Goal: Task Accomplishment & Management: Manage account settings

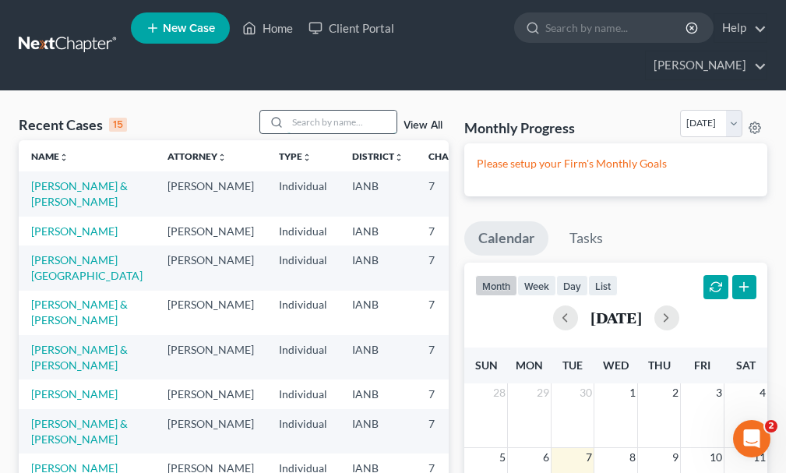
click at [311, 111] on input "search" at bounding box center [341, 122] width 109 height 23
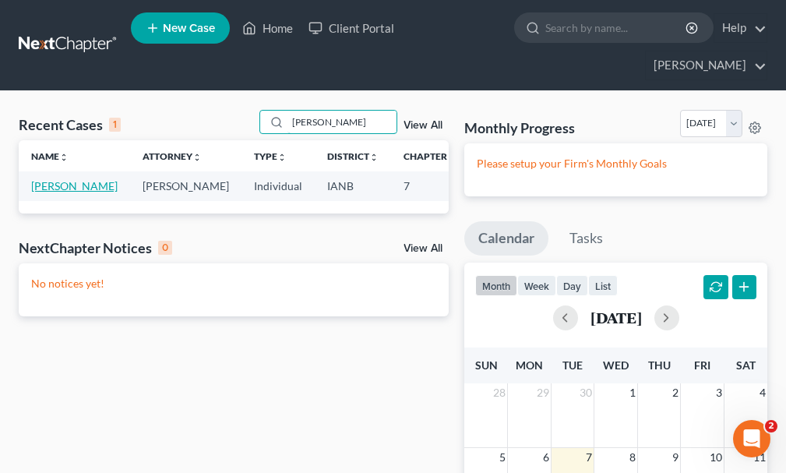
type input "[PERSON_NAME]"
click at [40, 179] on link "[PERSON_NAME]" at bounding box center [74, 185] width 86 height 13
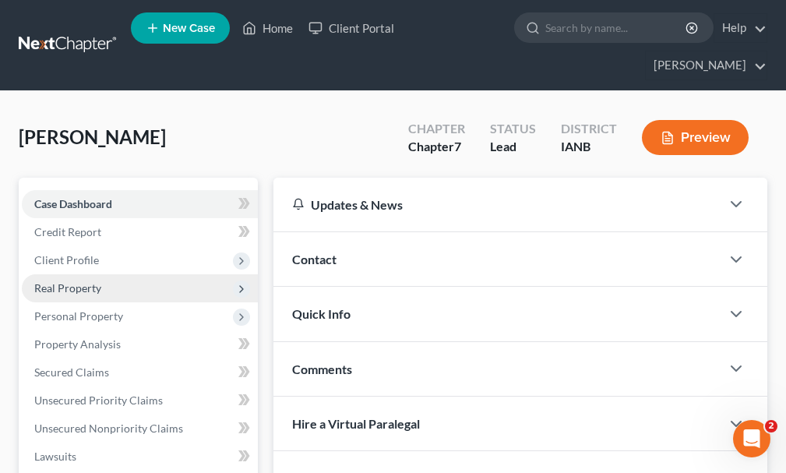
click at [62, 281] on span "Real Property" at bounding box center [67, 287] width 67 height 13
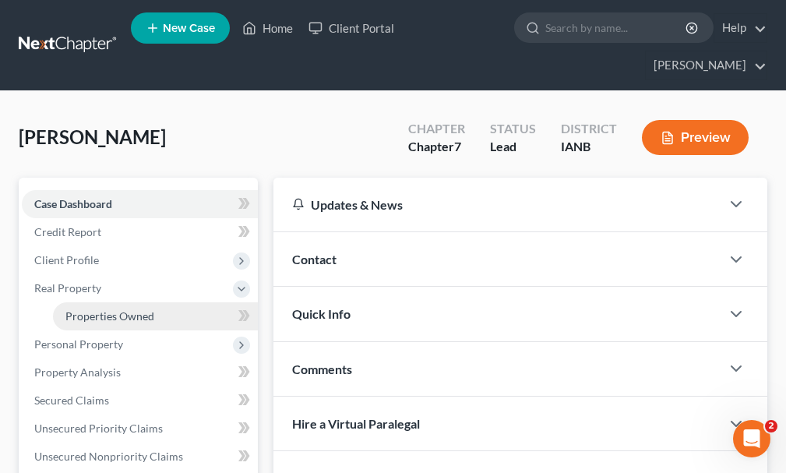
click at [75, 309] on span "Properties Owned" at bounding box center [109, 315] width 89 height 13
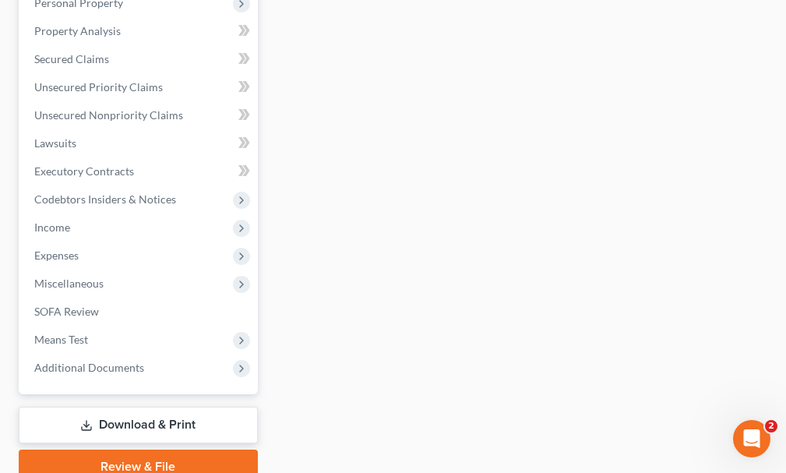
scroll to position [383, 0]
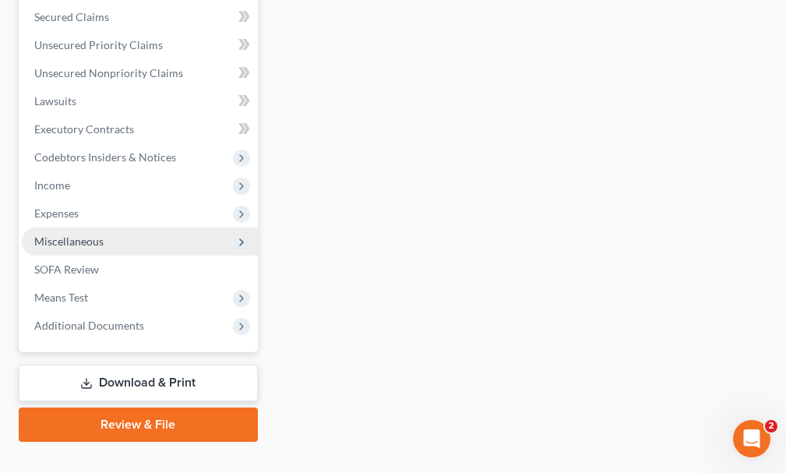
click at [51, 234] on span "Miscellaneous" at bounding box center [68, 240] width 69 height 13
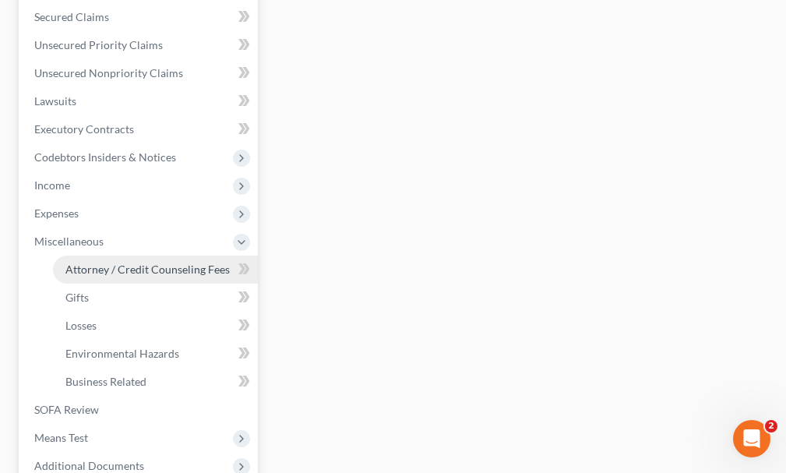
click at [92, 262] on span "Attorney / Credit Counseling Fees" at bounding box center [147, 268] width 164 height 13
select select "0"
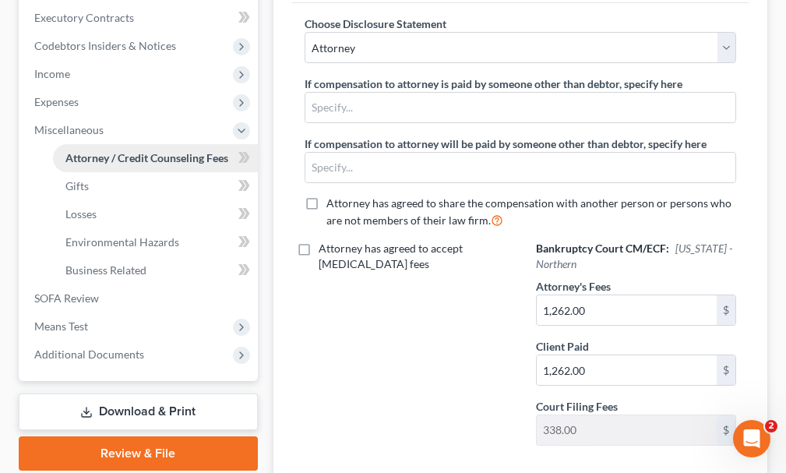
scroll to position [467, 0]
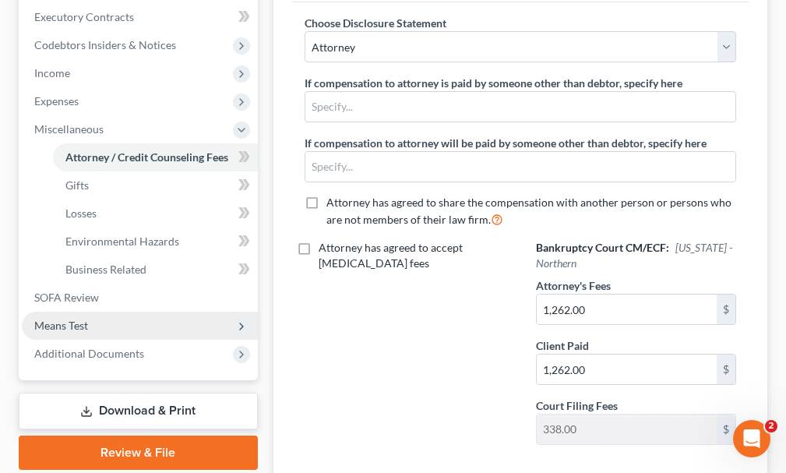
click at [63, 318] on span "Means Test" at bounding box center [61, 324] width 54 height 13
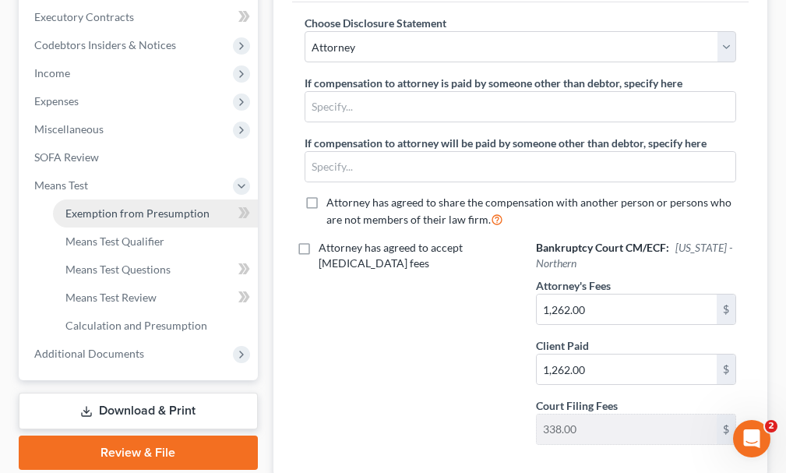
click at [110, 206] on span "Exemption from Presumption" at bounding box center [137, 212] width 144 height 13
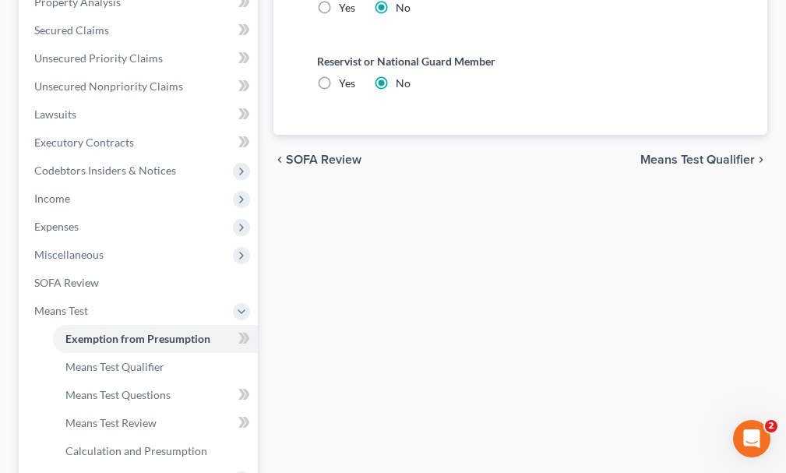
scroll to position [467, 0]
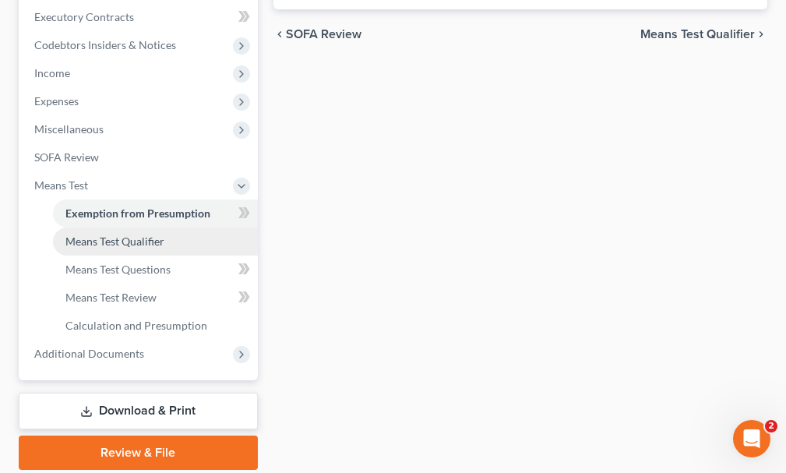
click at [100, 234] on span "Means Test Qualifier" at bounding box center [114, 240] width 99 height 13
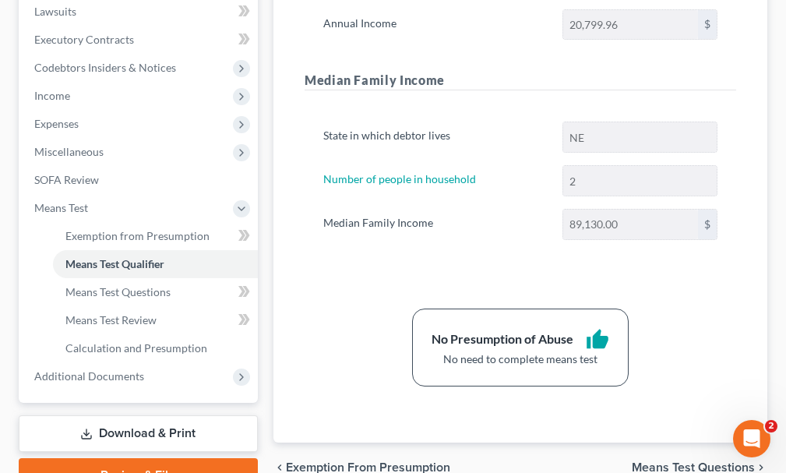
scroll to position [495, 0]
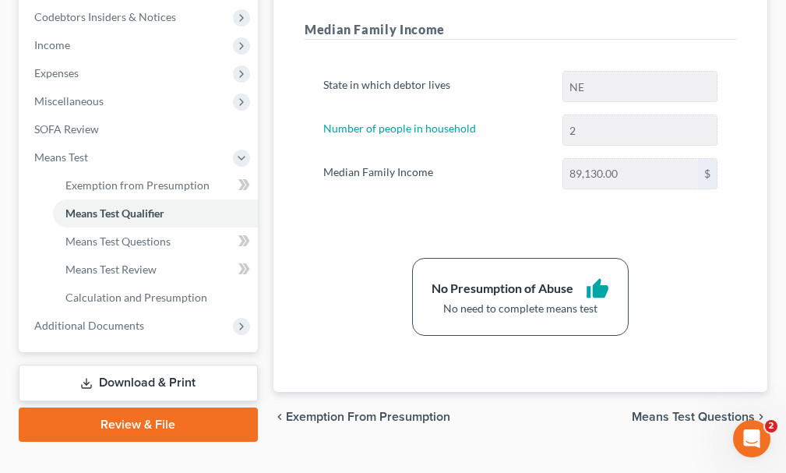
click at [130, 364] on link "Download & Print" at bounding box center [138, 382] width 239 height 37
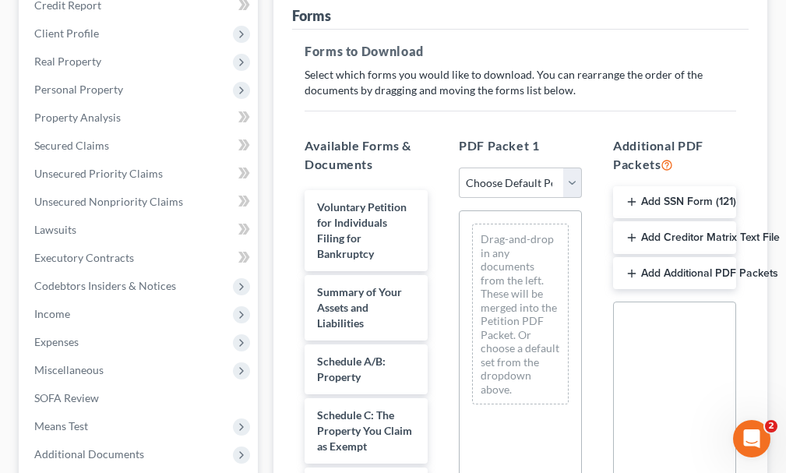
scroll to position [234, 0]
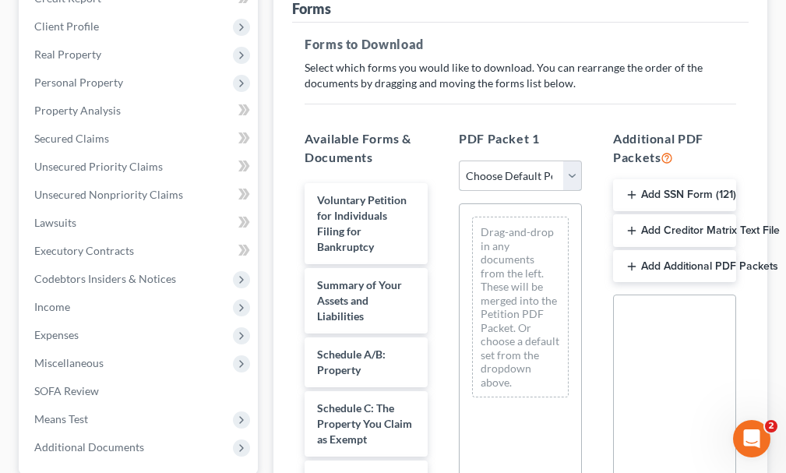
click at [519, 160] on select "Choose Default Petition PDF Packet Complete Bankruptcy Petition (all forms and …" at bounding box center [520, 175] width 123 height 31
select select "0"
click at [459, 160] on select "Choose Default Petition PDF Packet Complete Bankruptcy Petition (all forms and …" at bounding box center [520, 175] width 123 height 31
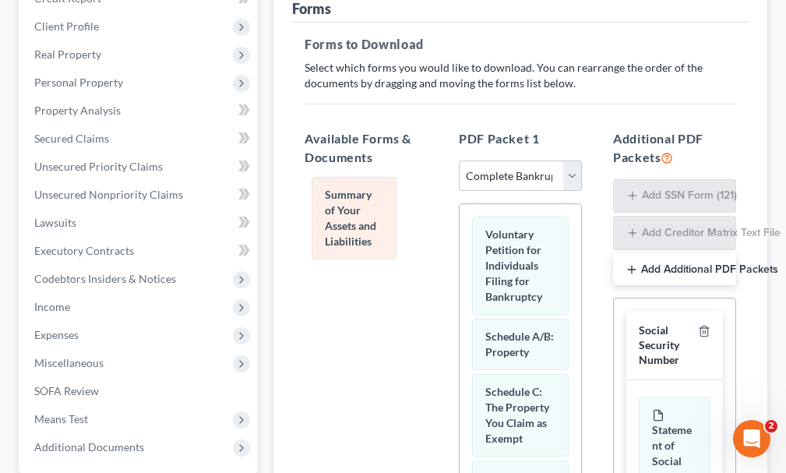
drag, startPoint x: 515, startPoint y: 329, endPoint x: 357, endPoint y: 215, distance: 195.2
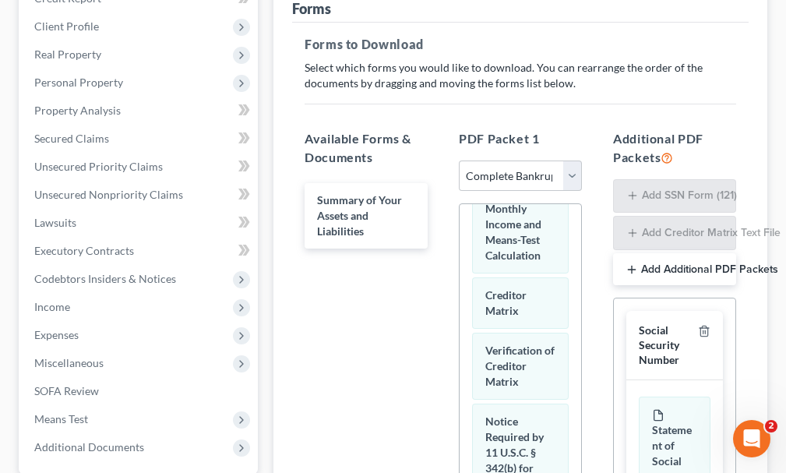
scroll to position [1243, 0]
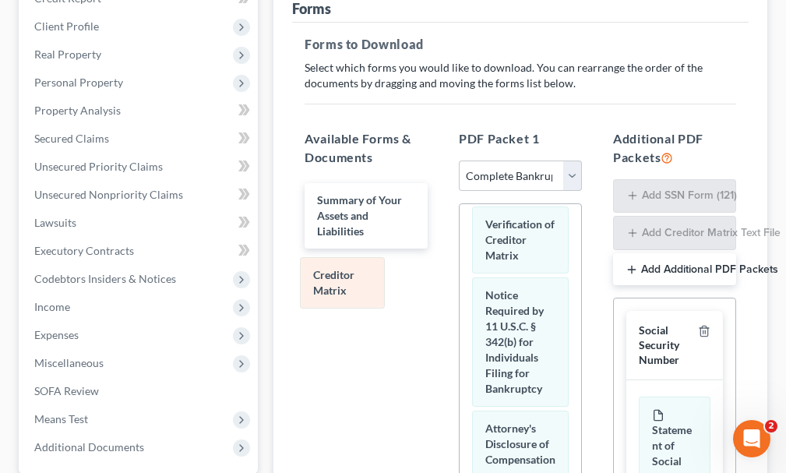
drag, startPoint x: 521, startPoint y: 329, endPoint x: 350, endPoint y: 280, distance: 178.4
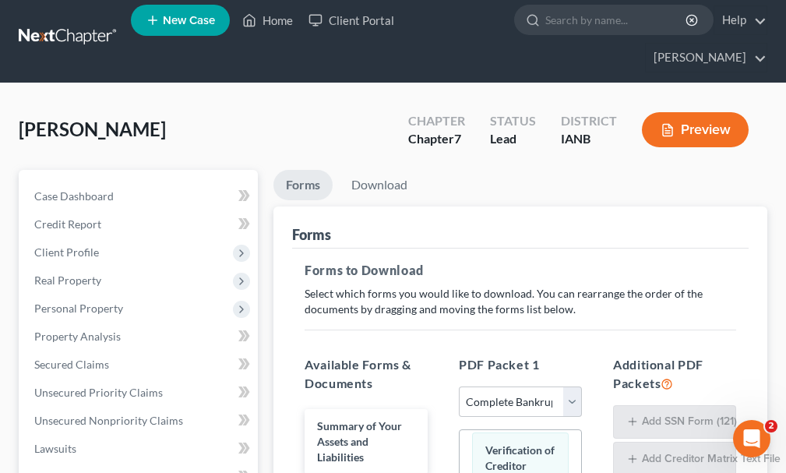
scroll to position [0, 0]
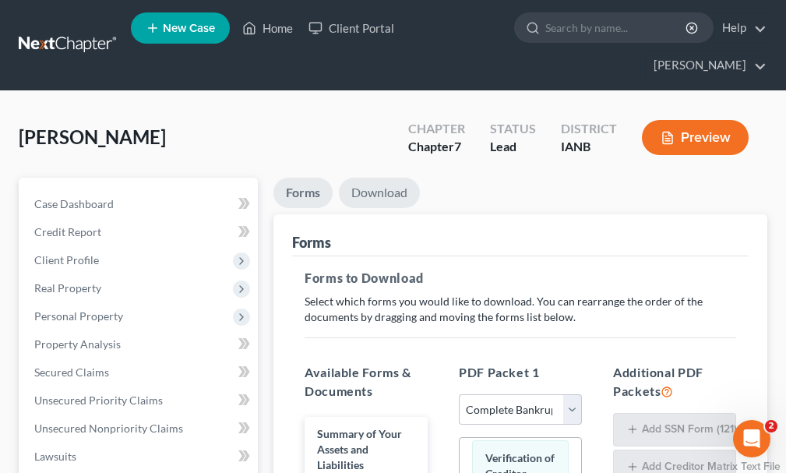
click at [380, 178] on link "Download" at bounding box center [379, 193] width 81 height 30
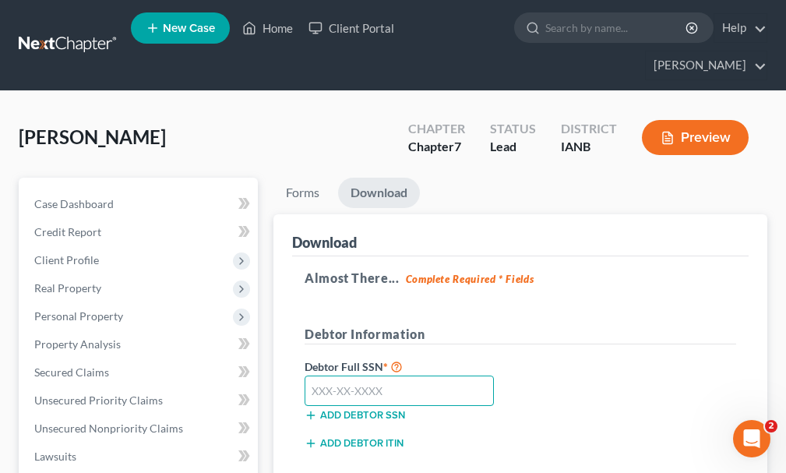
click at [407, 375] on input "text" at bounding box center [398, 390] width 189 height 31
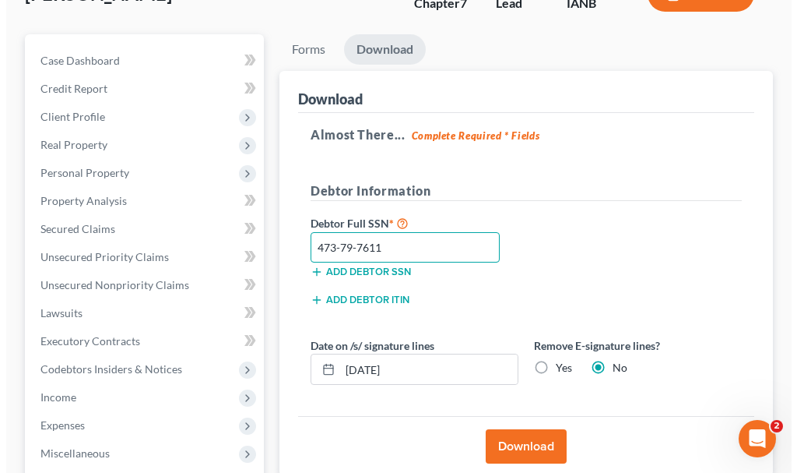
scroll to position [156, 0]
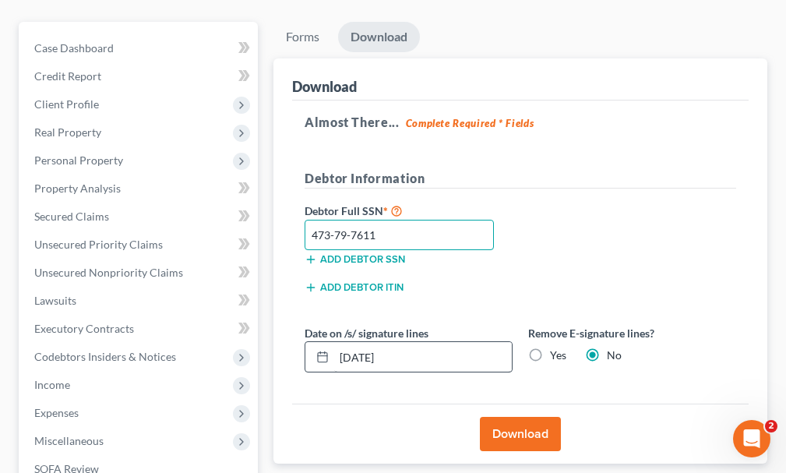
type input "473-79-7611"
drag, startPoint x: 426, startPoint y: 330, endPoint x: 345, endPoint y: 350, distance: 83.5
click at [316, 341] on div "[DATE]" at bounding box center [408, 356] width 208 height 31
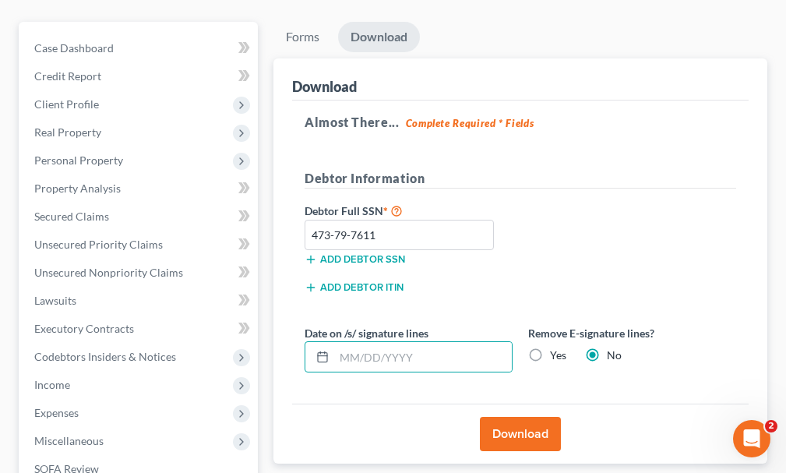
click at [550, 347] on label "Yes" at bounding box center [558, 355] width 16 height 16
click at [556, 347] on input "Yes" at bounding box center [561, 352] width 10 height 10
radio input "true"
radio input "false"
click at [504, 417] on button "Download" at bounding box center [520, 434] width 81 height 34
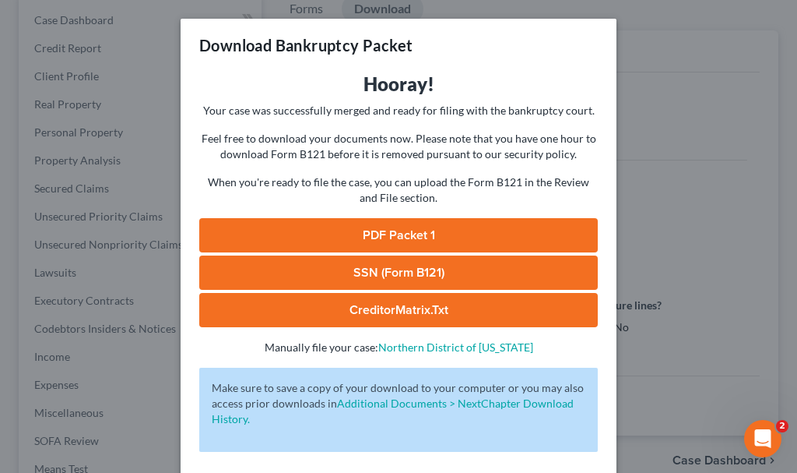
click at [243, 263] on link "SSN (Form B121)" at bounding box center [398, 272] width 399 height 34
click at [280, 231] on link "PDF Packet 1" at bounding box center [398, 235] width 399 height 34
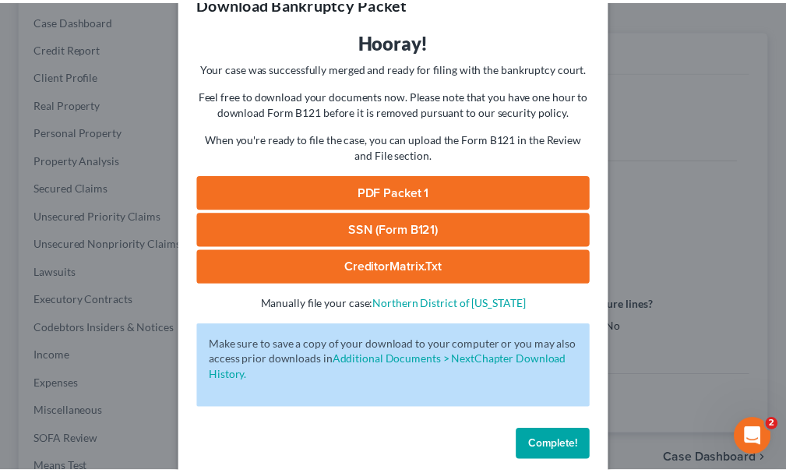
scroll to position [63, 0]
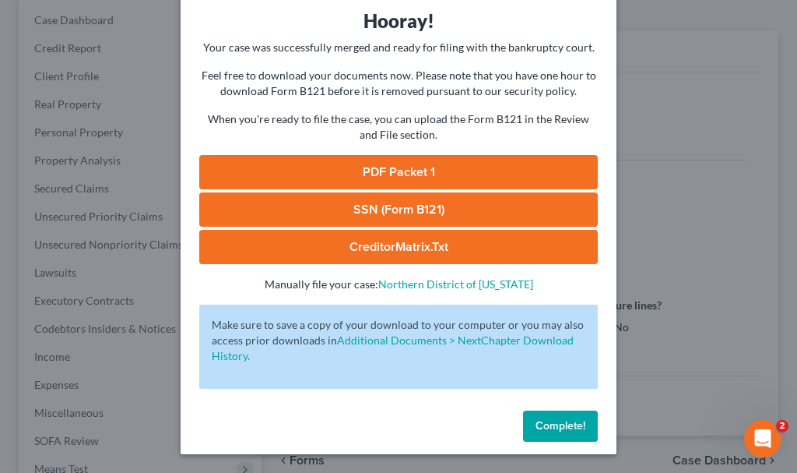
click at [539, 421] on span "Complete!" at bounding box center [561, 425] width 50 height 13
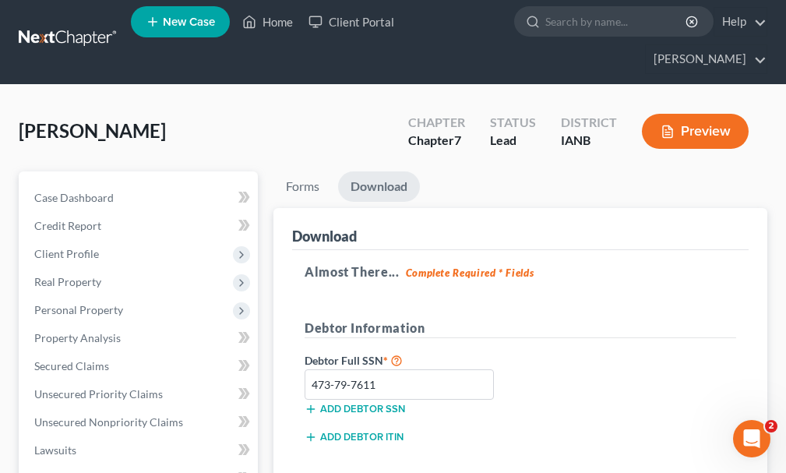
scroll to position [0, 0]
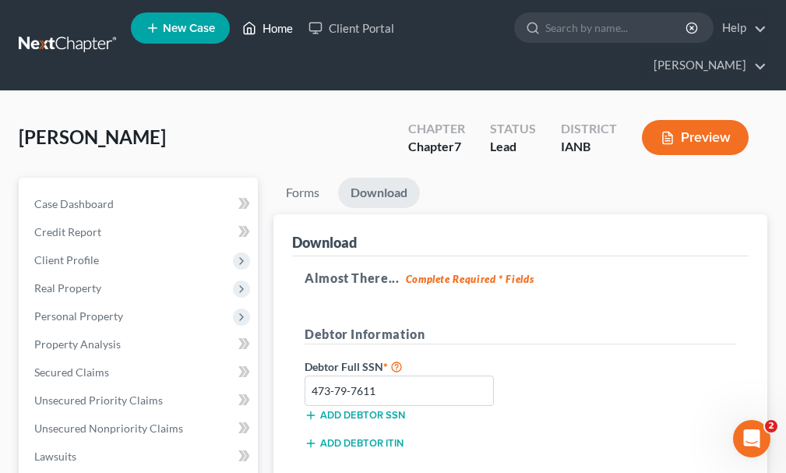
click at [278, 30] on link "Home" at bounding box center [267, 28] width 66 height 28
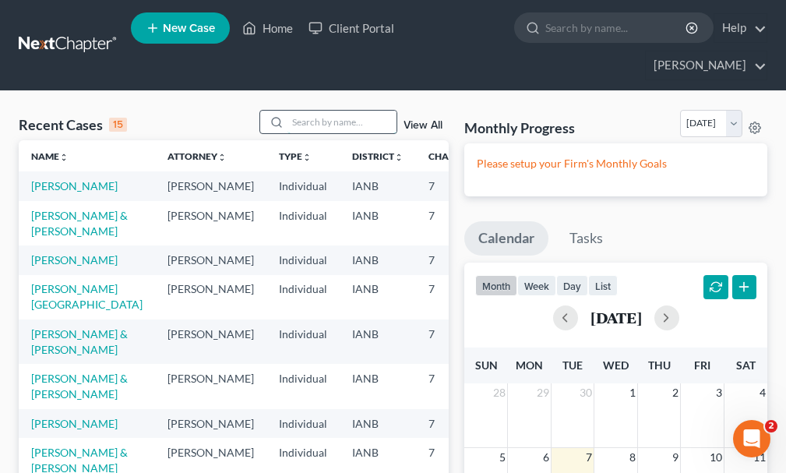
click at [347, 111] on input "search" at bounding box center [341, 122] width 109 height 23
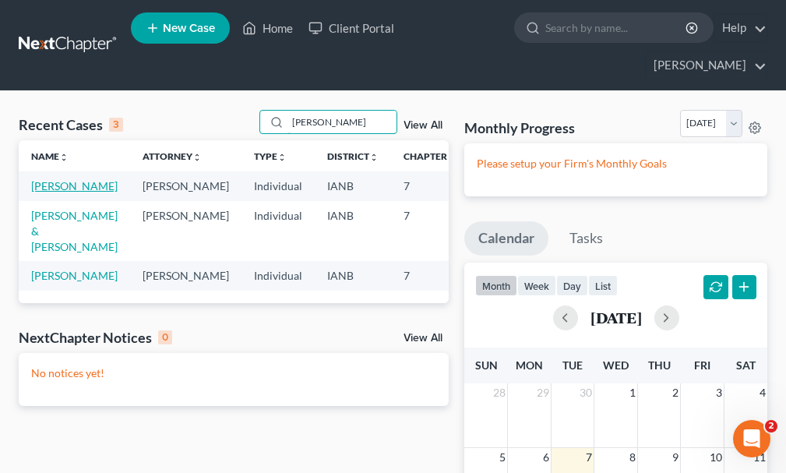
type input "[PERSON_NAME]"
click at [43, 179] on link "[PERSON_NAME]" at bounding box center [74, 185] width 86 height 13
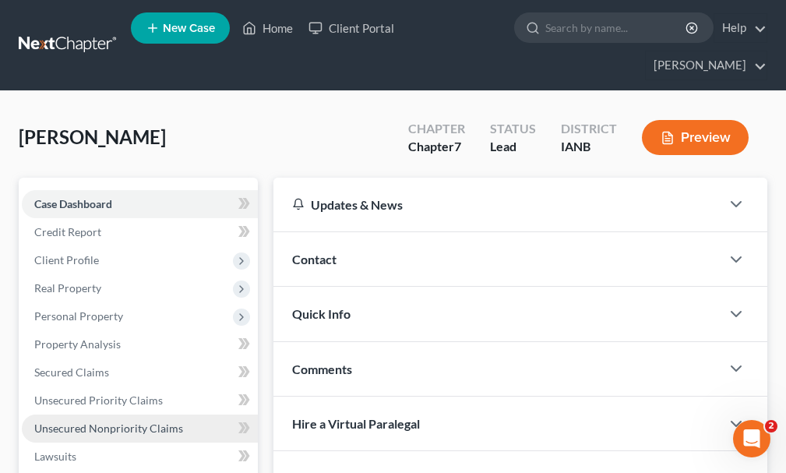
click at [76, 421] on span "Unsecured Nonpriority Claims" at bounding box center [108, 427] width 149 height 13
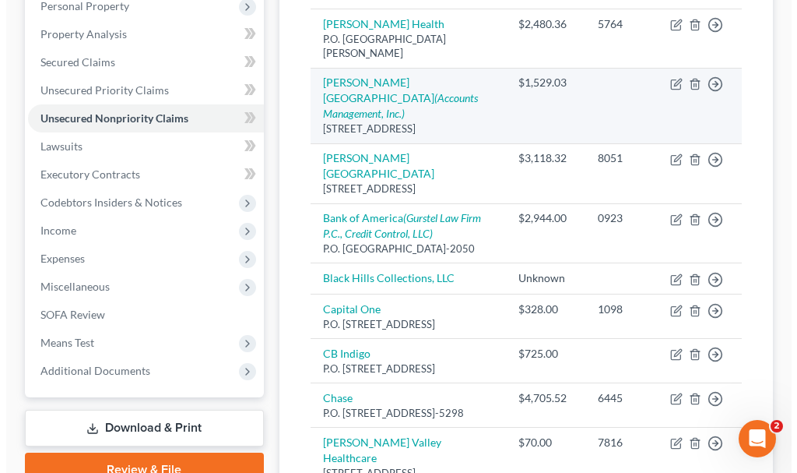
scroll to position [311, 0]
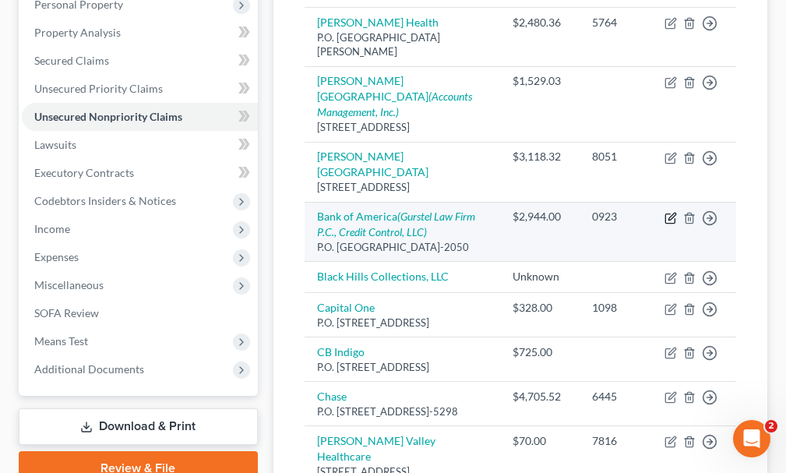
click at [669, 212] on icon "button" at bounding box center [670, 218] width 12 height 12
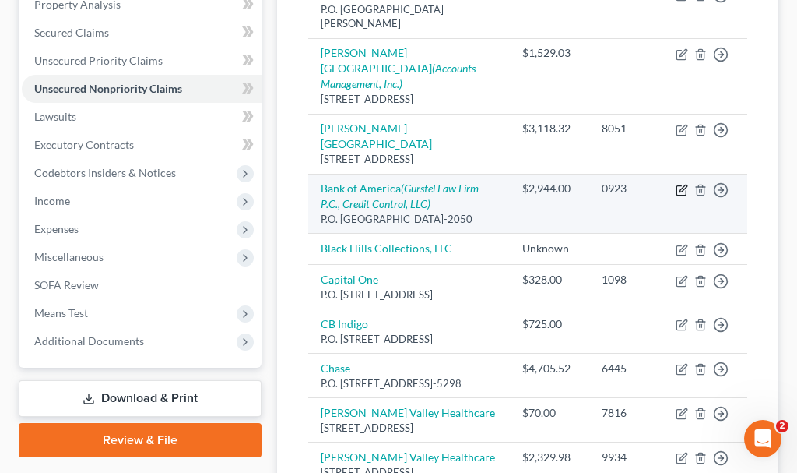
select select "45"
select select "2"
select select "0"
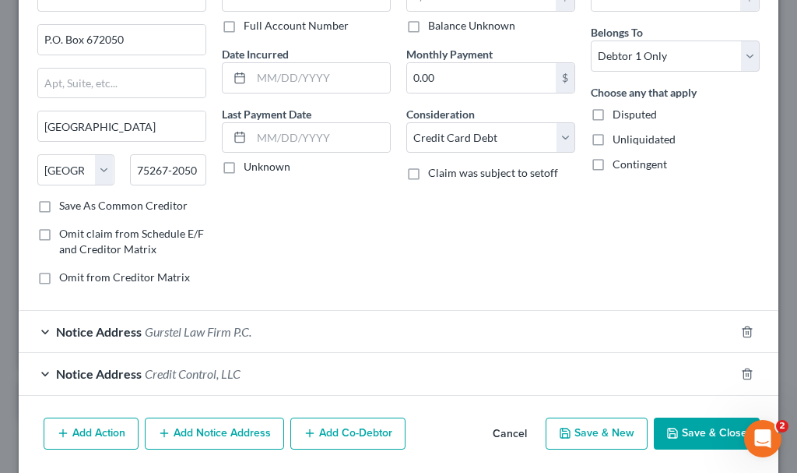
scroll to position [156, 0]
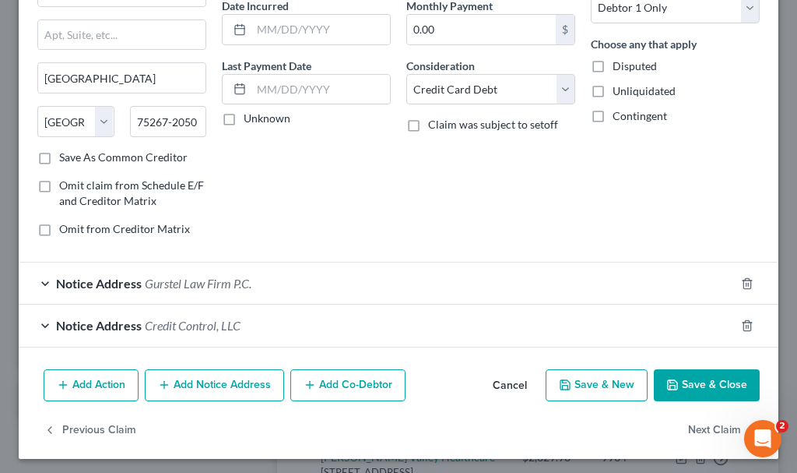
click at [89, 384] on button "Add Action" at bounding box center [91, 385] width 95 height 33
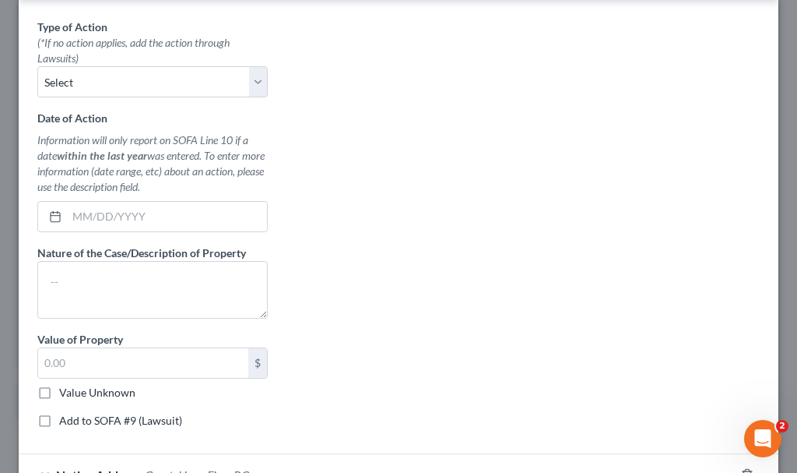
scroll to position [467, 0]
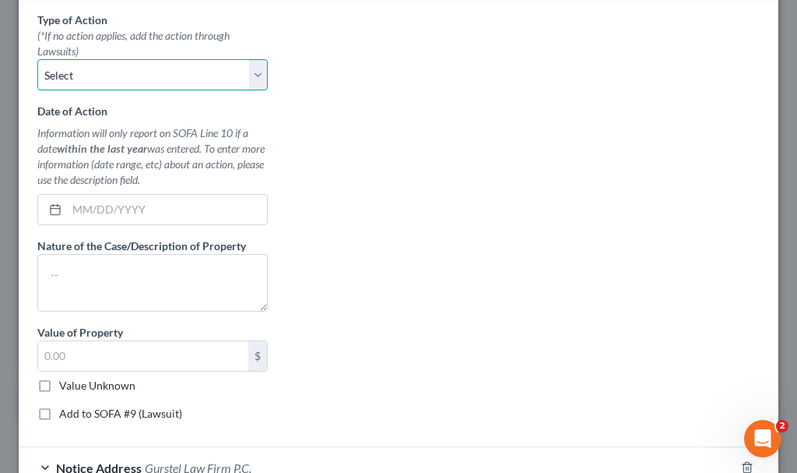
drag, startPoint x: 121, startPoint y: 64, endPoint x: 121, endPoint y: 88, distance: 24.1
click at [121, 64] on select "Select Repossession Garnishment Foreclosure Personal Injury Attached, Seized, O…" at bounding box center [152, 74] width 230 height 31
select select "1"
click at [37, 59] on select "Select Repossession Garnishment Foreclosure Personal Injury Attached, Seized, O…" at bounding box center [152, 74] width 230 height 31
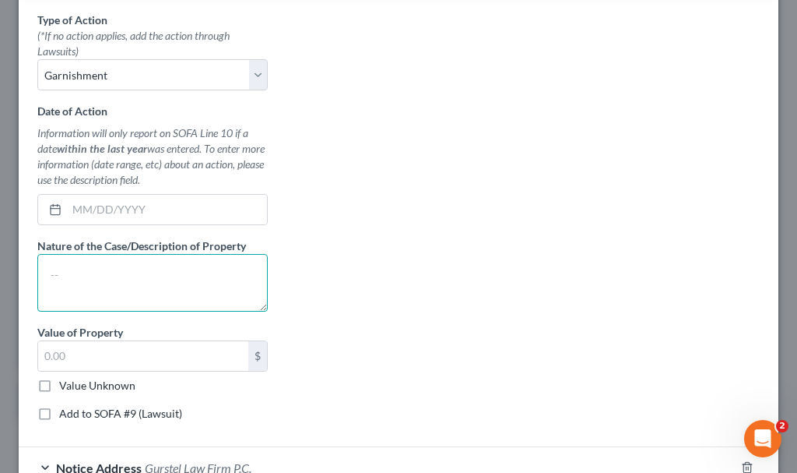
click at [106, 292] on textarea at bounding box center [152, 283] width 230 height 58
type textarea "small claims"
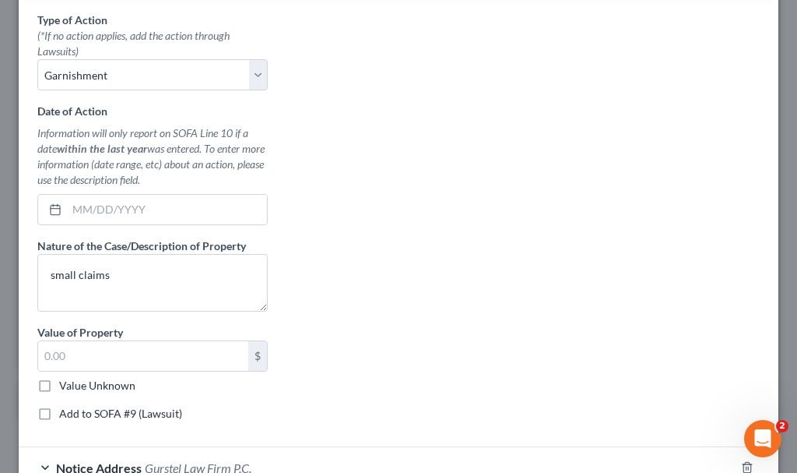
click at [59, 413] on label "Add to SOFA #9 (Lawsuit)" at bounding box center [120, 414] width 123 height 16
click at [65, 413] on input "Add to SOFA #9 (Lawsuit)" at bounding box center [70, 411] width 10 height 10
checkbox input "true"
select select "0"
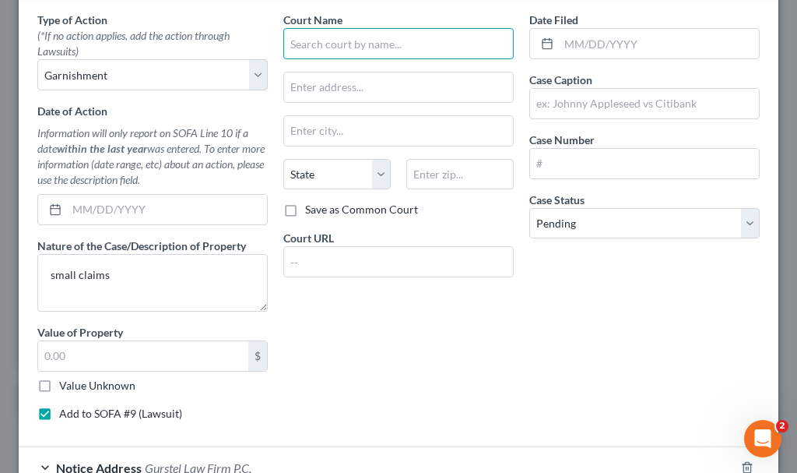
click at [343, 43] on input "text" at bounding box center [398, 43] width 230 height 31
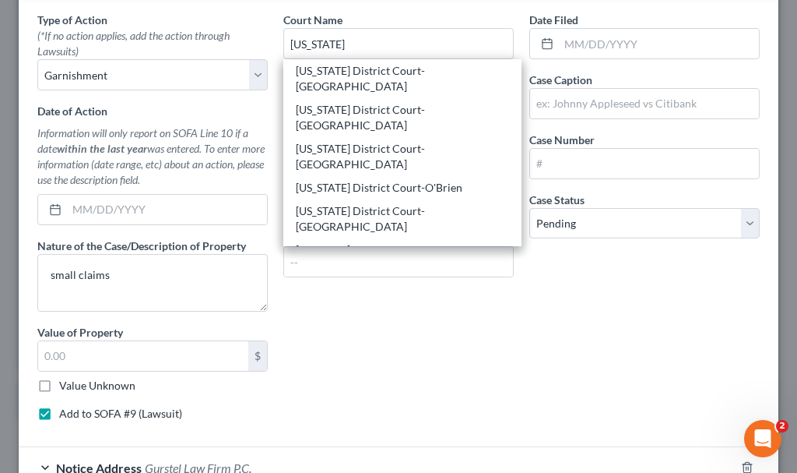
click at [380, 281] on div "[US_STATE] District Court-[GEOGRAPHIC_DATA]" at bounding box center [402, 296] width 213 height 31
type input "[US_STATE] District Court-[GEOGRAPHIC_DATA]"
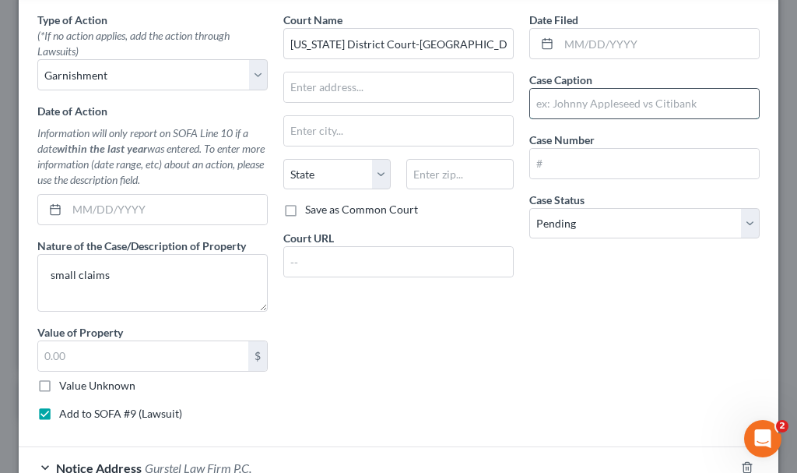
click at [576, 112] on input "text" at bounding box center [644, 104] width 229 height 30
type input "Bank of America vs. [PERSON_NAME]"
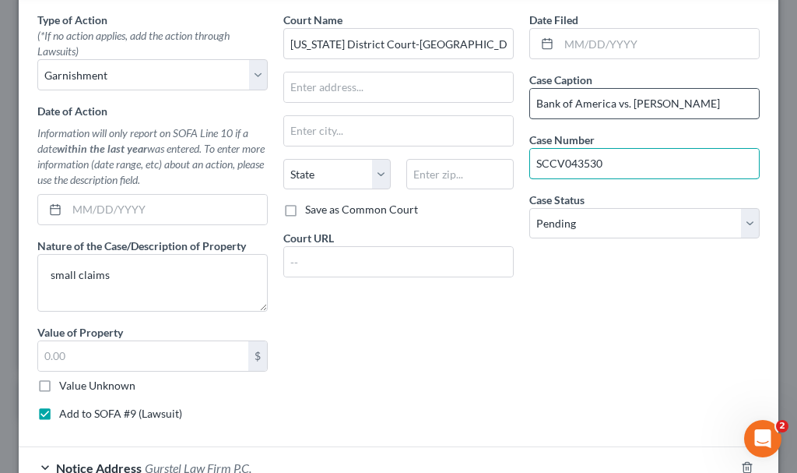
type input "SCCV043530"
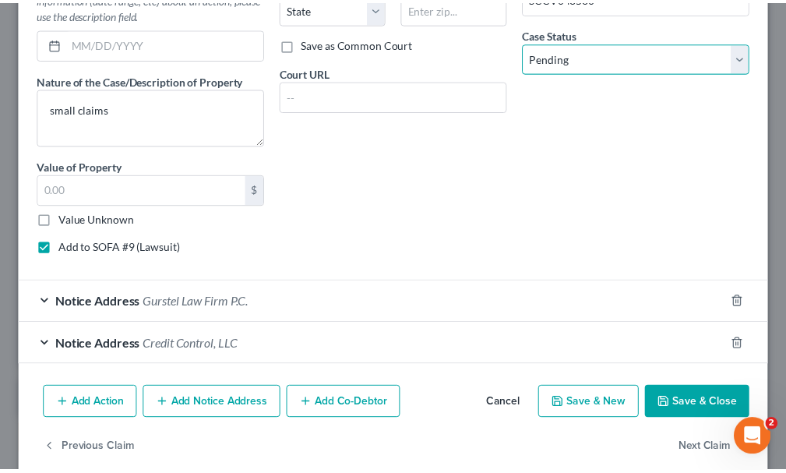
scroll to position [656, 0]
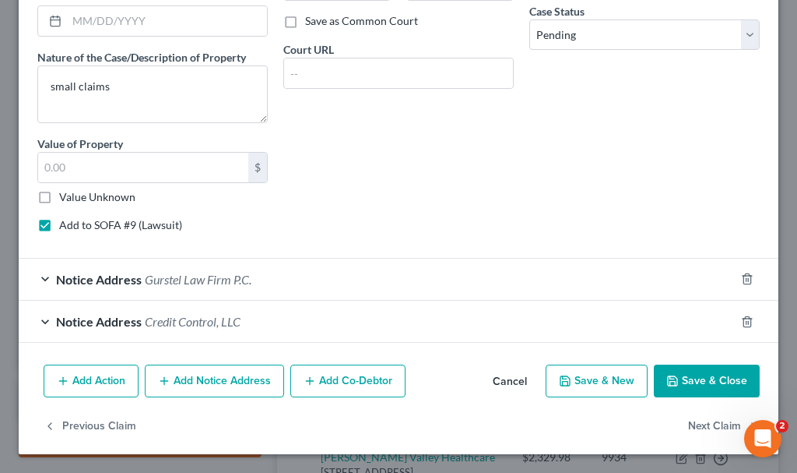
click at [672, 387] on button "Save & Close" at bounding box center [707, 380] width 106 height 33
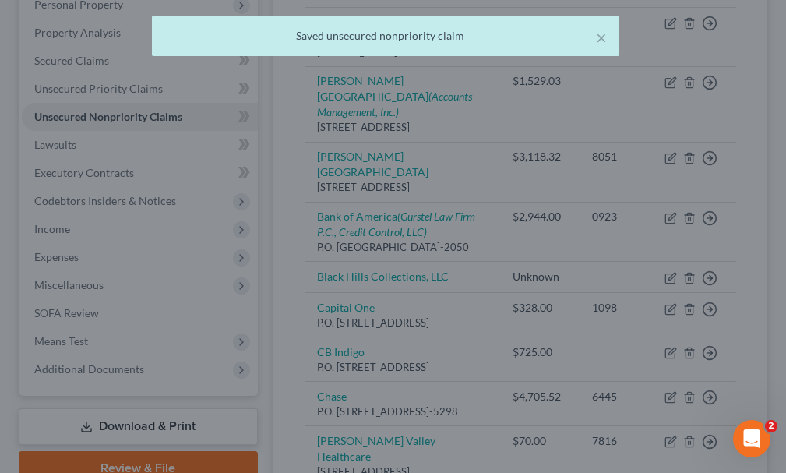
scroll to position [0, 0]
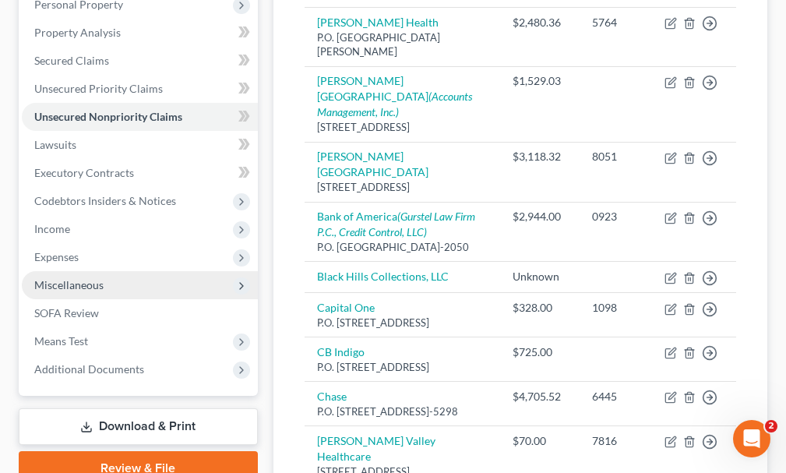
click at [61, 278] on span "Miscellaneous" at bounding box center [68, 284] width 69 height 13
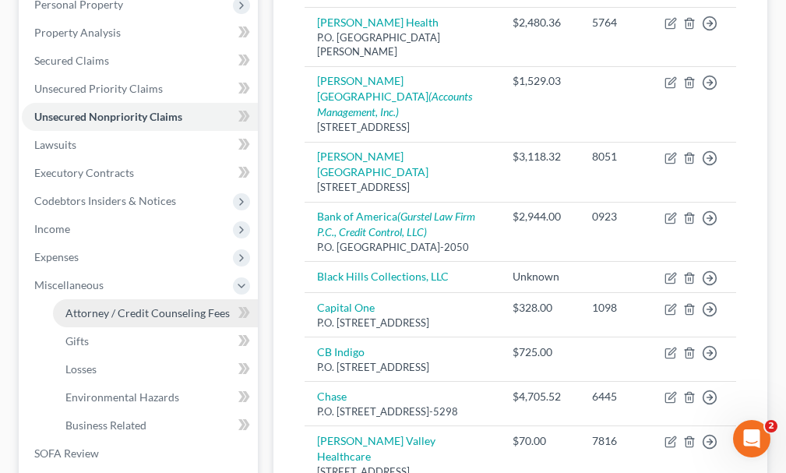
click at [91, 306] on span "Attorney / Credit Counseling Fees" at bounding box center [147, 312] width 164 height 13
select select "0"
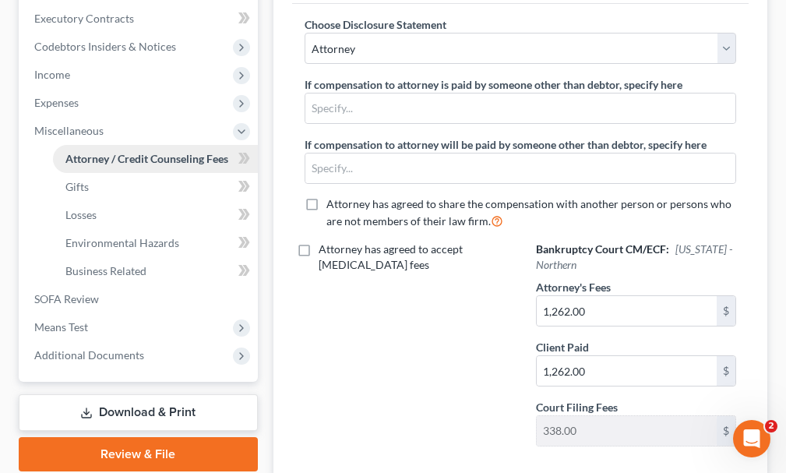
scroll to position [467, 0]
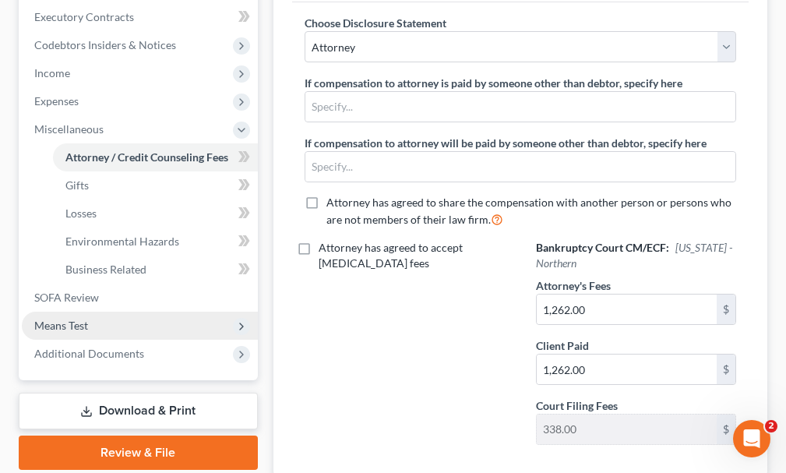
click at [65, 318] on span "Means Test" at bounding box center [61, 324] width 54 height 13
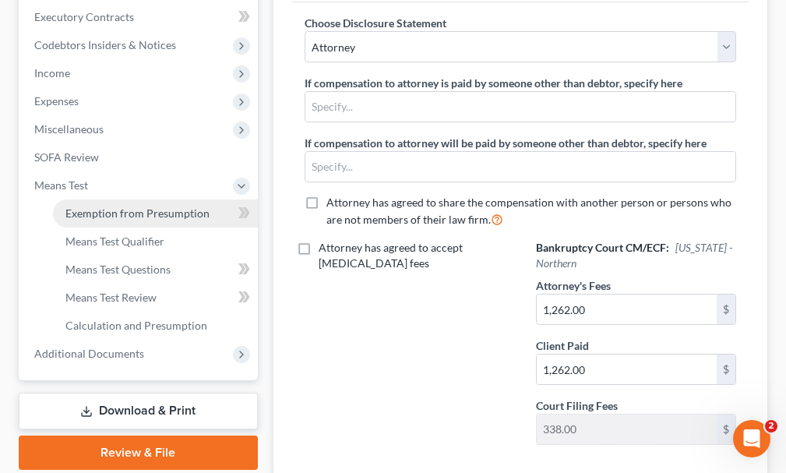
click at [97, 206] on span "Exemption from Presumption" at bounding box center [137, 212] width 144 height 13
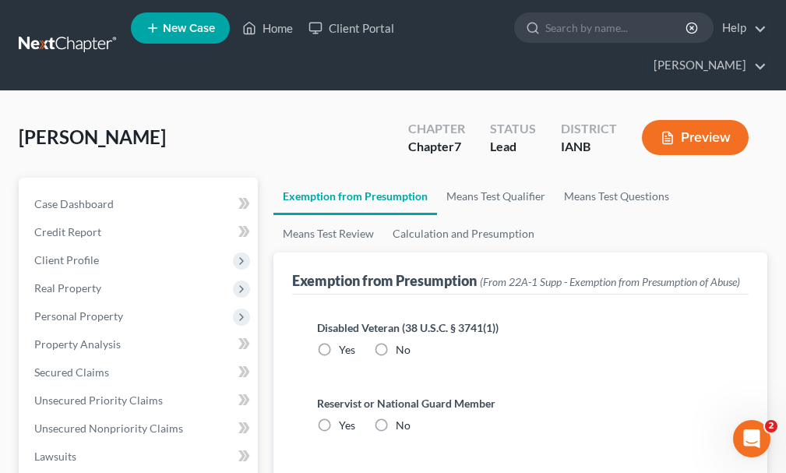
drag, startPoint x: 382, startPoint y: 318, endPoint x: 382, endPoint y: 362, distance: 44.4
click at [396, 342] on label "No" at bounding box center [403, 350] width 15 height 16
click at [402, 342] on input "No" at bounding box center [407, 347] width 10 height 10
radio input "true"
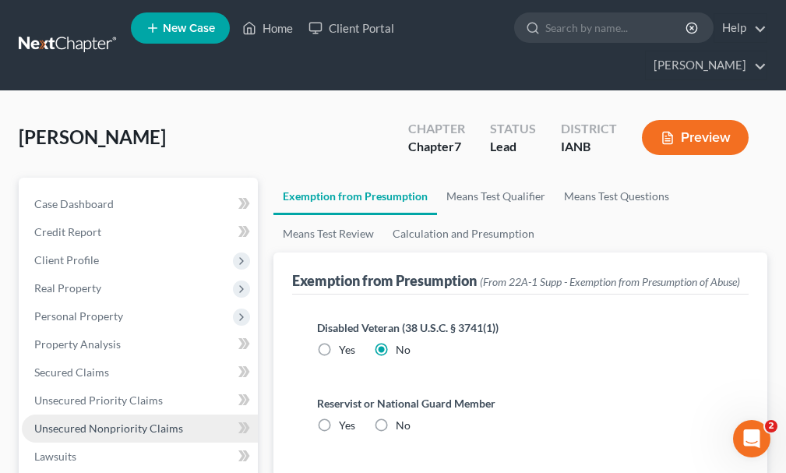
drag, startPoint x: 384, startPoint y: 394, endPoint x: 154, endPoint y: 399, distance: 229.8
click at [396, 417] on label "No" at bounding box center [403, 425] width 15 height 16
click at [402, 417] on input "No" at bounding box center [407, 422] width 10 height 10
radio input "true"
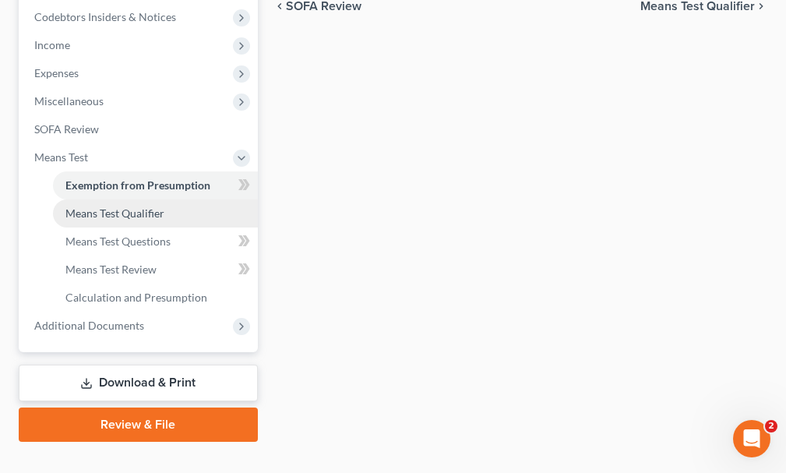
click at [84, 206] on span "Means Test Qualifier" at bounding box center [114, 212] width 99 height 13
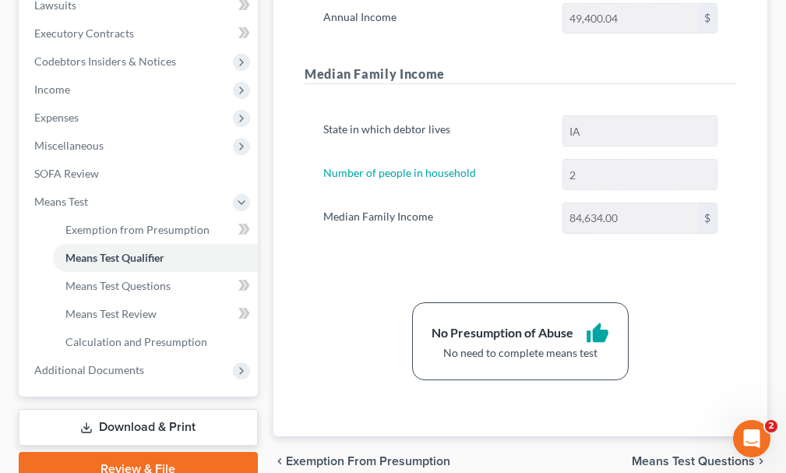
scroll to position [495, 0]
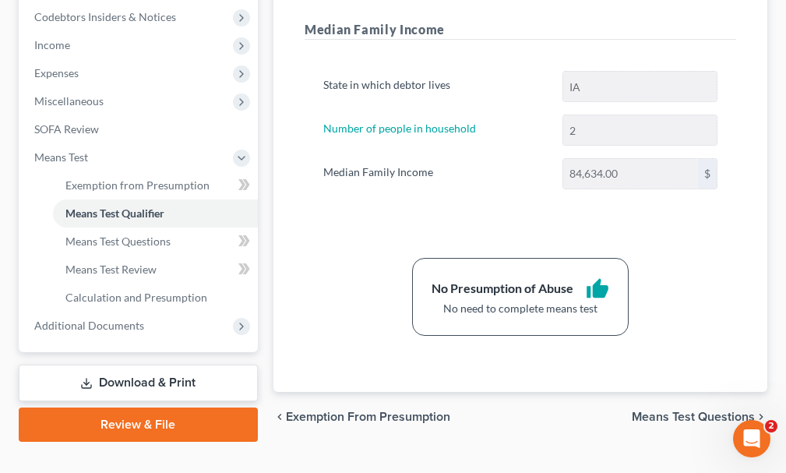
click at [123, 364] on link "Download & Print" at bounding box center [138, 382] width 239 height 37
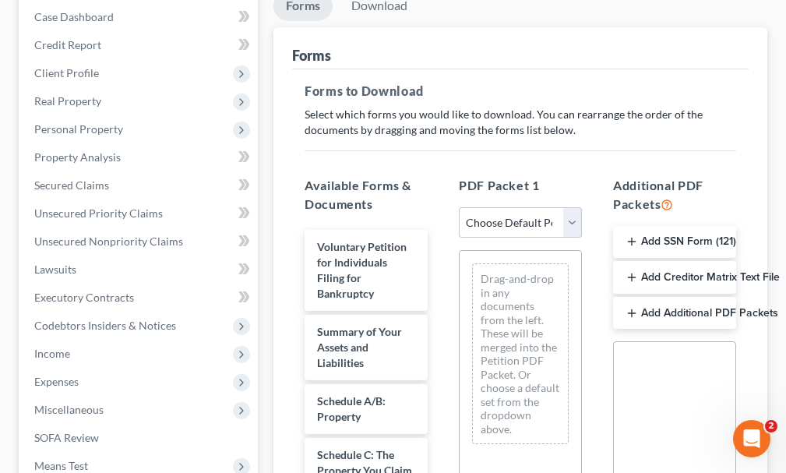
scroll to position [234, 0]
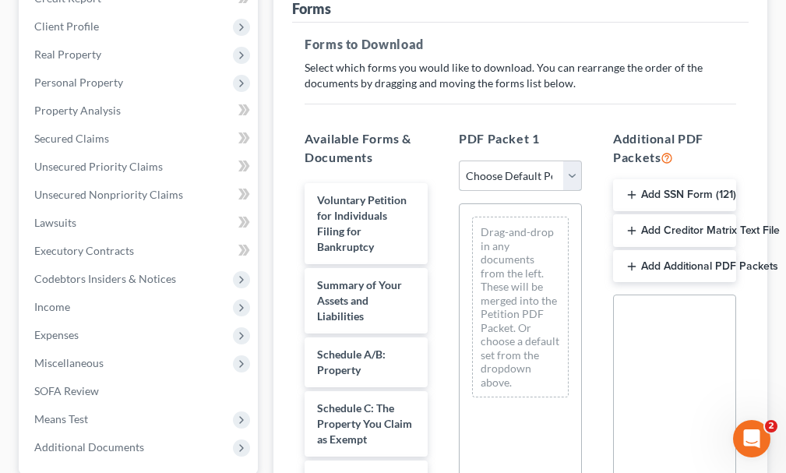
click at [513, 160] on select "Choose Default Petition PDF Packet Complete Bankruptcy Petition (all forms and …" at bounding box center [520, 175] width 123 height 31
select select "0"
click at [459, 160] on select "Choose Default Petition PDF Packet Complete Bankruptcy Petition (all forms and …" at bounding box center [520, 175] width 123 height 31
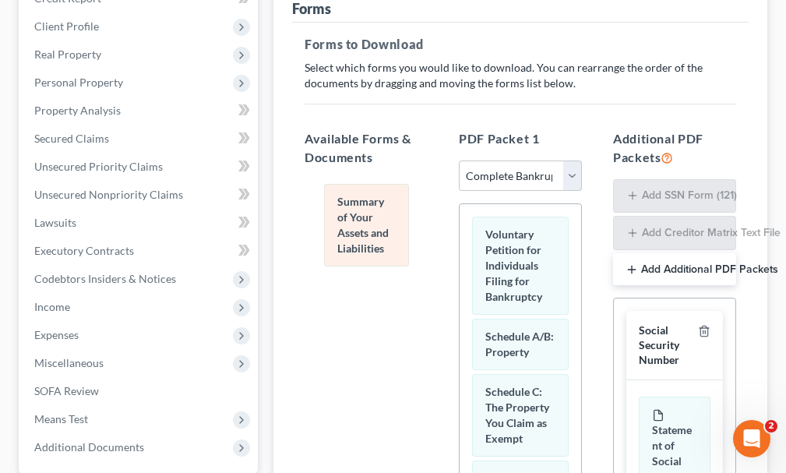
drag, startPoint x: 513, startPoint y: 334, endPoint x: 364, endPoint y: 220, distance: 188.3
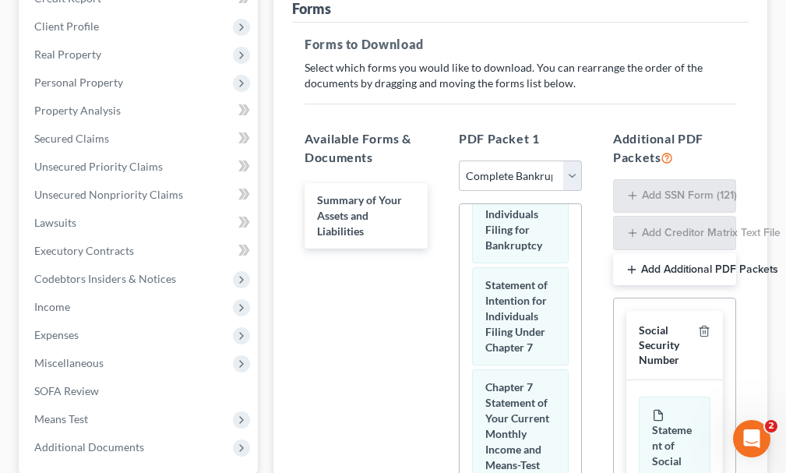
scroll to position [1276, 0]
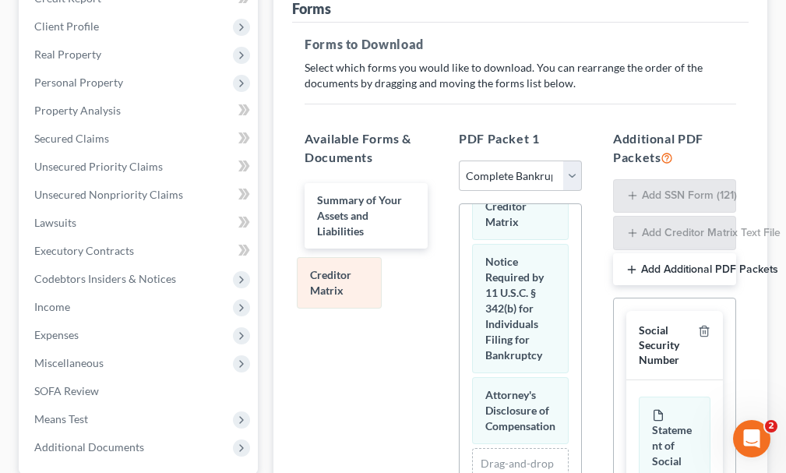
drag, startPoint x: 516, startPoint y: 287, endPoint x: 342, endPoint y: 274, distance: 174.9
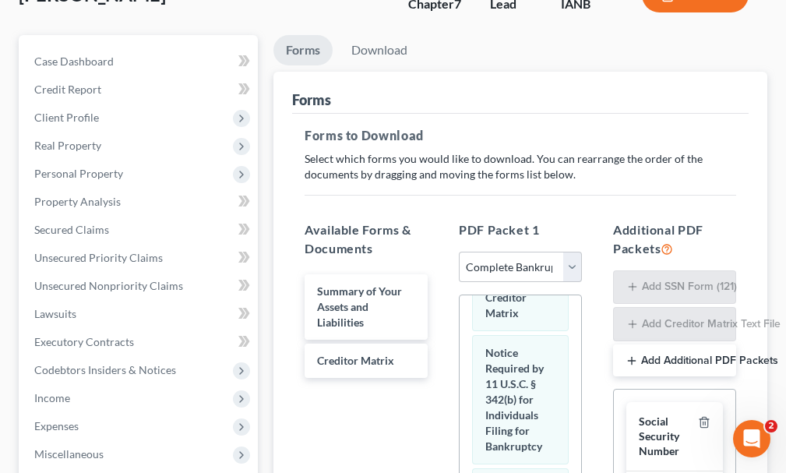
scroll to position [78, 0]
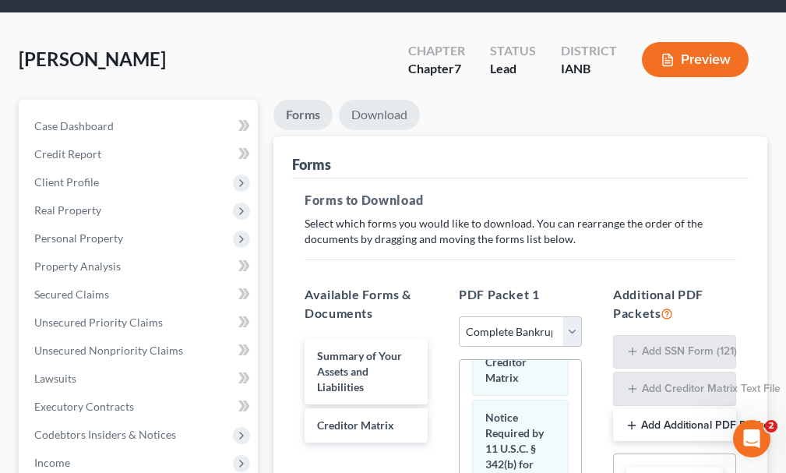
click at [383, 100] on link "Download" at bounding box center [379, 115] width 81 height 30
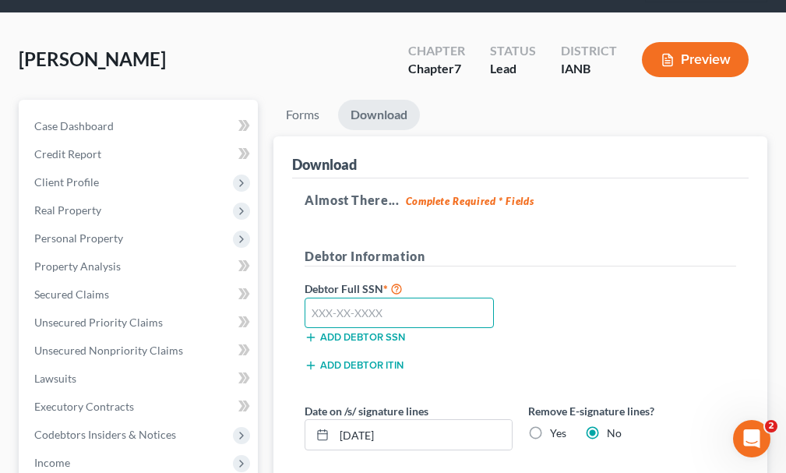
click at [402, 297] on input "text" at bounding box center [398, 312] width 189 height 31
type input "542-80-0503"
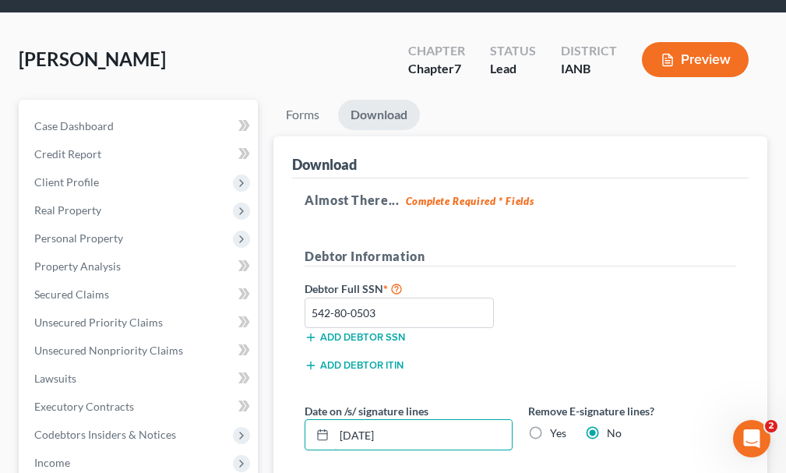
drag, startPoint x: 423, startPoint y: 404, endPoint x: 297, endPoint y: 406, distance: 125.4
click at [290, 411] on div "Download Almost There... Complete Required * Fields Debtor Information Debtor F…" at bounding box center [520, 339] width 494 height 406
drag, startPoint x: 535, startPoint y: 404, endPoint x: 566, endPoint y: 325, distance: 84.6
click at [550, 425] on label "Yes" at bounding box center [558, 433] width 16 height 16
click at [556, 425] on input "Yes" at bounding box center [561, 430] width 10 height 10
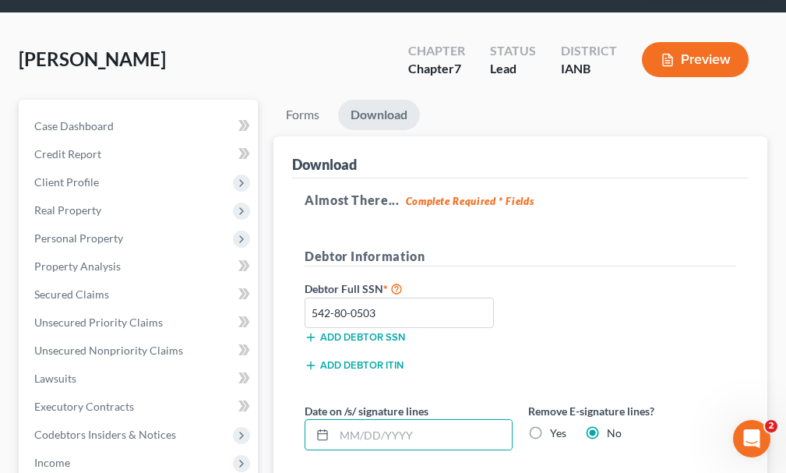
radio input "true"
radio input "false"
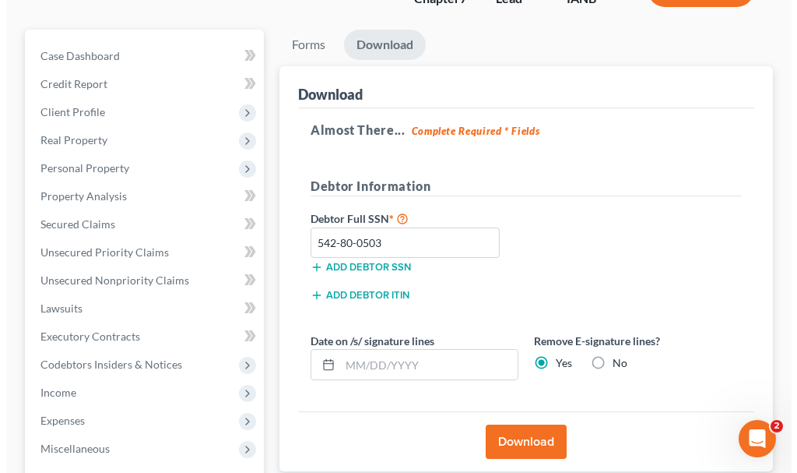
scroll to position [156, 0]
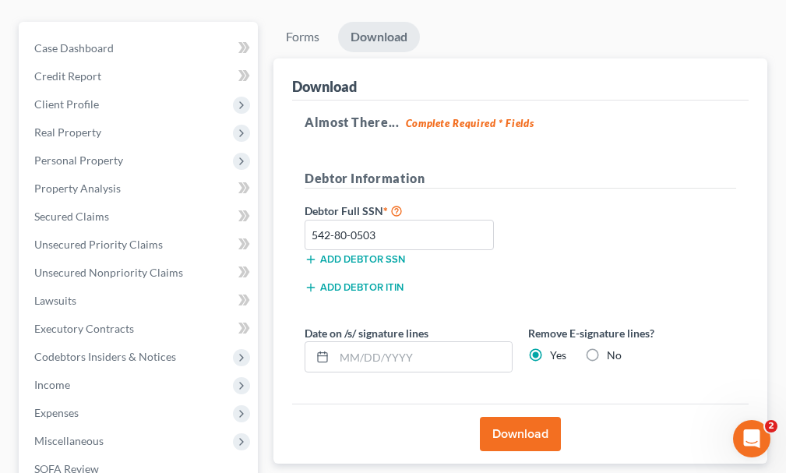
click at [509, 417] on button "Download" at bounding box center [520, 434] width 81 height 34
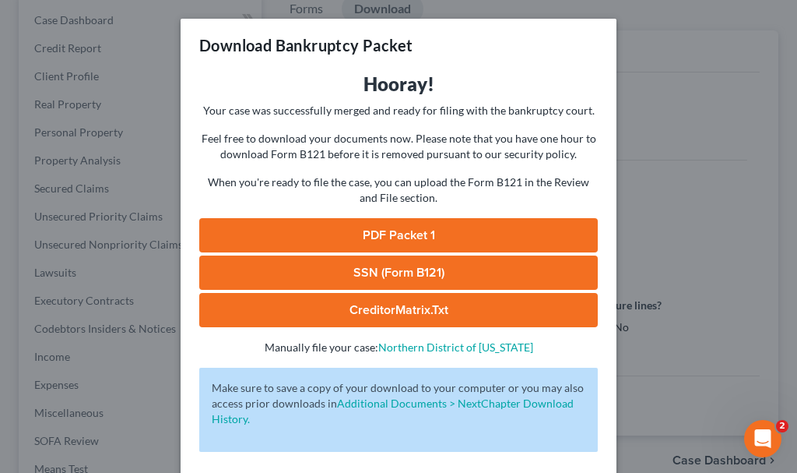
click at [327, 273] on link "SSN (Form B121)" at bounding box center [398, 272] width 399 height 34
click at [261, 231] on link "PDF Packet 1" at bounding box center [398, 235] width 399 height 34
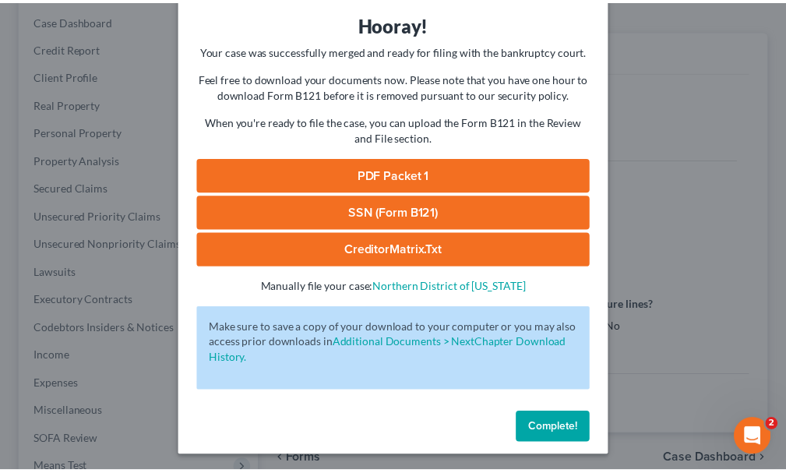
scroll to position [63, 0]
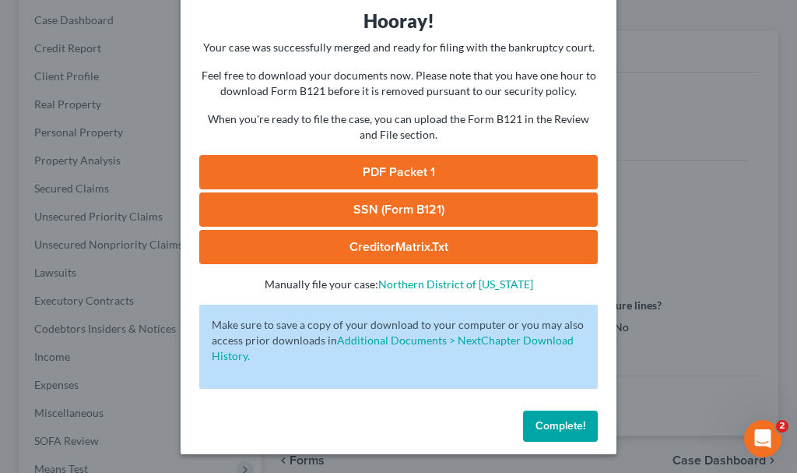
click at [536, 422] on span "Complete!" at bounding box center [561, 425] width 50 height 13
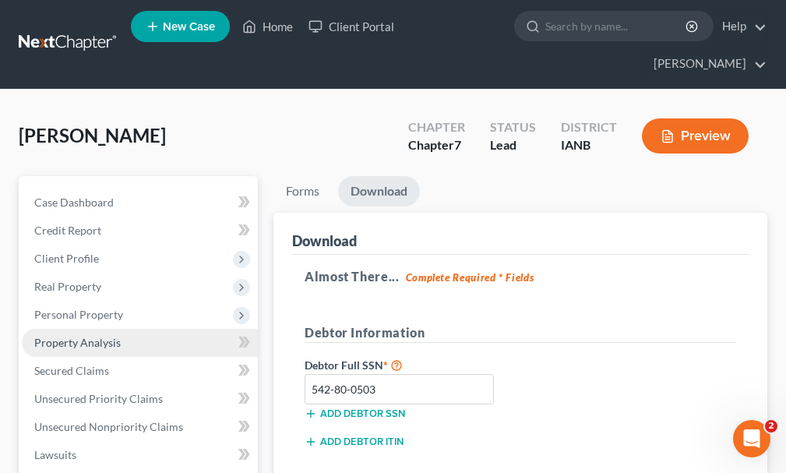
scroll to position [0, 0]
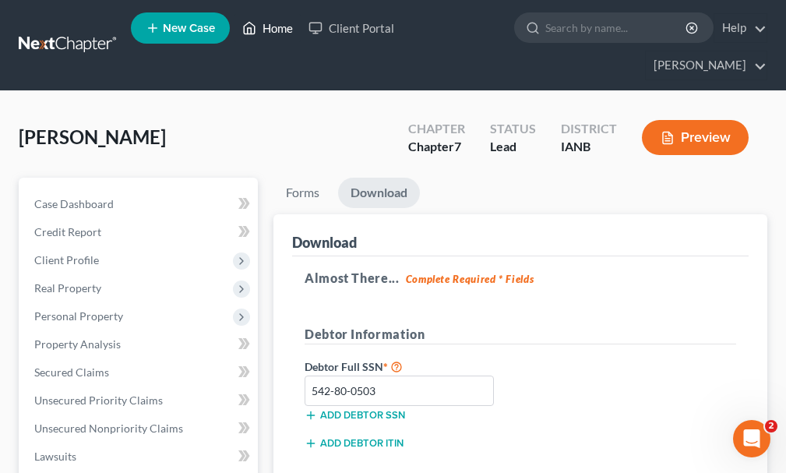
click at [275, 28] on link "Home" at bounding box center [267, 28] width 66 height 28
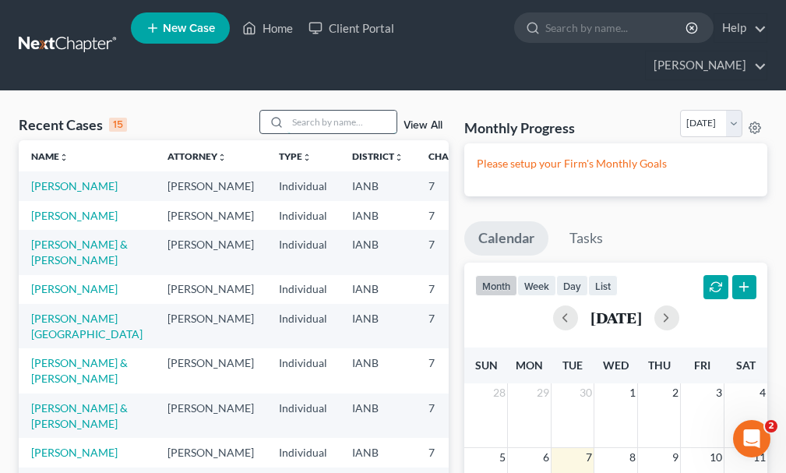
click at [323, 111] on input "search" at bounding box center [341, 122] width 109 height 23
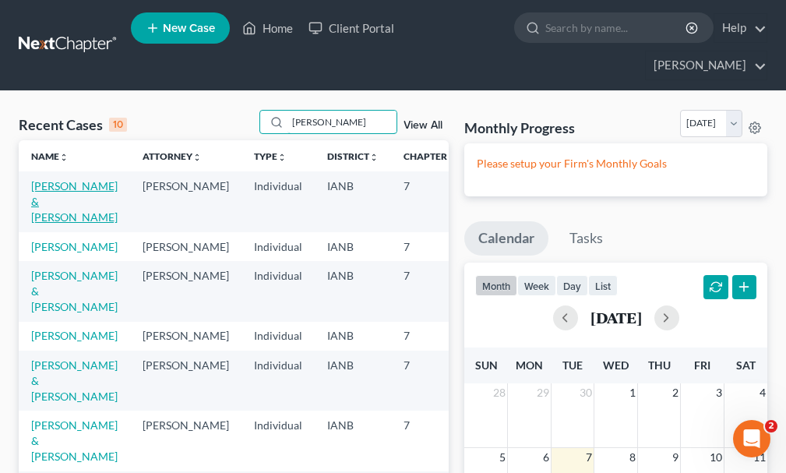
type input "[PERSON_NAME]"
click at [41, 179] on link "[PERSON_NAME] & [PERSON_NAME]" at bounding box center [74, 201] width 86 height 44
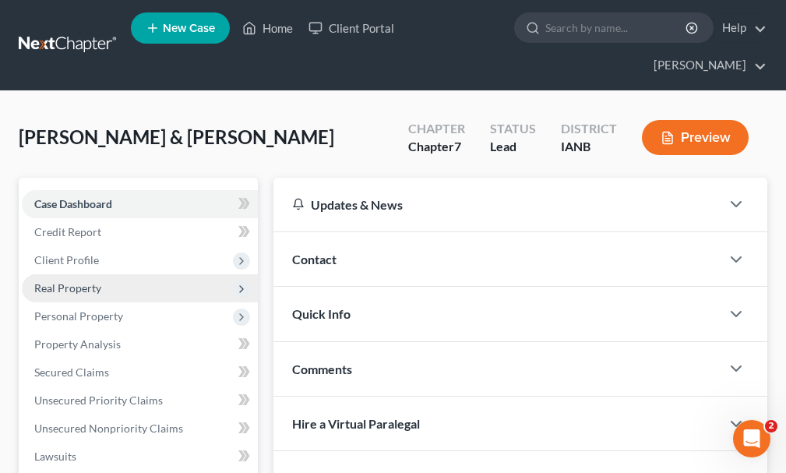
click at [69, 281] on span "Real Property" at bounding box center [67, 287] width 67 height 13
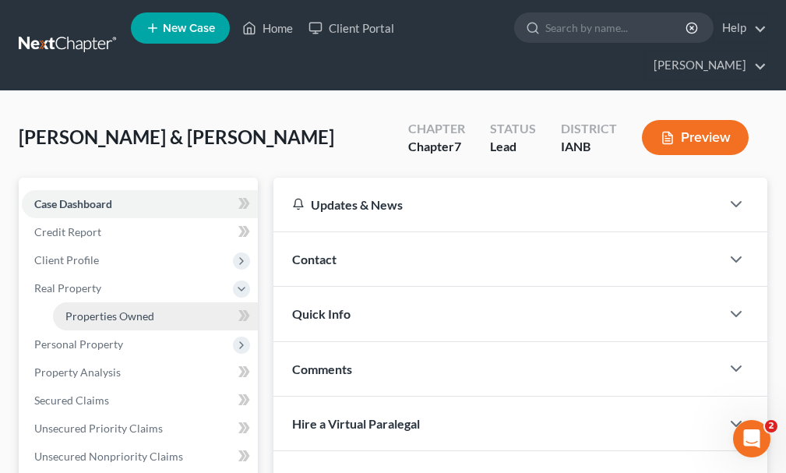
click at [107, 309] on span "Properties Owned" at bounding box center [109, 315] width 89 height 13
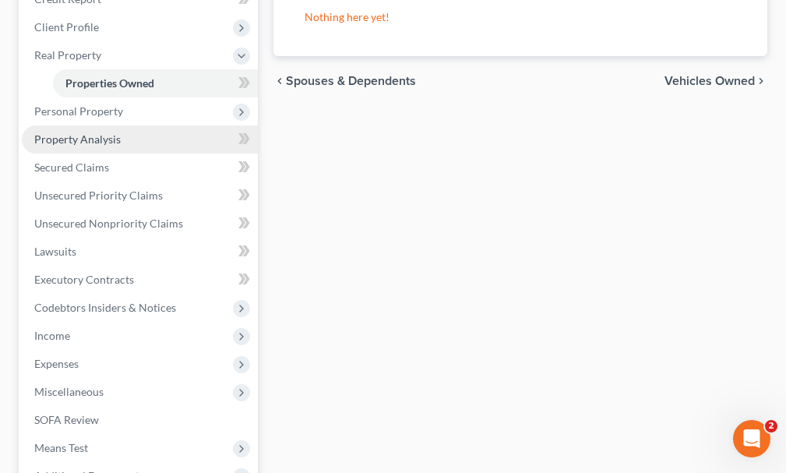
scroll to position [234, 0]
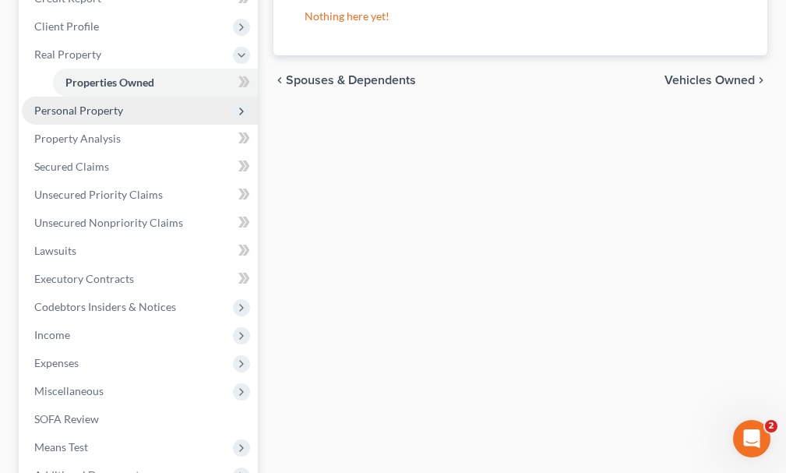
click at [58, 104] on span "Personal Property" at bounding box center [78, 110] width 89 height 13
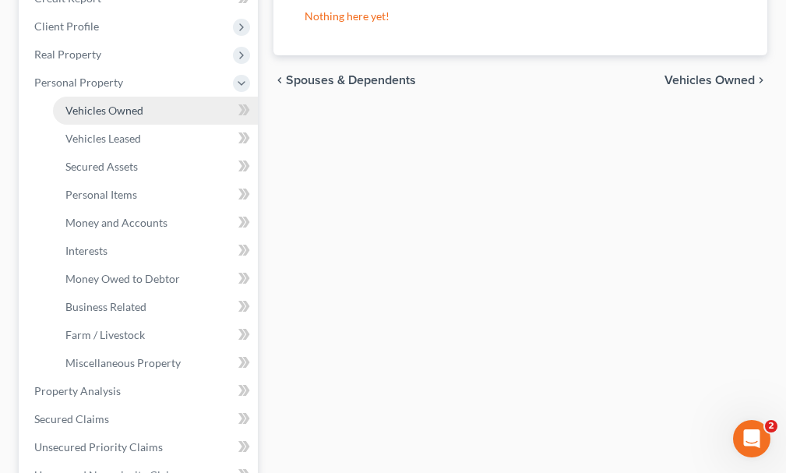
click at [94, 104] on span "Vehicles Owned" at bounding box center [104, 110] width 78 height 13
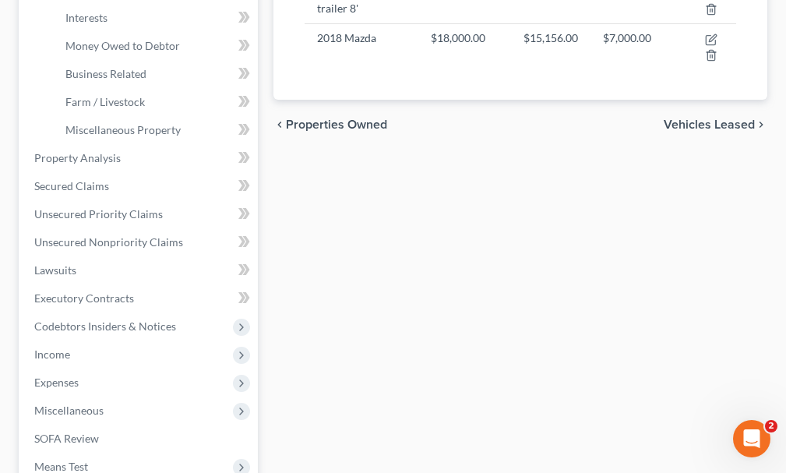
scroll to position [467, 0]
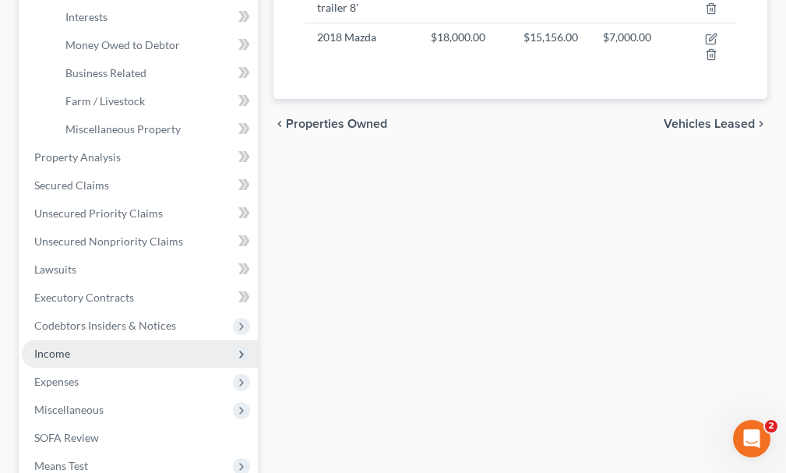
click at [45, 347] on span "Income" at bounding box center [52, 353] width 36 height 13
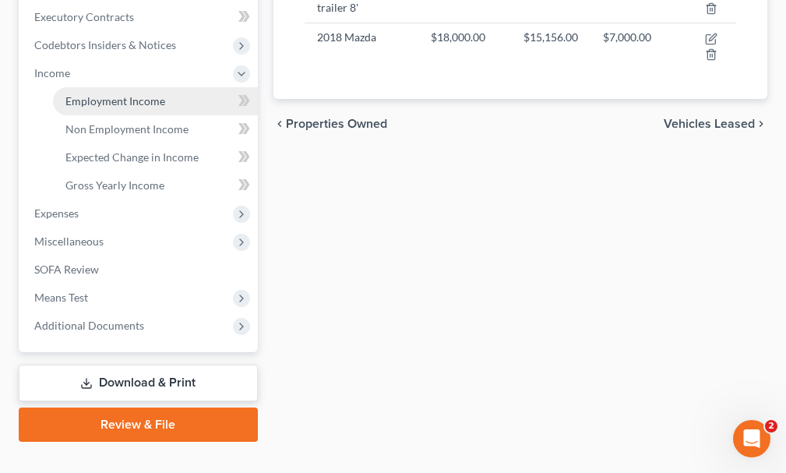
click at [81, 94] on span "Employment Income" at bounding box center [115, 100] width 100 height 13
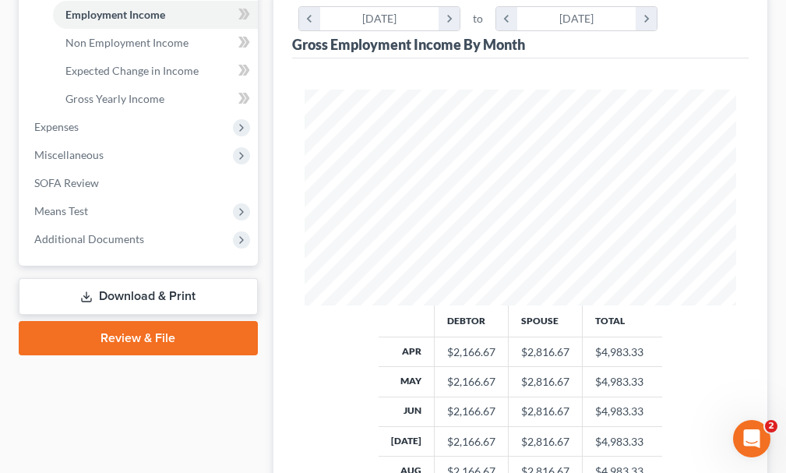
scroll to position [554, 0]
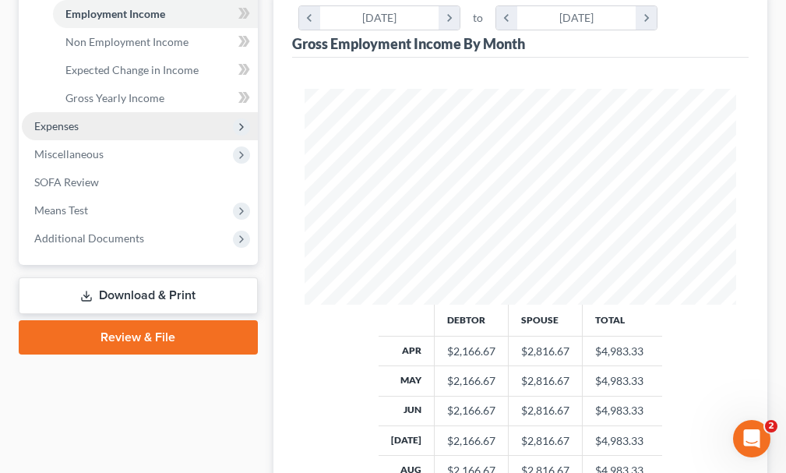
click at [55, 119] on span "Expenses" at bounding box center [56, 125] width 44 height 13
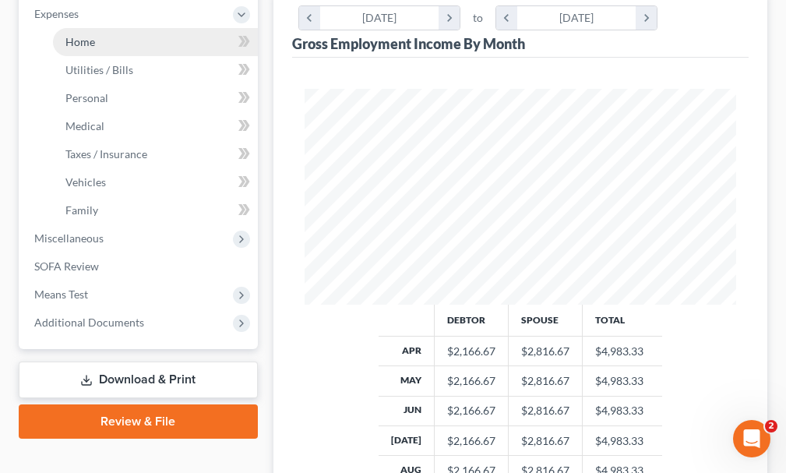
click at [83, 35] on span "Home" at bounding box center [80, 41] width 30 height 13
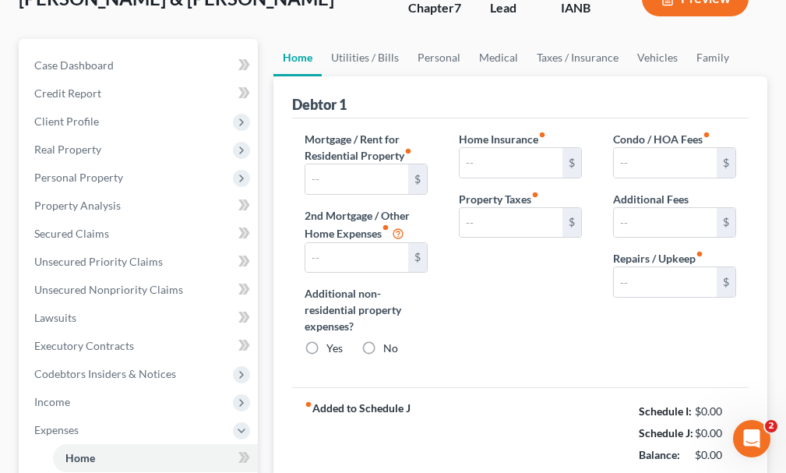
scroll to position [3, 0]
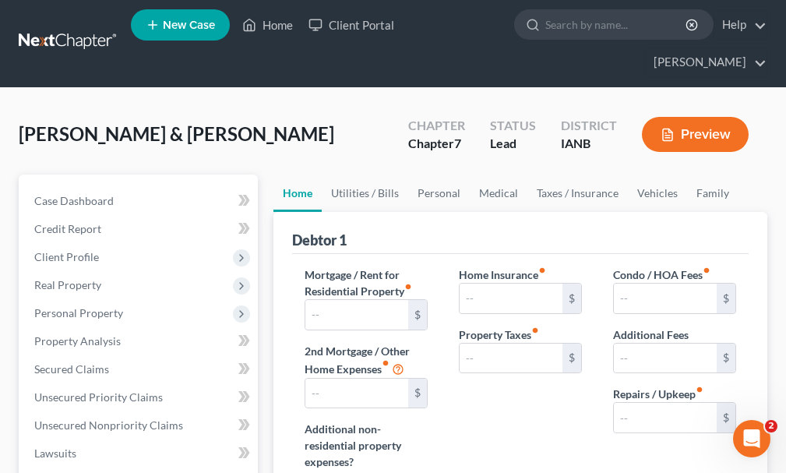
type input "600.00"
type input "0.00"
radio input "true"
type input "0.00"
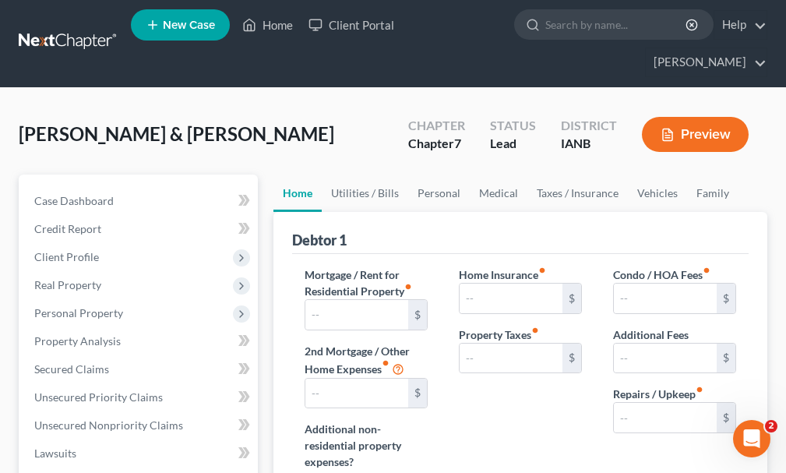
type input "0.00"
type input "150.00"
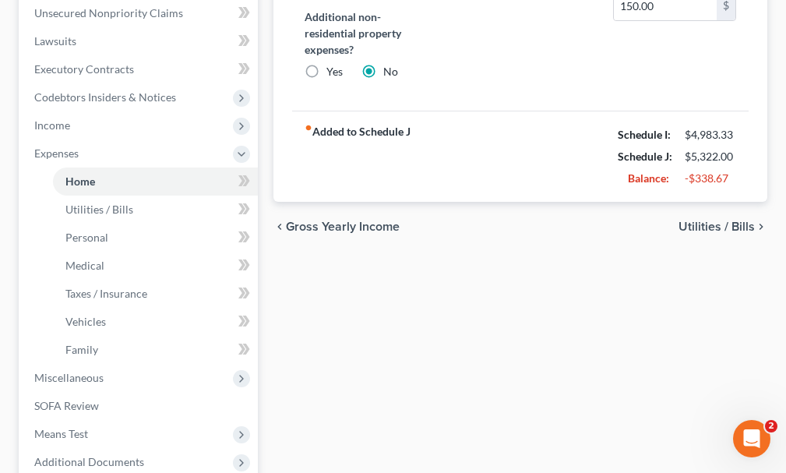
scroll to position [420, 0]
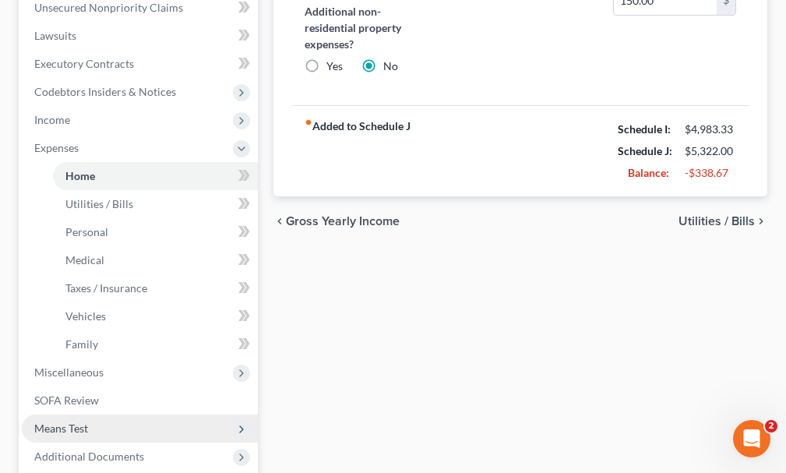
click at [67, 421] on span "Means Test" at bounding box center [61, 427] width 54 height 13
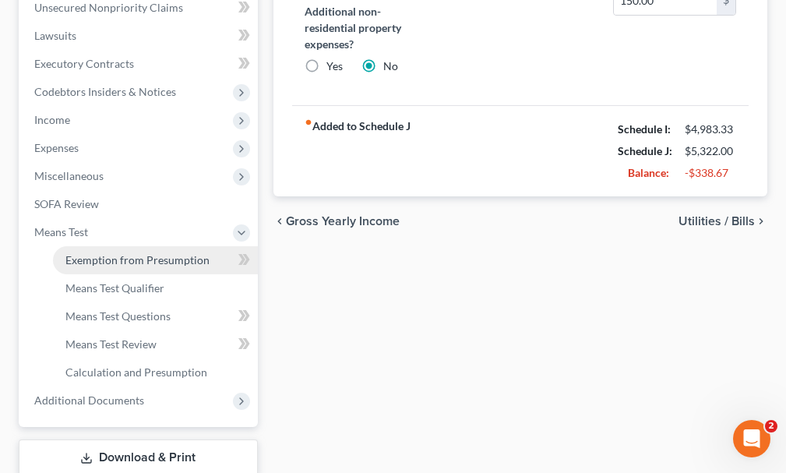
click at [93, 253] on span "Exemption from Presumption" at bounding box center [137, 259] width 144 height 13
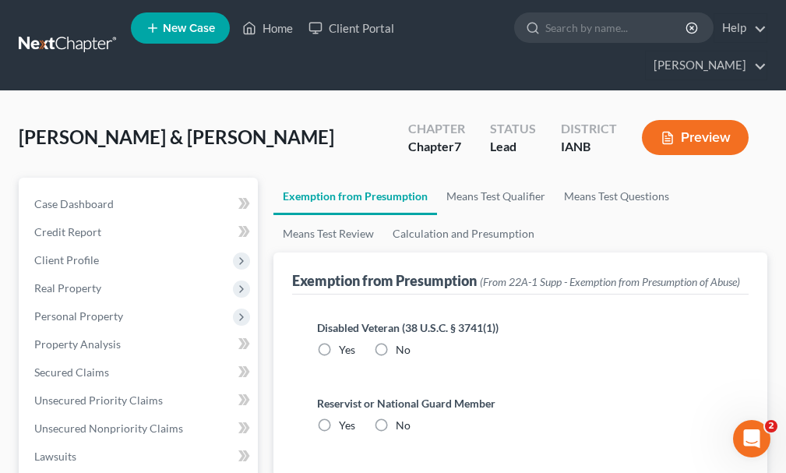
click at [396, 342] on label "No" at bounding box center [403, 350] width 15 height 16
click at [402, 342] on input "No" at bounding box center [407, 347] width 10 height 10
radio input "true"
click at [396, 417] on label "No" at bounding box center [403, 425] width 15 height 16
click at [402, 417] on input "No" at bounding box center [407, 422] width 10 height 10
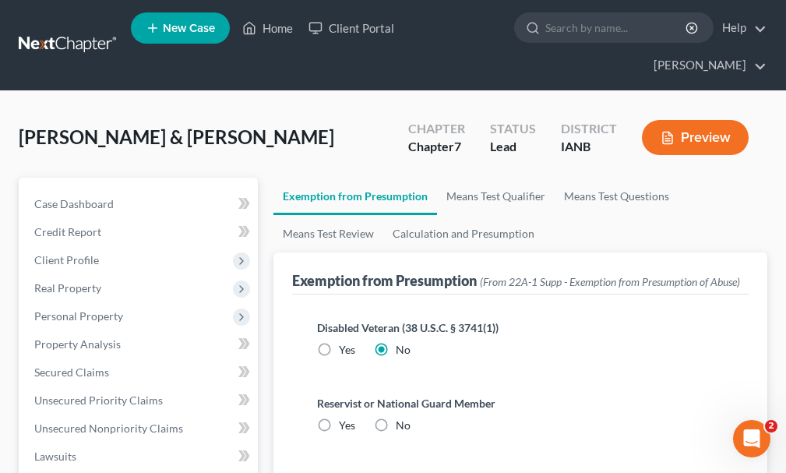
radio input "true"
click at [277, 24] on link "Home" at bounding box center [267, 28] width 66 height 28
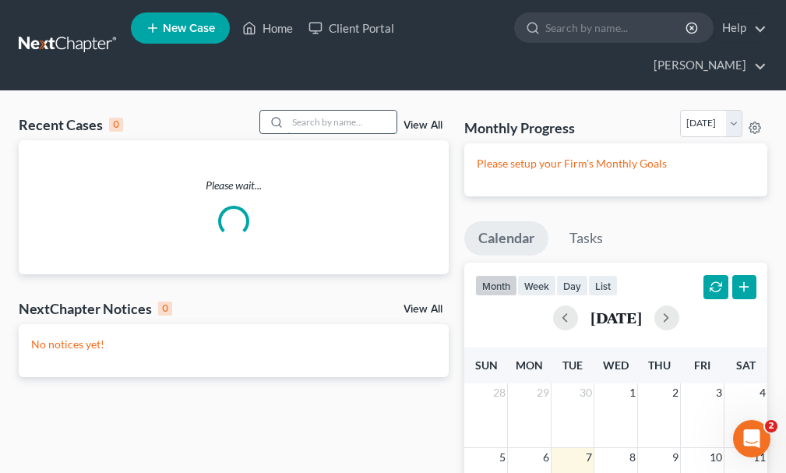
click at [344, 111] on input "search" at bounding box center [341, 122] width 109 height 23
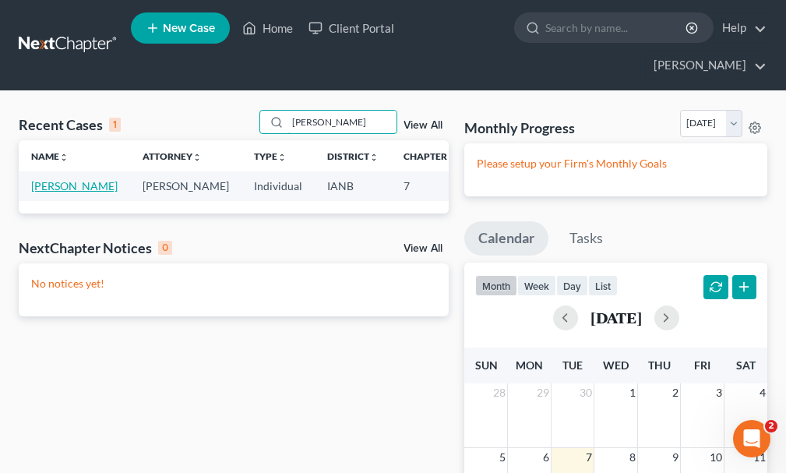
type input "[PERSON_NAME]"
click at [42, 179] on link "[PERSON_NAME]" at bounding box center [74, 185] width 86 height 13
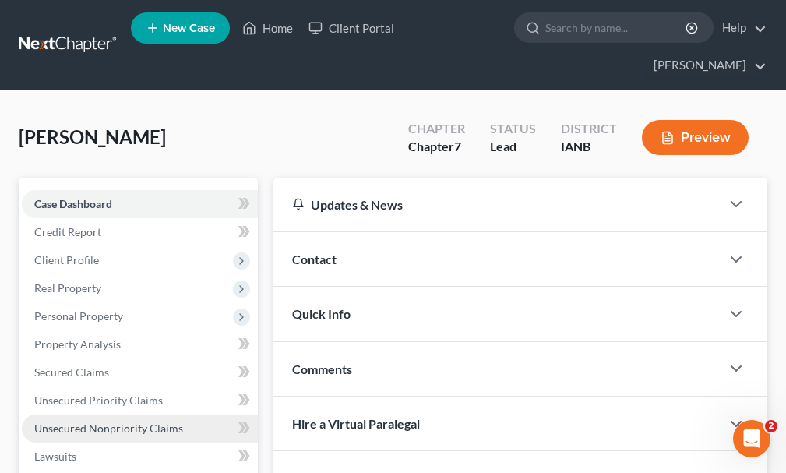
click at [91, 421] on span "Unsecured Nonpriority Claims" at bounding box center [108, 427] width 149 height 13
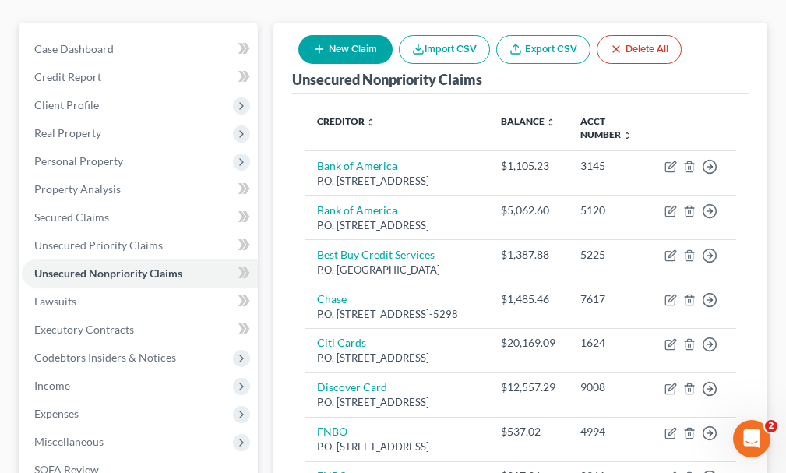
scroll to position [621, 0]
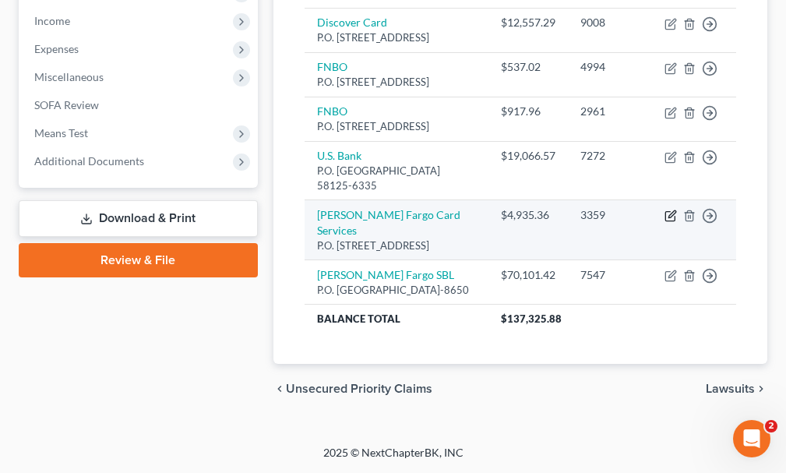
click at [672, 211] on icon "button" at bounding box center [671, 214] width 7 height 7
select select "16"
select select "2"
select select "0"
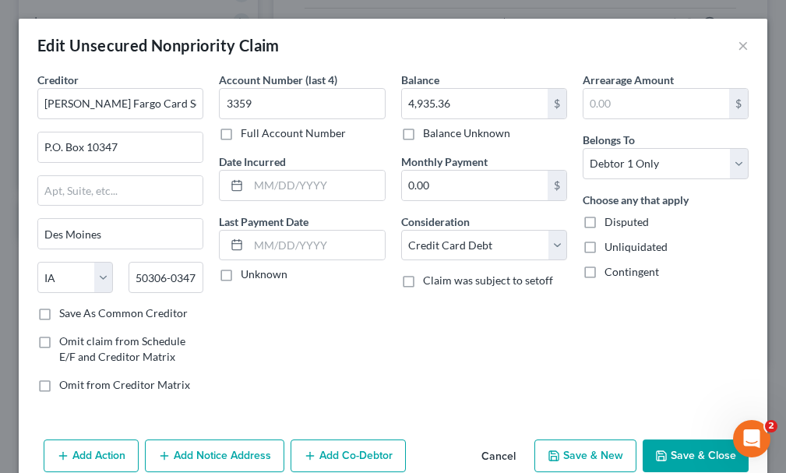
scroll to position [606, 0]
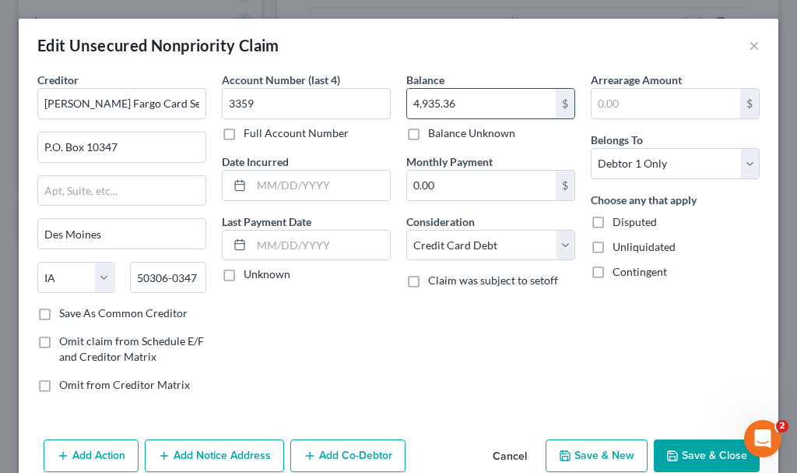
click at [498, 101] on input "4,935.36" at bounding box center [481, 104] width 149 height 30
type input "5,138.89"
click at [667, 452] on icon "button" at bounding box center [673, 455] width 12 height 12
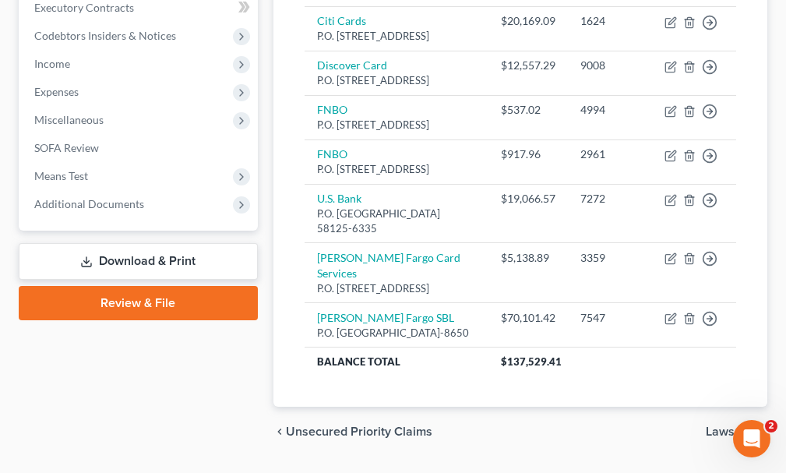
scroll to position [231, 0]
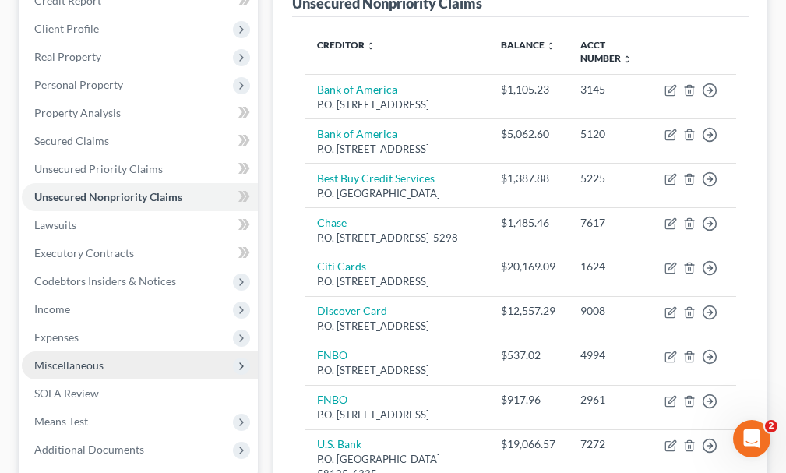
click at [67, 358] on span "Miscellaneous" at bounding box center [68, 364] width 69 height 13
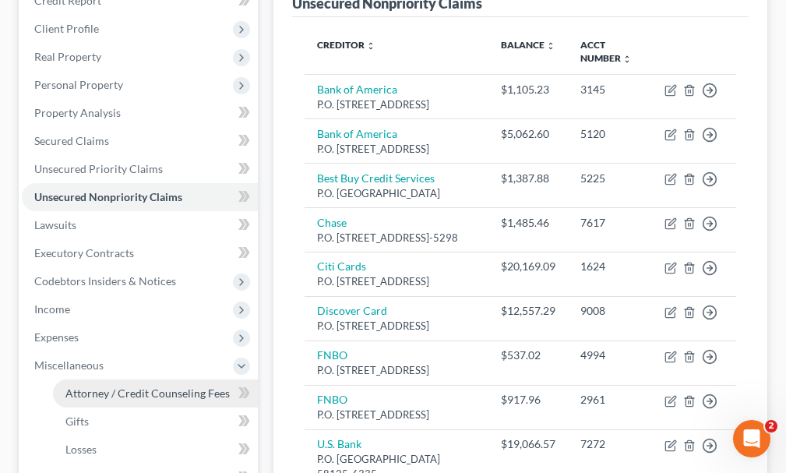
click at [95, 386] on span "Attorney / Credit Counseling Fees" at bounding box center [147, 392] width 164 height 13
select select "0"
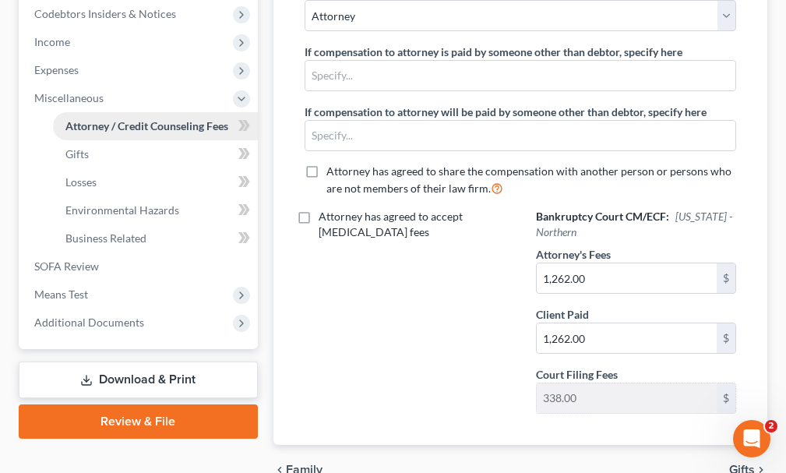
scroll to position [545, 0]
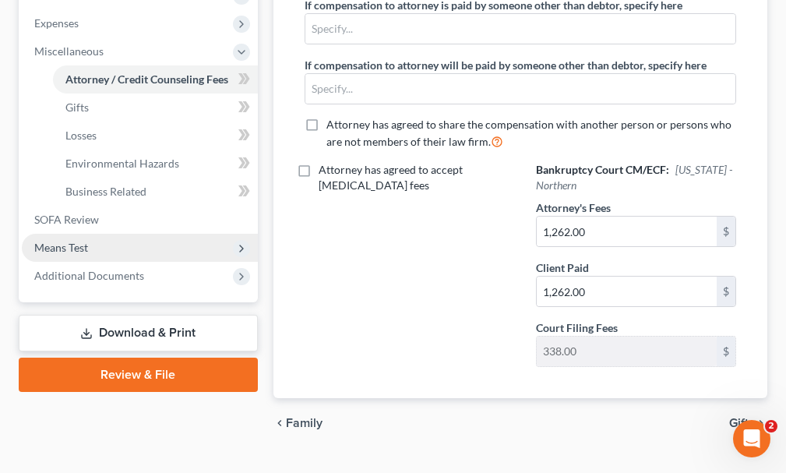
click at [58, 241] on span "Means Test" at bounding box center [61, 247] width 54 height 13
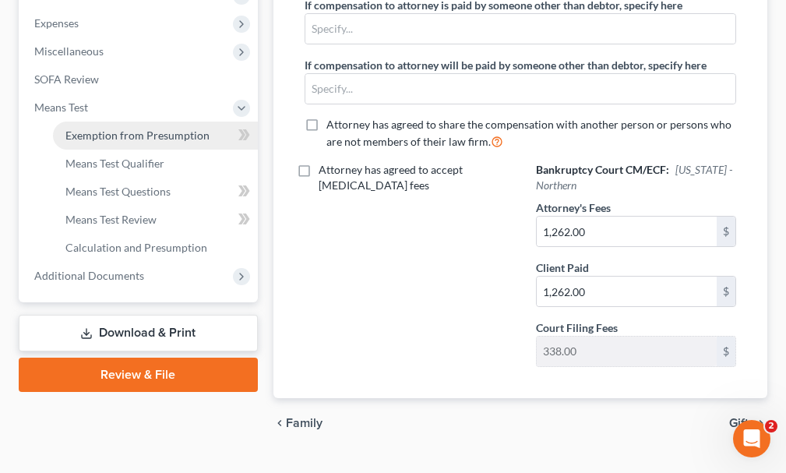
click at [118, 128] on span "Exemption from Presumption" at bounding box center [137, 134] width 144 height 13
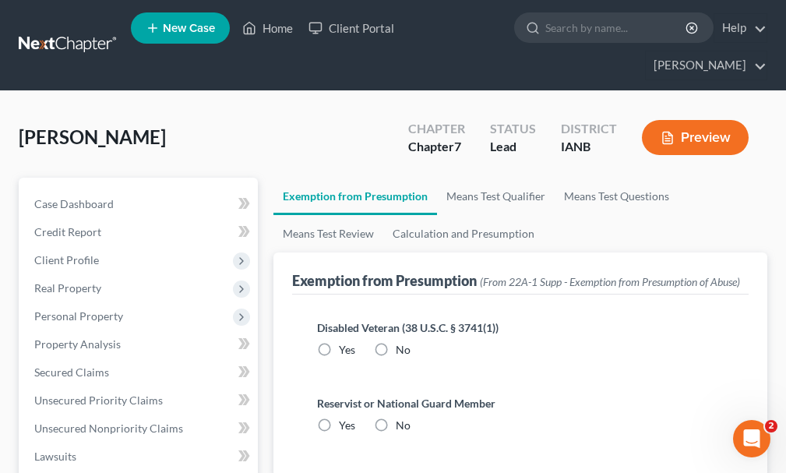
drag, startPoint x: 380, startPoint y: 318, endPoint x: 384, endPoint y: 373, distance: 55.4
click at [396, 342] on label "No" at bounding box center [403, 350] width 15 height 16
click at [402, 342] on input "No" at bounding box center [407, 347] width 10 height 10
radio input "true"
drag, startPoint x: 381, startPoint y: 395, endPoint x: 6, endPoint y: 350, distance: 377.2
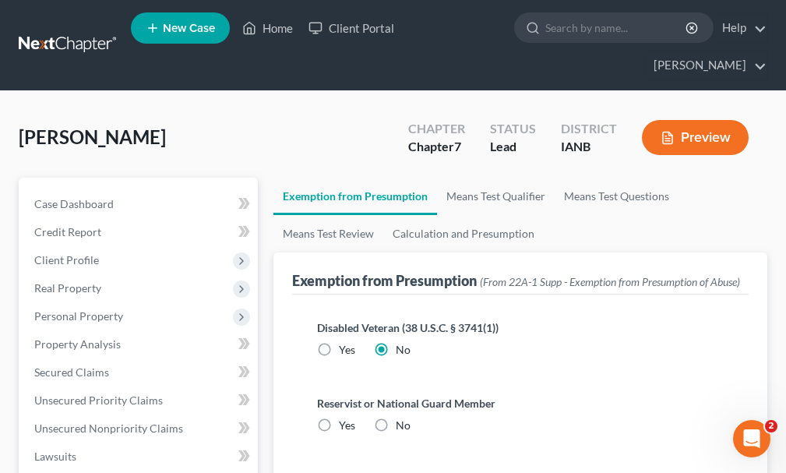
click at [396, 417] on label "No" at bounding box center [403, 425] width 15 height 16
click at [402, 417] on input "No" at bounding box center [407, 422] width 10 height 10
radio input "true"
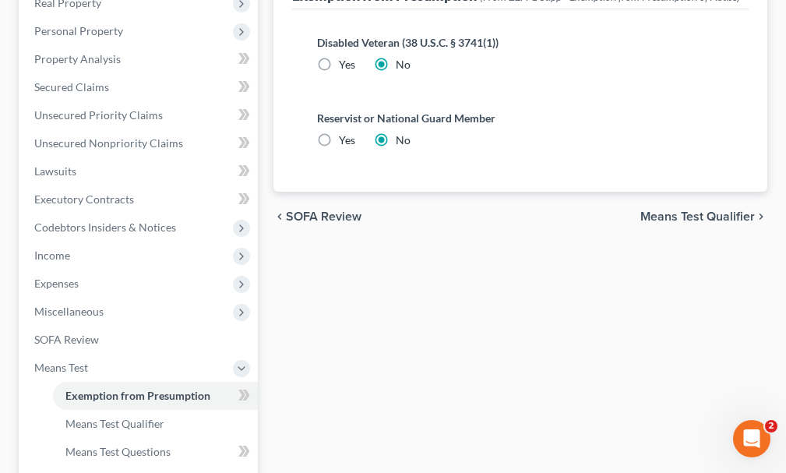
scroll to position [467, 0]
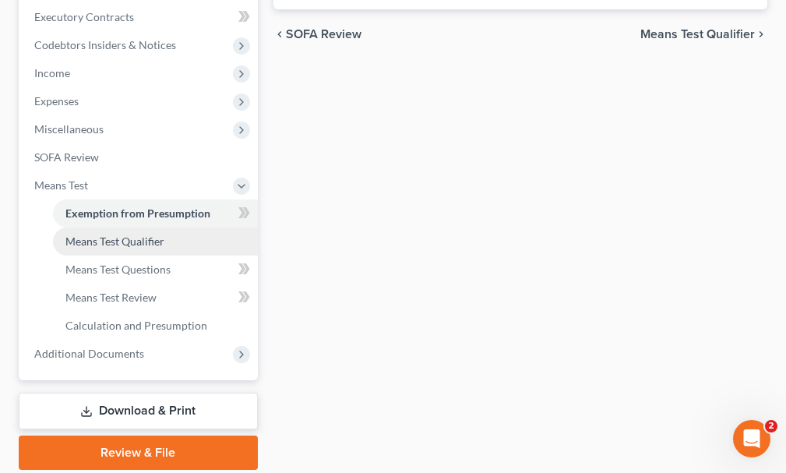
click at [98, 234] on span "Means Test Qualifier" at bounding box center [114, 240] width 99 height 13
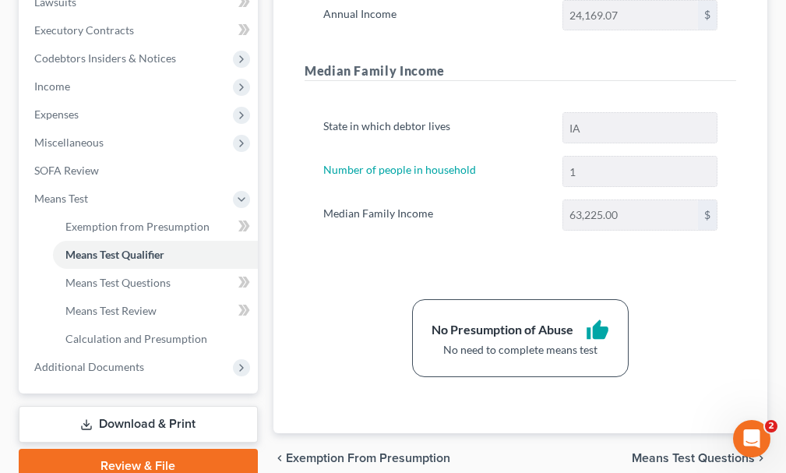
scroll to position [495, 0]
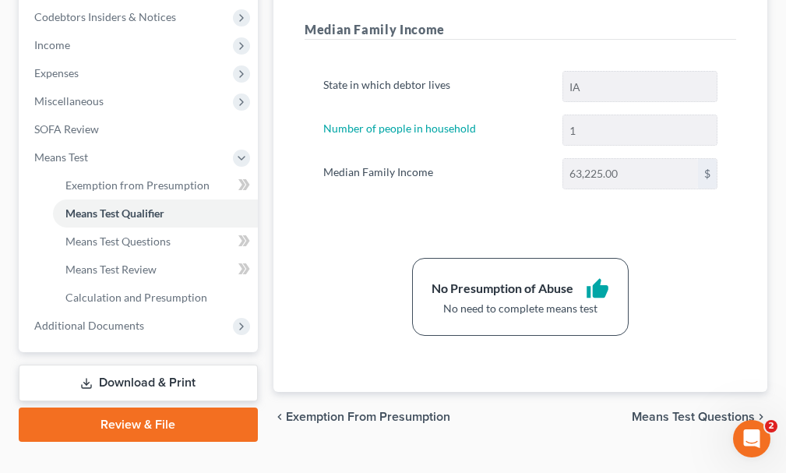
click at [126, 364] on link "Download & Print" at bounding box center [138, 382] width 239 height 37
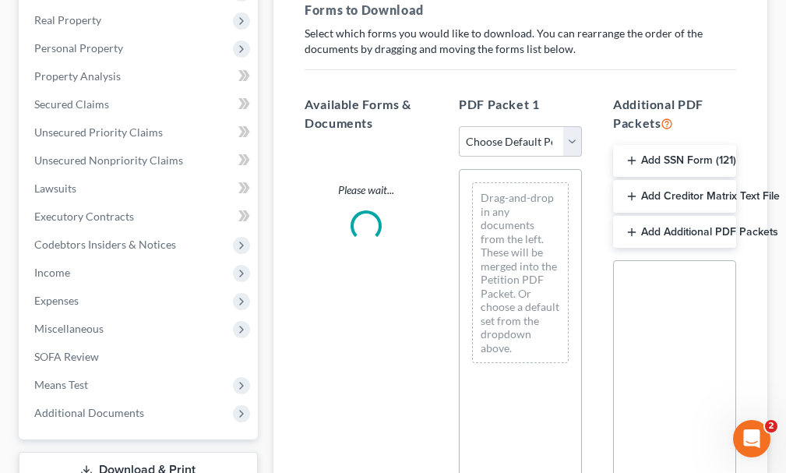
scroll to position [311, 0]
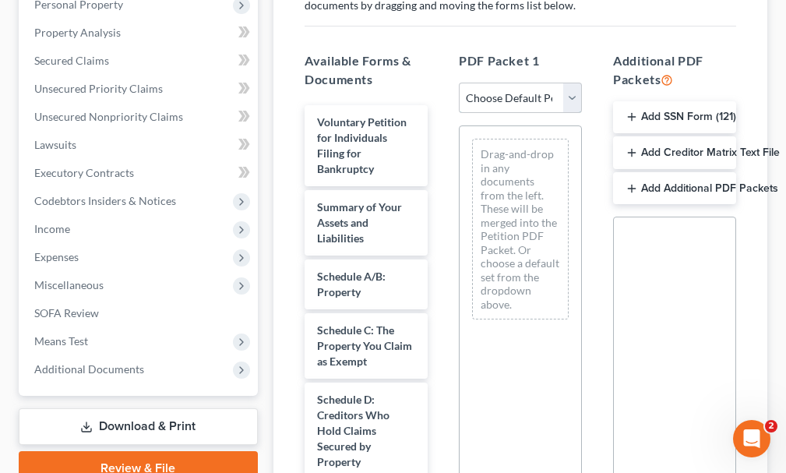
click at [501, 83] on select "Choose Default Petition PDF Packet Complete Bankruptcy Petition (all forms and …" at bounding box center [520, 98] width 123 height 31
select select "0"
click at [459, 83] on select "Choose Default Petition PDF Packet Complete Bankruptcy Petition (all forms and …" at bounding box center [520, 98] width 123 height 31
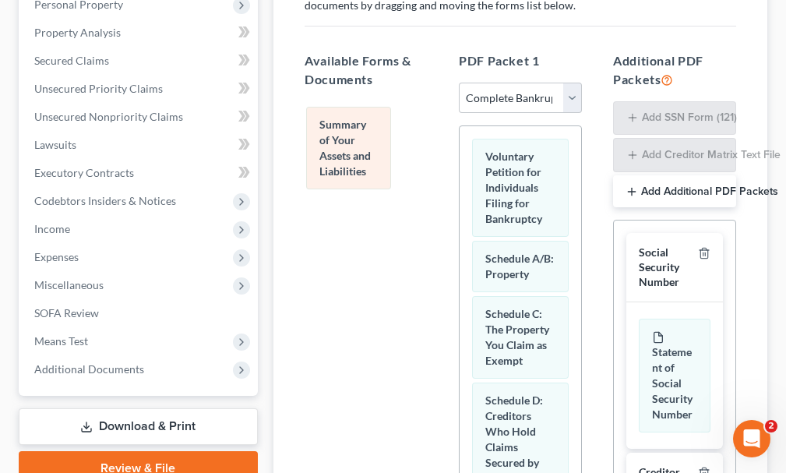
drag, startPoint x: 513, startPoint y: 250, endPoint x: 347, endPoint y: 144, distance: 196.8
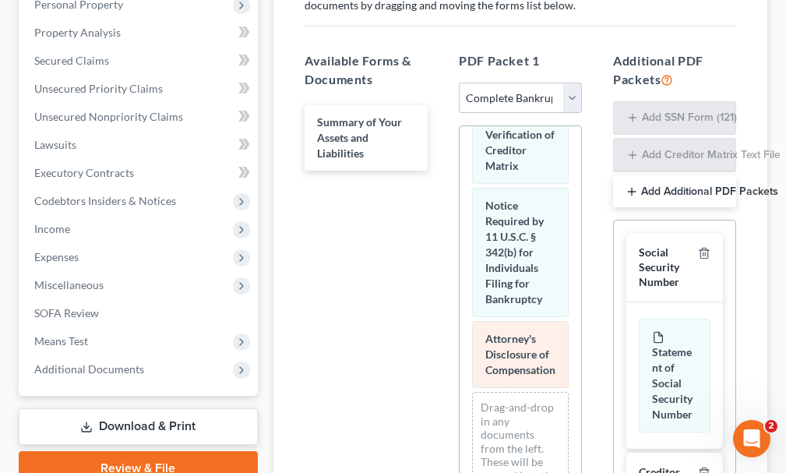
scroll to position [1278, 0]
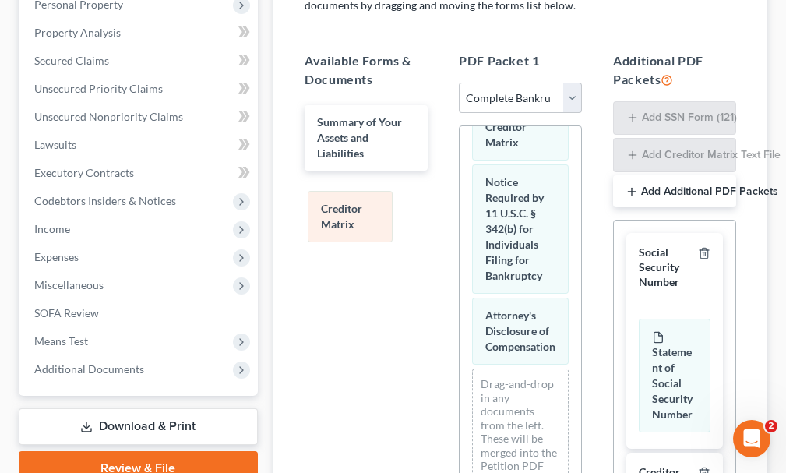
drag, startPoint x: 519, startPoint y: 202, endPoint x: 350, endPoint y: 197, distance: 169.1
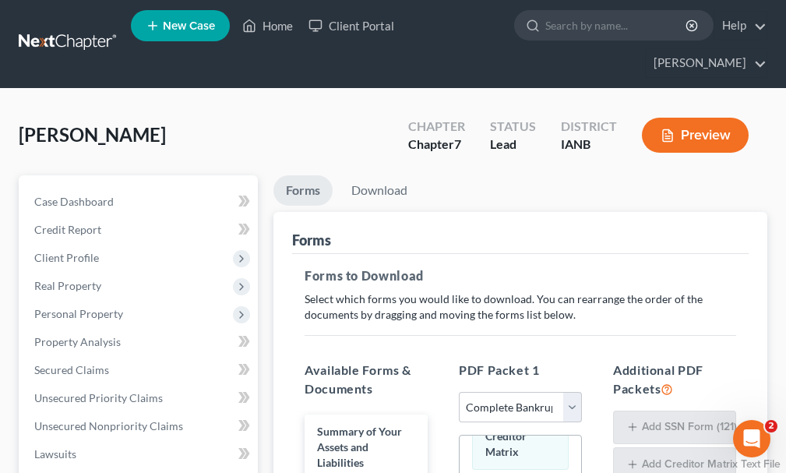
scroll to position [0, 0]
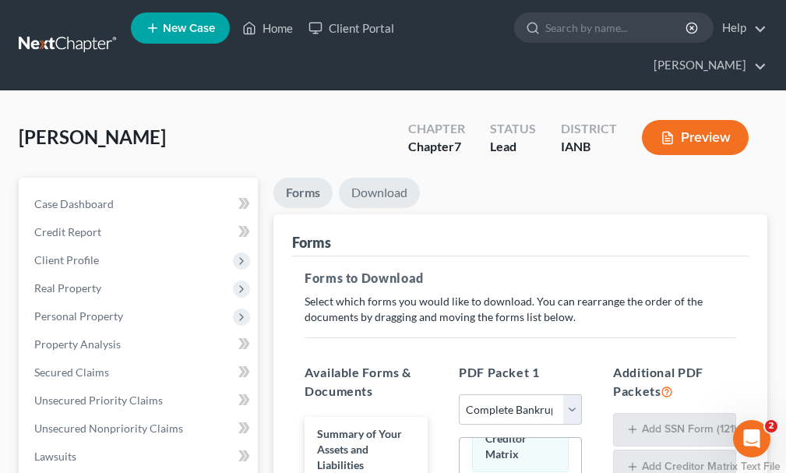
click at [382, 178] on link "Download" at bounding box center [379, 193] width 81 height 30
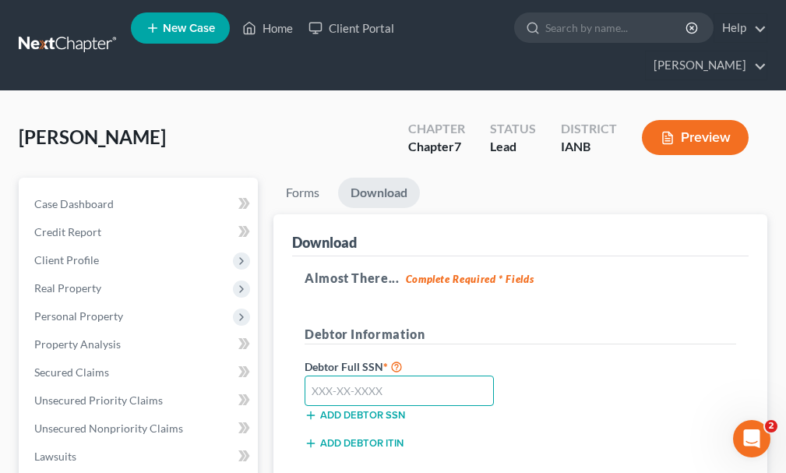
click at [420, 375] on input "text" at bounding box center [398, 390] width 189 height 31
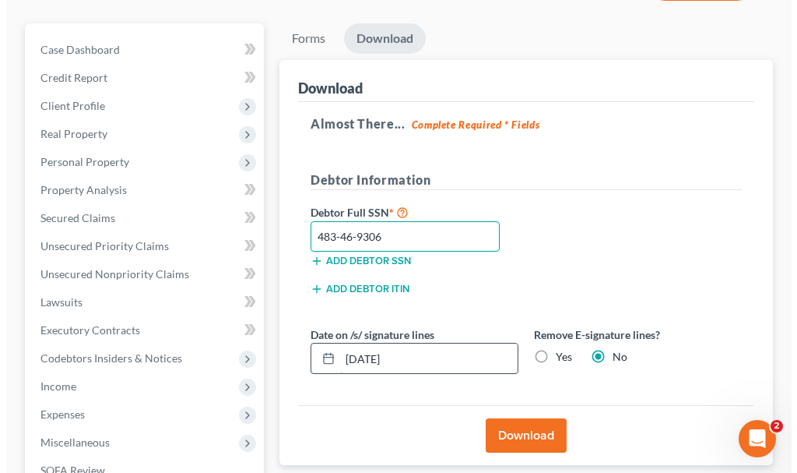
scroll to position [156, 0]
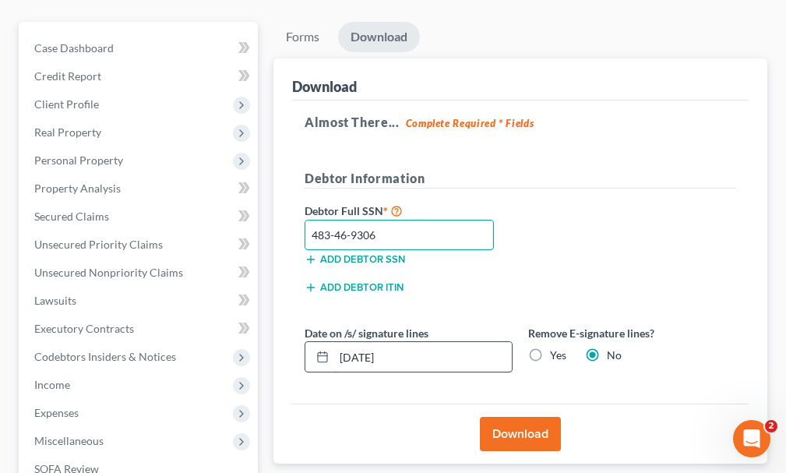
type input "483-46-9306"
drag, startPoint x: 425, startPoint y: 329, endPoint x: 465, endPoint y: 389, distance: 71.9
click at [301, 332] on div "Date on /s/ signature lines [DATE]" at bounding box center [408, 348] width 223 height 47
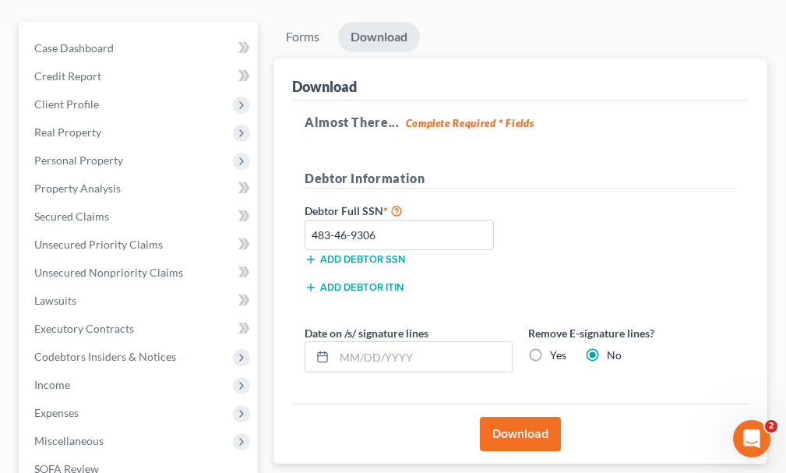
click at [550, 347] on label "Yes" at bounding box center [558, 355] width 16 height 16
click at [556, 347] on input "Yes" at bounding box center [561, 352] width 10 height 10
radio input "true"
radio input "false"
click at [508, 417] on button "Download" at bounding box center [520, 434] width 81 height 34
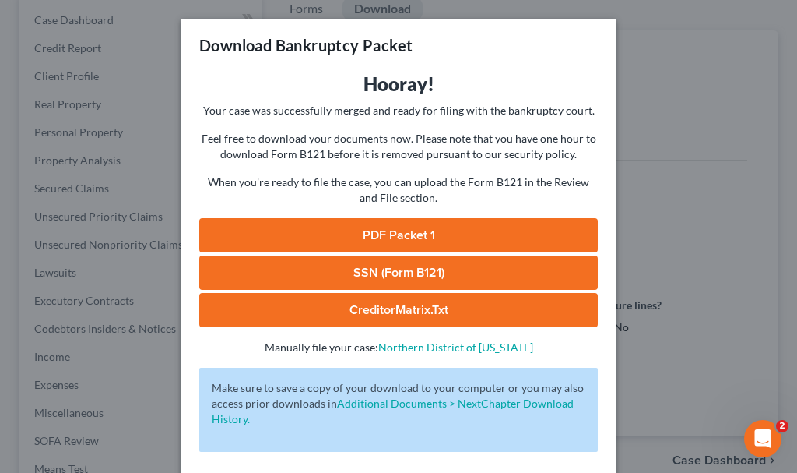
click at [248, 268] on link "SSN (Form B121)" at bounding box center [398, 272] width 399 height 34
click at [375, 230] on link "PDF Packet 1" at bounding box center [398, 235] width 399 height 34
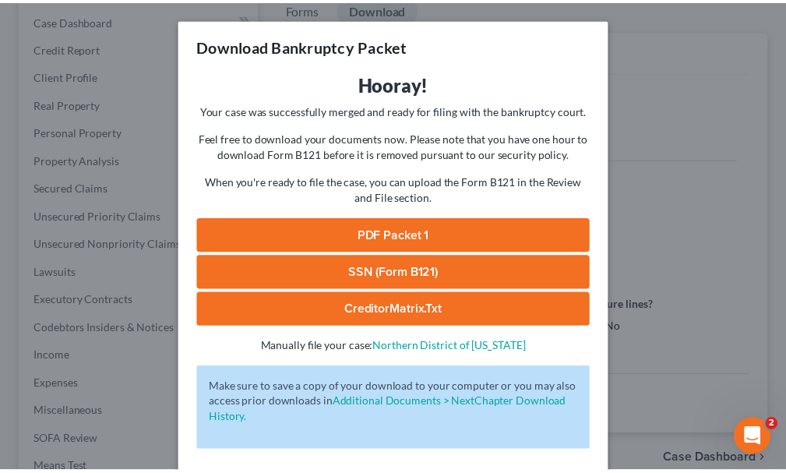
scroll to position [63, 0]
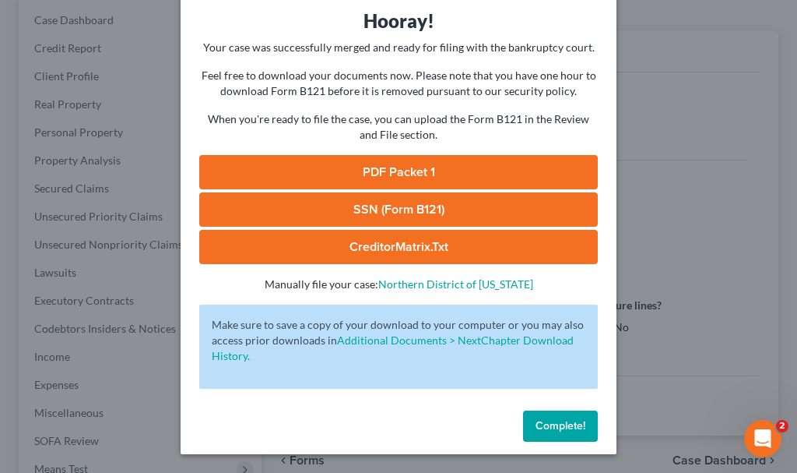
click at [554, 420] on span "Complete!" at bounding box center [561, 425] width 50 height 13
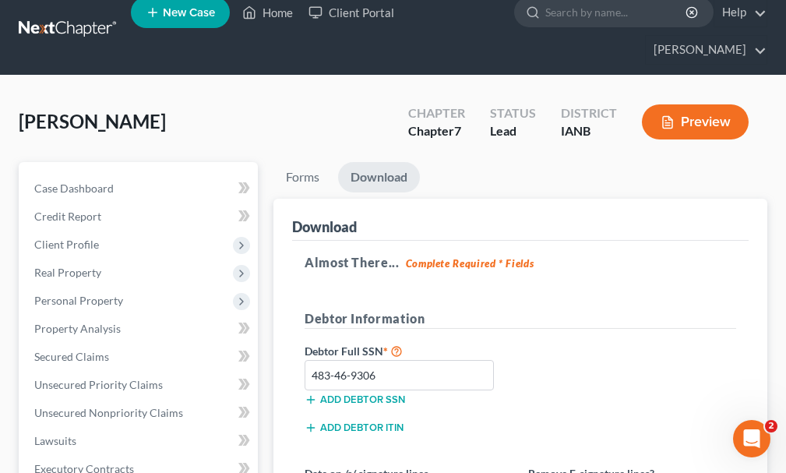
scroll to position [0, 0]
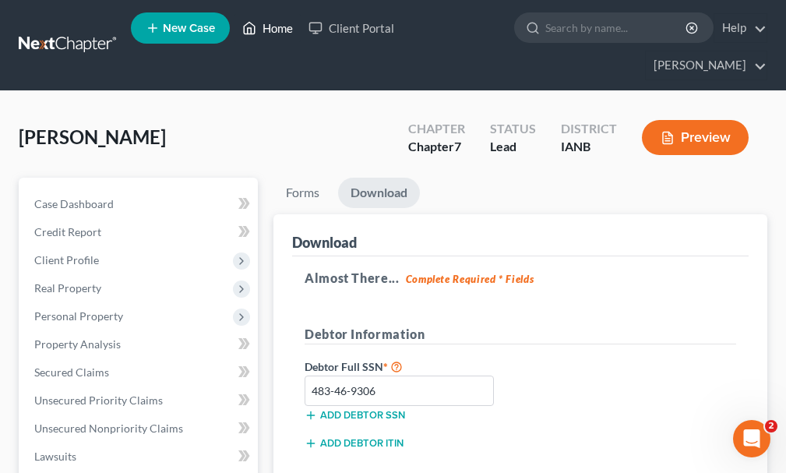
click at [276, 30] on link "Home" at bounding box center [267, 28] width 66 height 28
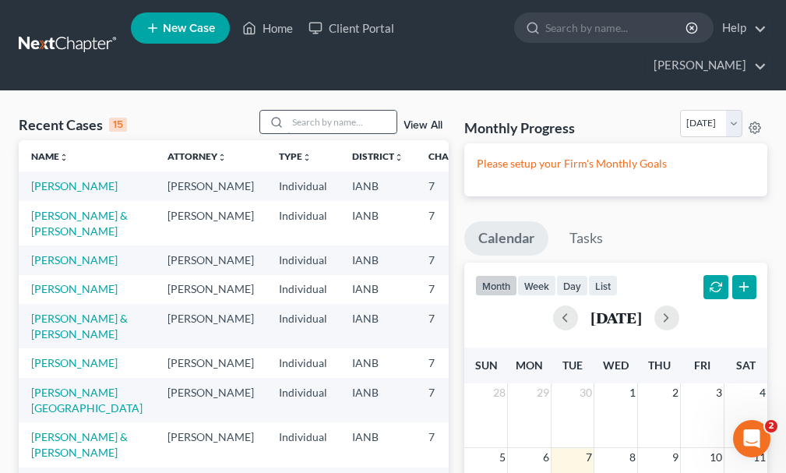
click at [315, 111] on input "search" at bounding box center [341, 122] width 109 height 23
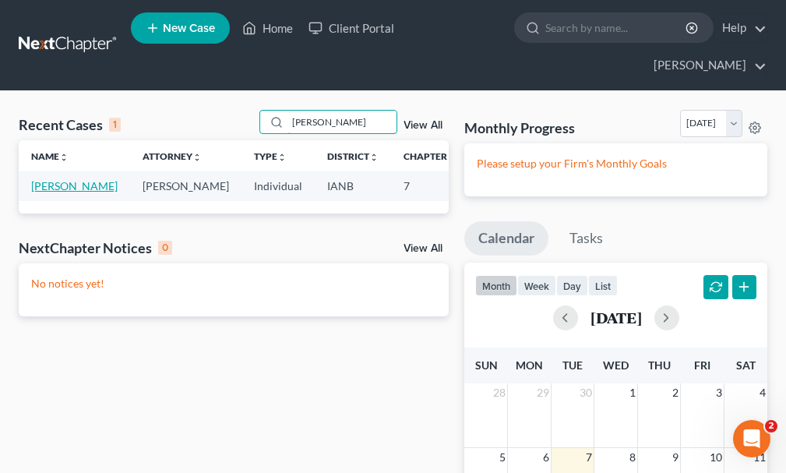
type input "[PERSON_NAME]"
click at [39, 179] on link "[PERSON_NAME]" at bounding box center [74, 185] width 86 height 13
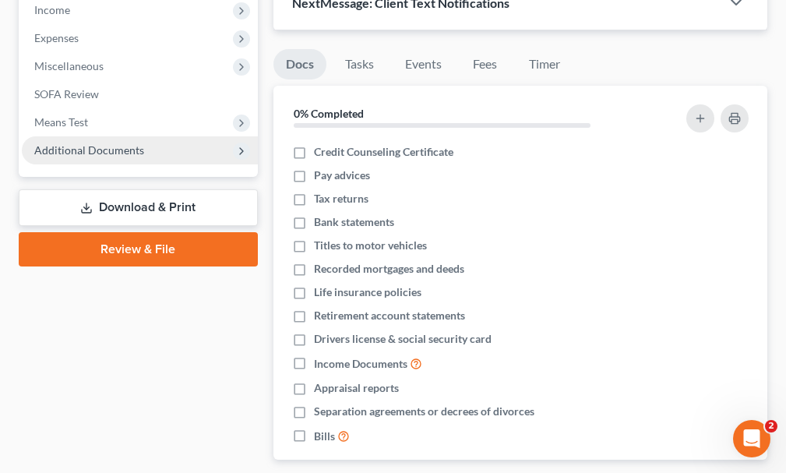
scroll to position [545, 0]
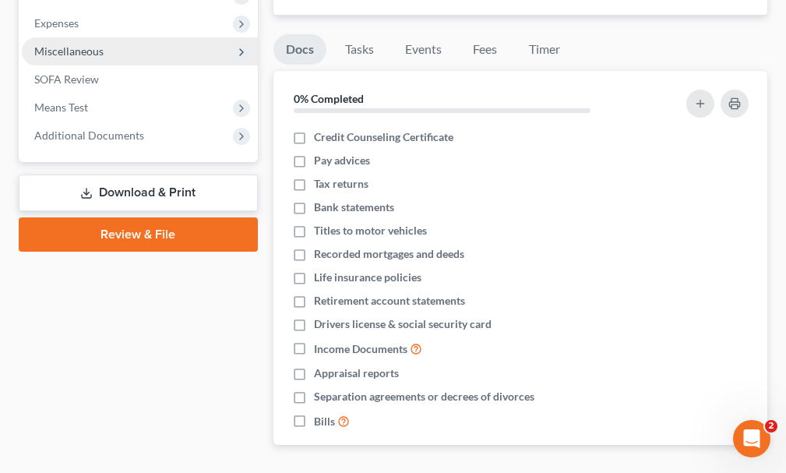
click at [63, 44] on span "Miscellaneous" at bounding box center [68, 50] width 69 height 13
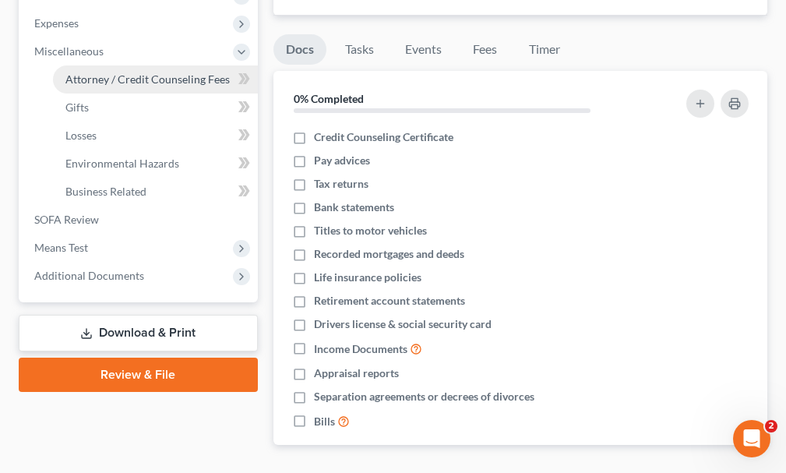
click at [93, 72] on span "Attorney / Credit Counseling Fees" at bounding box center [147, 78] width 164 height 13
select select "0"
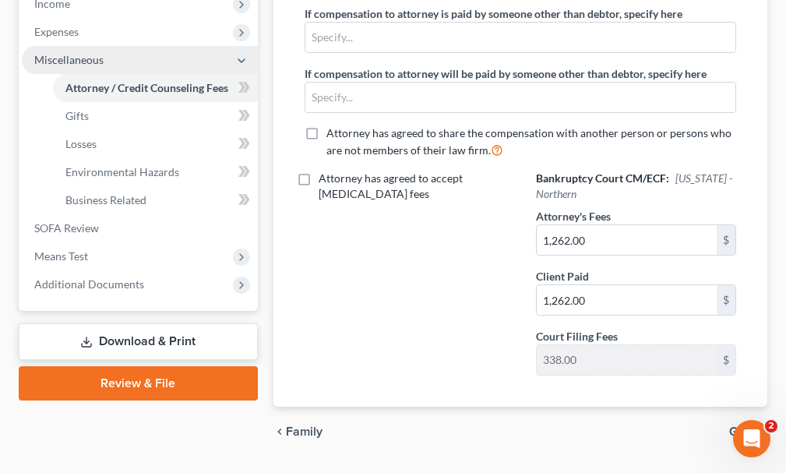
scroll to position [544, 0]
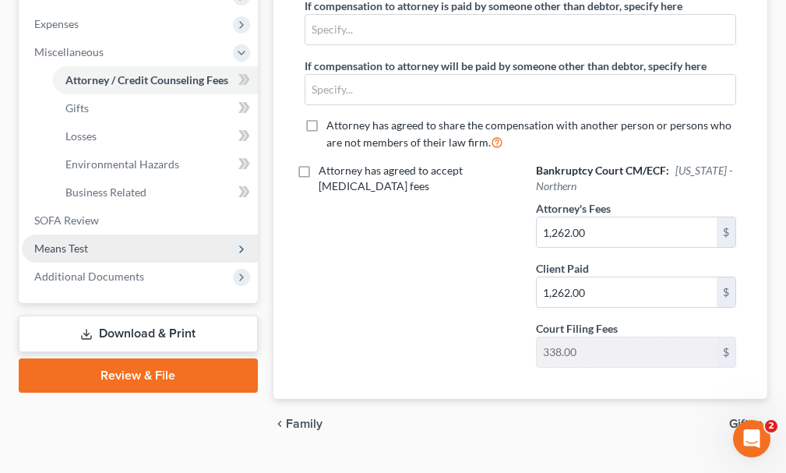
click at [65, 241] on span "Means Test" at bounding box center [61, 247] width 54 height 13
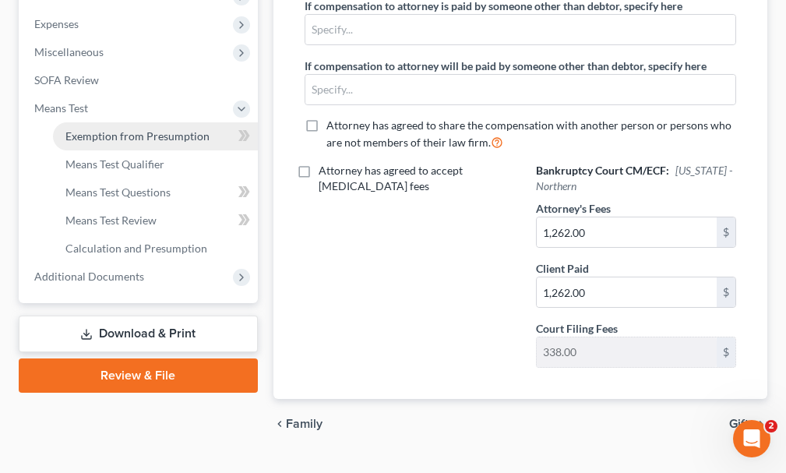
click at [118, 129] on span "Exemption from Presumption" at bounding box center [137, 135] width 144 height 13
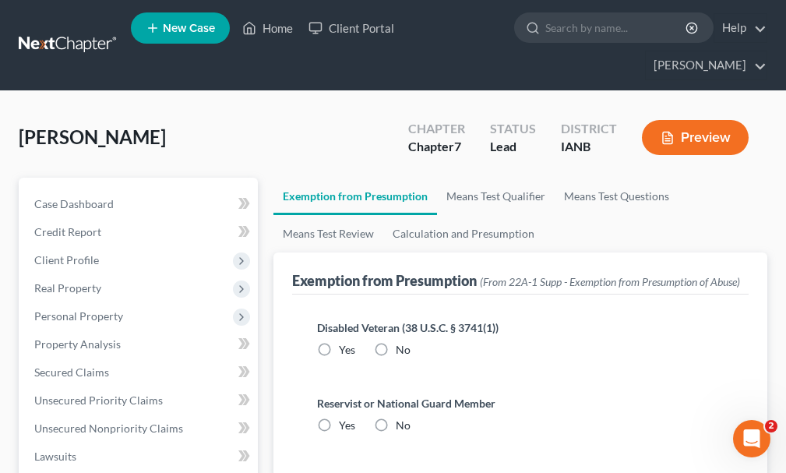
click at [396, 342] on label "No" at bounding box center [403, 350] width 15 height 16
click at [402, 342] on input "No" at bounding box center [407, 347] width 10 height 10
radio input "true"
click at [396, 417] on label "No" at bounding box center [403, 425] width 15 height 16
click at [402, 417] on input "No" at bounding box center [407, 422] width 10 height 10
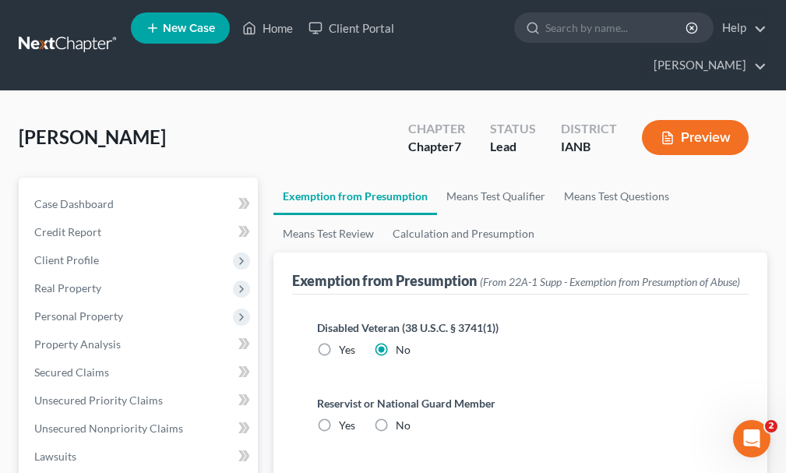
radio input "true"
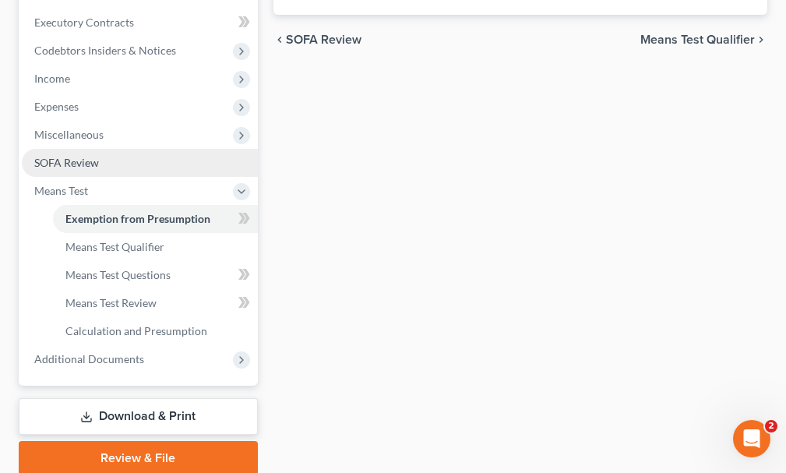
scroll to position [467, 0]
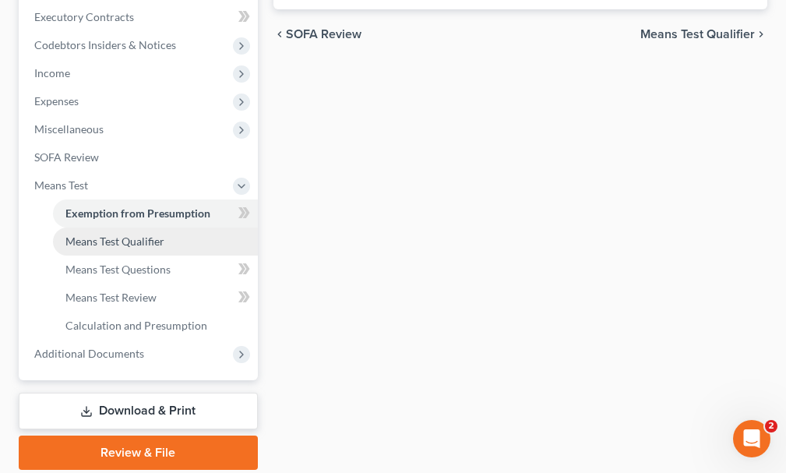
click at [99, 234] on span "Means Test Qualifier" at bounding box center [114, 240] width 99 height 13
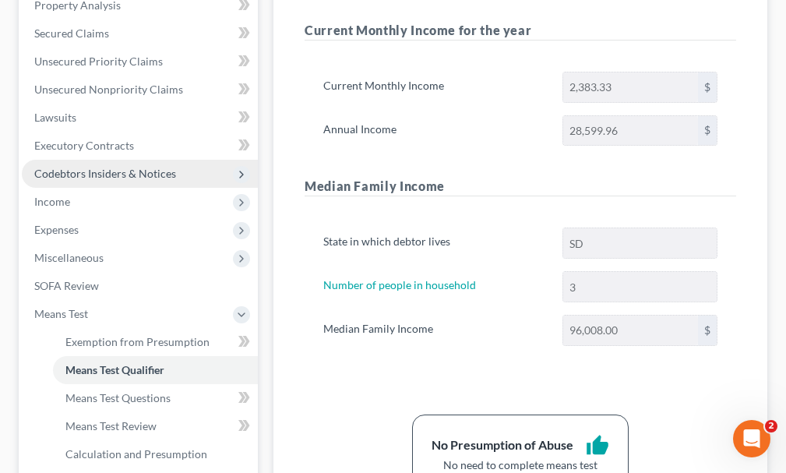
scroll to position [495, 0]
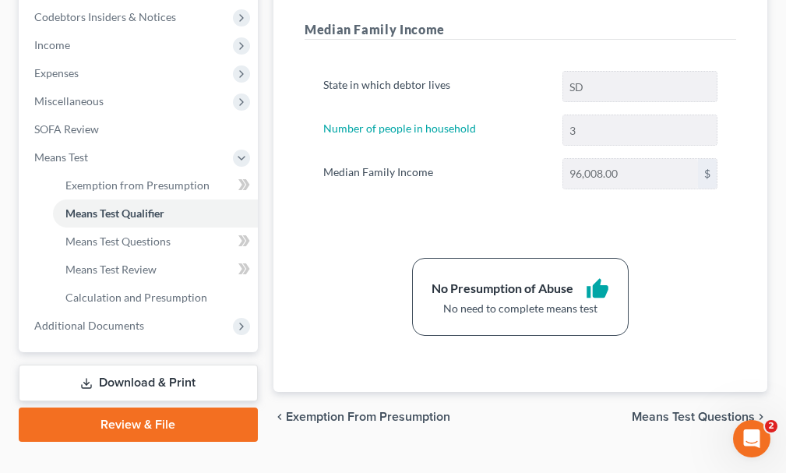
click at [135, 364] on link "Download & Print" at bounding box center [138, 382] width 239 height 37
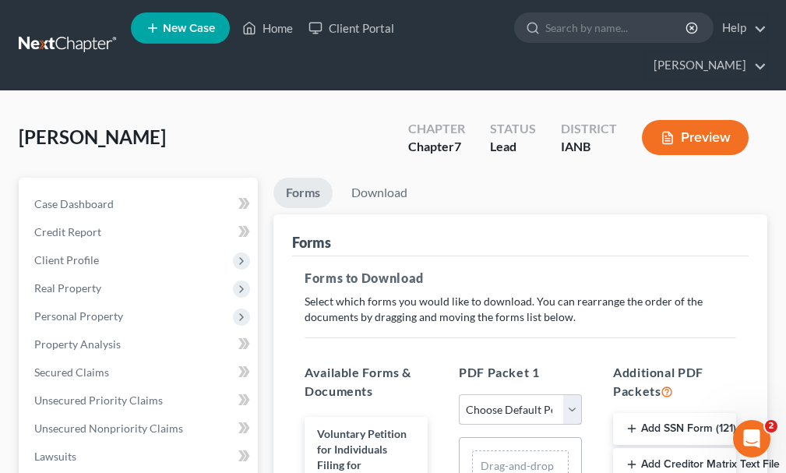
click at [527, 394] on select "Choose Default Petition PDF Packet Complete Bankruptcy Petition (all forms and …" at bounding box center [520, 409] width 123 height 31
select select "0"
click at [459, 394] on select "Choose Default Petition PDF Packet Complete Bankruptcy Petition (all forms and …" at bounding box center [520, 409] width 123 height 31
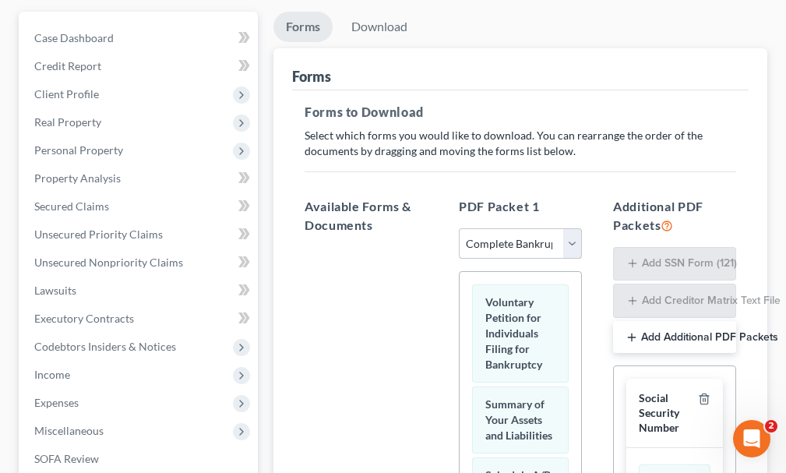
scroll to position [311, 0]
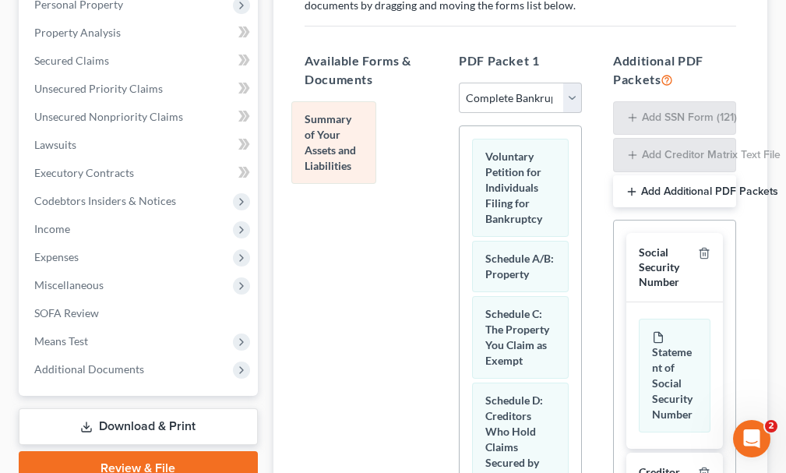
drag, startPoint x: 525, startPoint y: 242, endPoint x: 344, endPoint y: 131, distance: 212.2
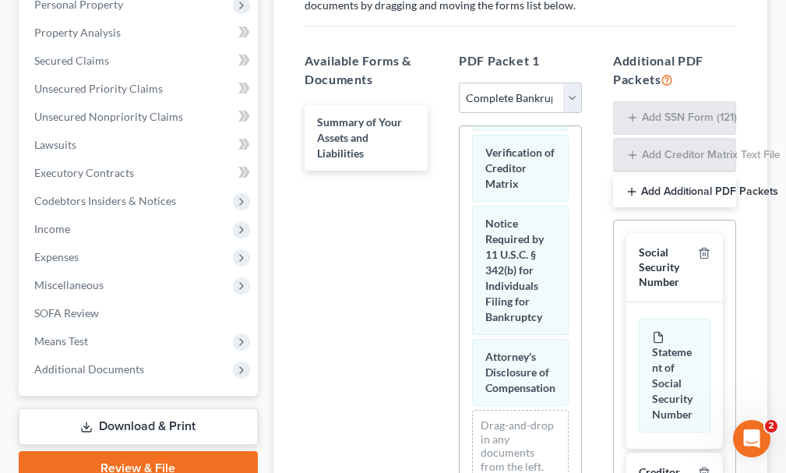
scroll to position [1254, 0]
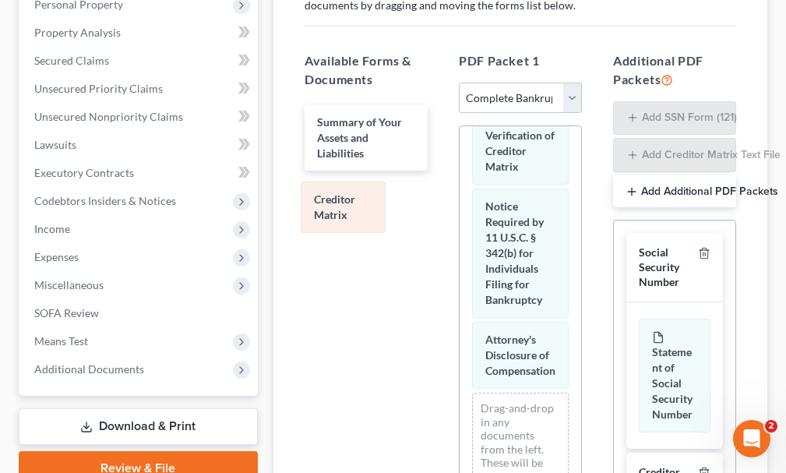
drag, startPoint x: 526, startPoint y: 236, endPoint x: 356, endPoint y: 203, distance: 173.6
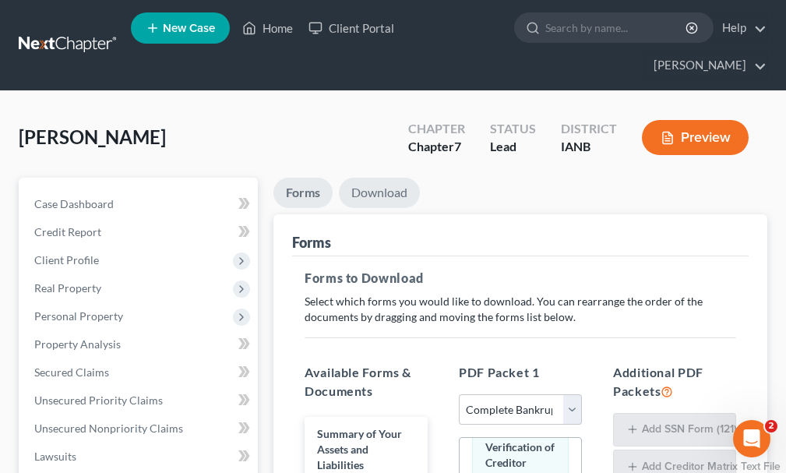
click at [385, 178] on link "Download" at bounding box center [379, 193] width 81 height 30
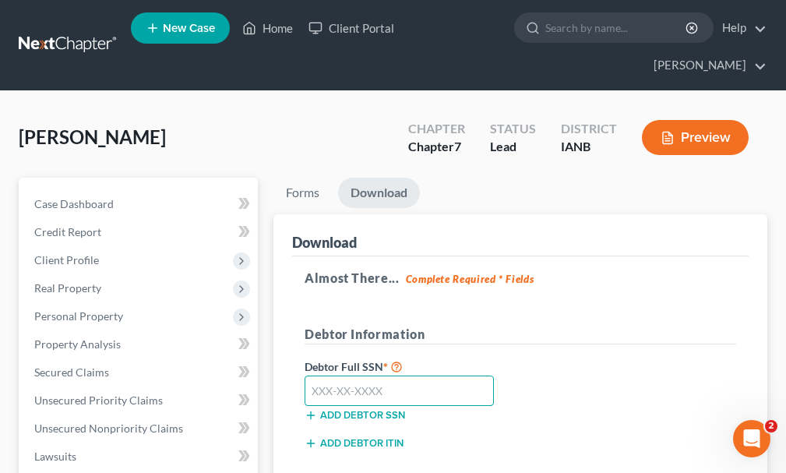
click at [411, 375] on input "text" at bounding box center [398, 390] width 189 height 31
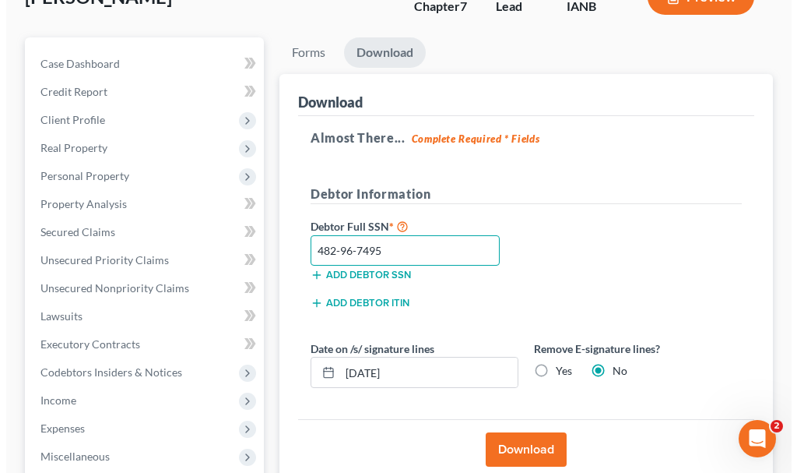
scroll to position [156, 0]
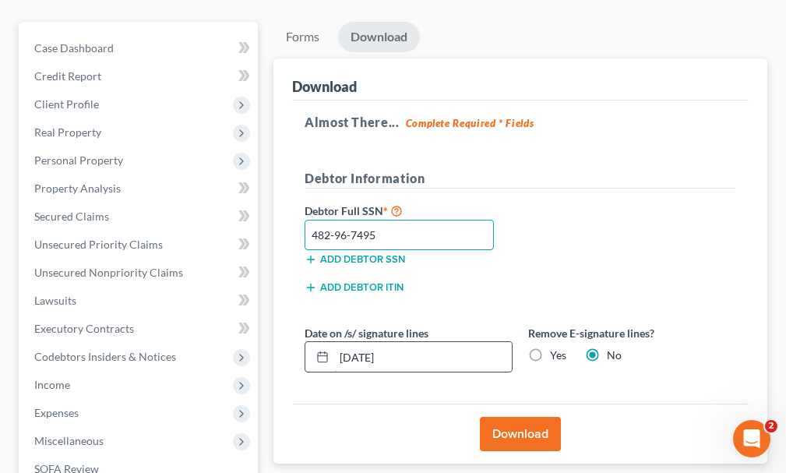
type input "482-96-7495"
drag, startPoint x: 449, startPoint y: 330, endPoint x: 426, endPoint y: 414, distance: 87.1
click at [216, 337] on div "Petition Navigation Case Dashboard Payments Invoices Payments Payments Credit R…" at bounding box center [393, 331] width 764 height 619
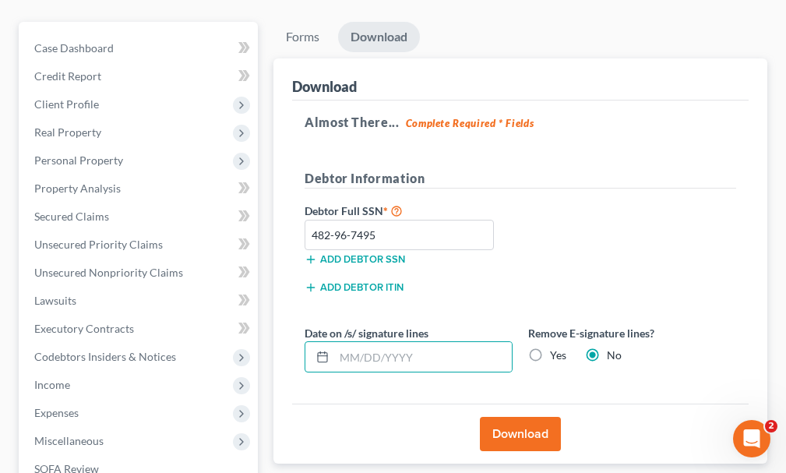
click at [550, 347] on label "Yes" at bounding box center [558, 355] width 16 height 16
click at [556, 347] on input "Yes" at bounding box center [561, 352] width 10 height 10
radio input "true"
radio input "false"
click at [506, 417] on button "Download" at bounding box center [520, 434] width 81 height 34
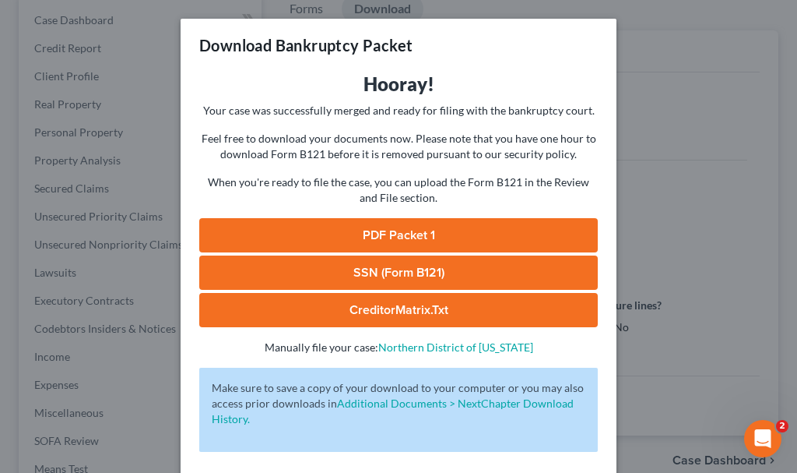
click at [354, 262] on link "SSN (Form B121)" at bounding box center [398, 272] width 399 height 34
click at [347, 230] on link "PDF Packet 1" at bounding box center [398, 235] width 399 height 34
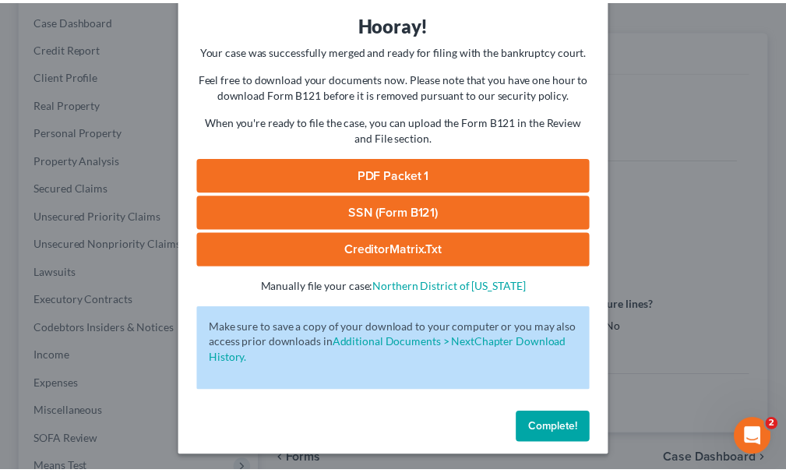
scroll to position [63, 0]
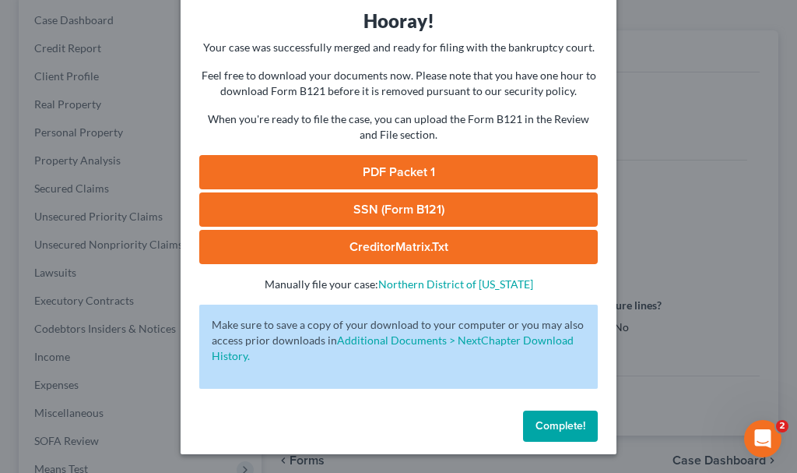
click at [547, 424] on span "Complete!" at bounding box center [561, 425] width 50 height 13
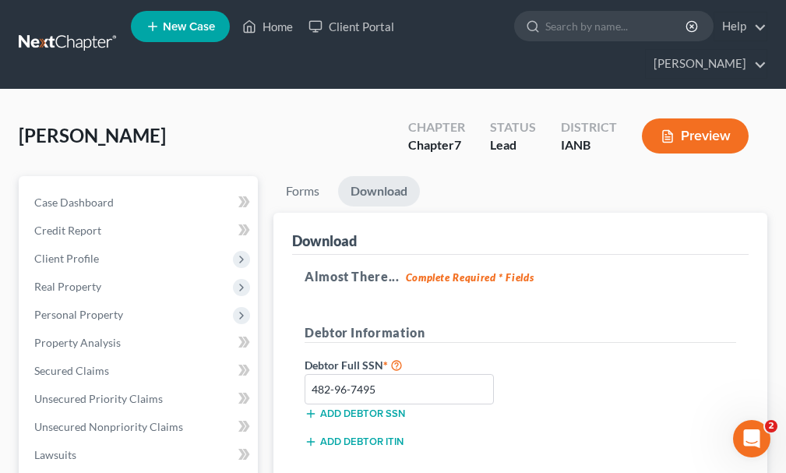
scroll to position [0, 0]
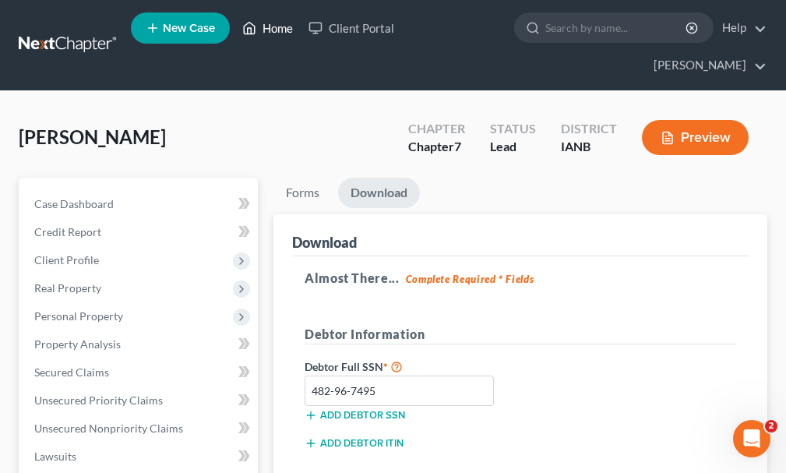
click at [278, 30] on link "Home" at bounding box center [267, 28] width 66 height 28
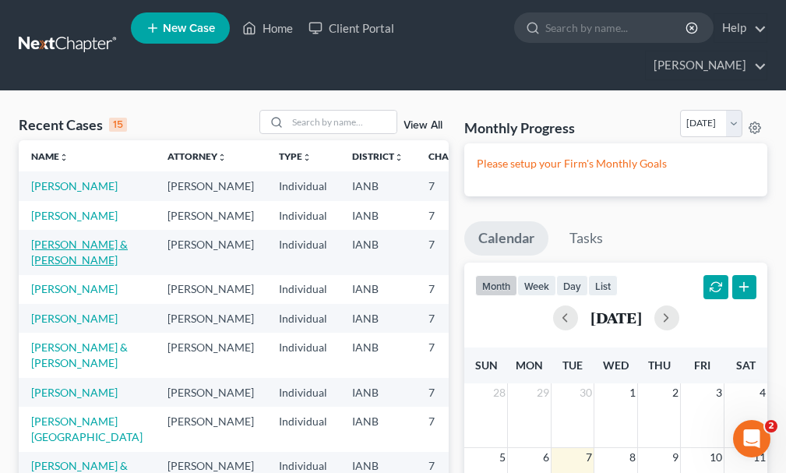
click at [40, 249] on link "[PERSON_NAME] & [PERSON_NAME]" at bounding box center [79, 251] width 97 height 29
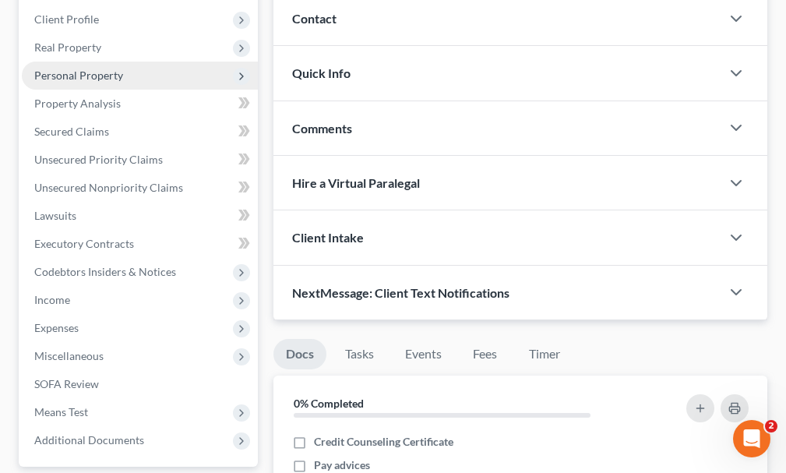
scroll to position [389, 0]
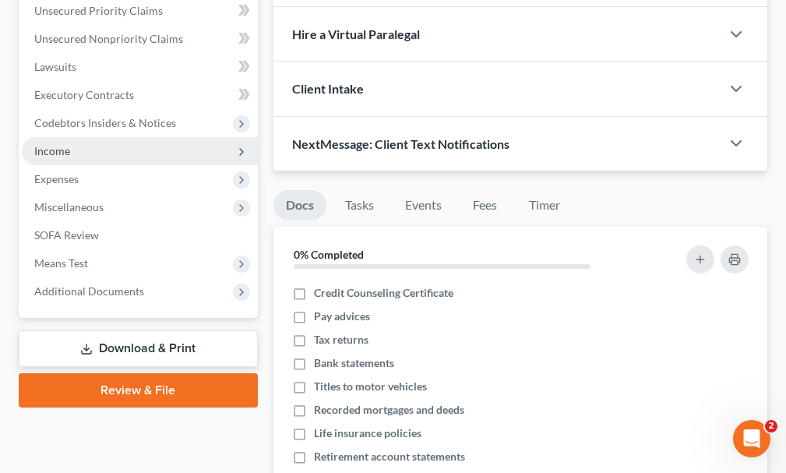
click at [51, 144] on span "Income" at bounding box center [52, 150] width 36 height 13
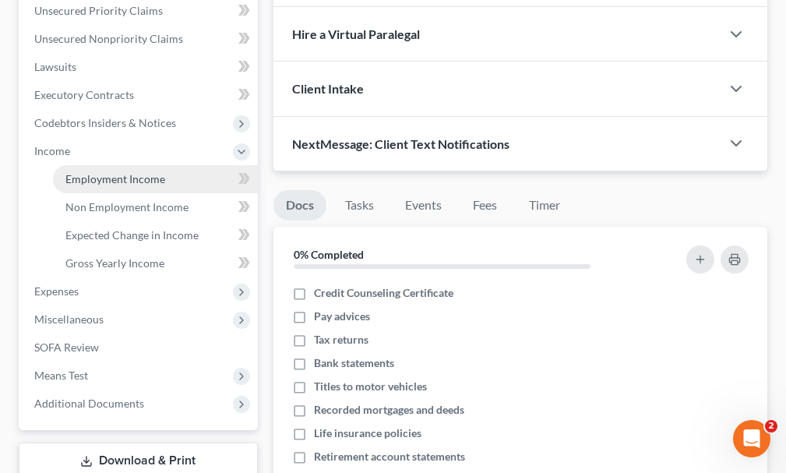
click at [120, 172] on span "Employment Income" at bounding box center [115, 178] width 100 height 13
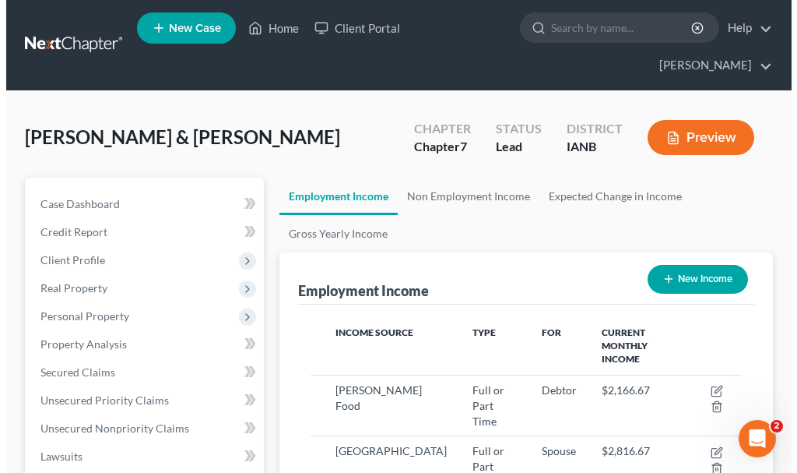
scroll to position [216, 463]
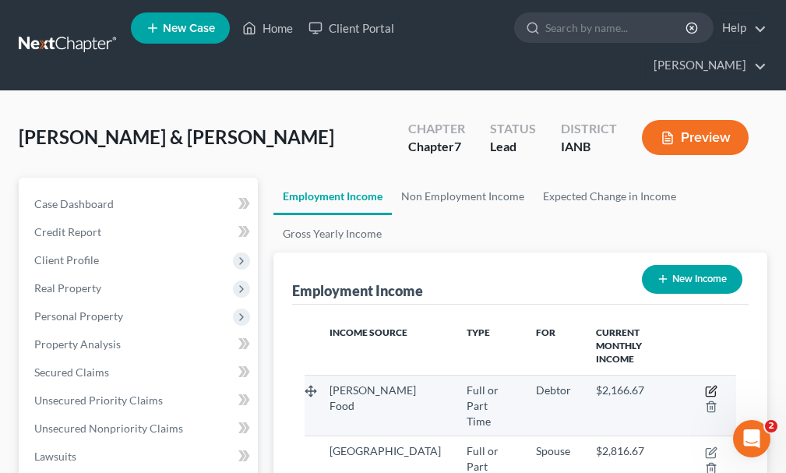
click at [709, 385] on icon "button" at bounding box center [711, 391] width 12 height 12
select select "0"
select select "2"
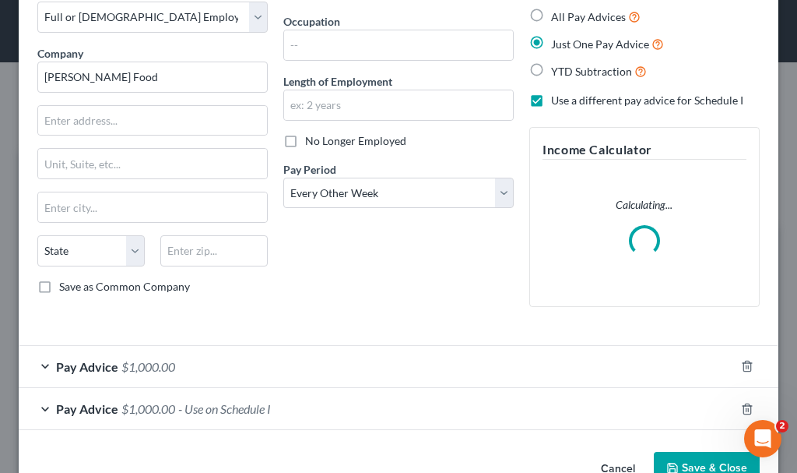
scroll to position [129, 0]
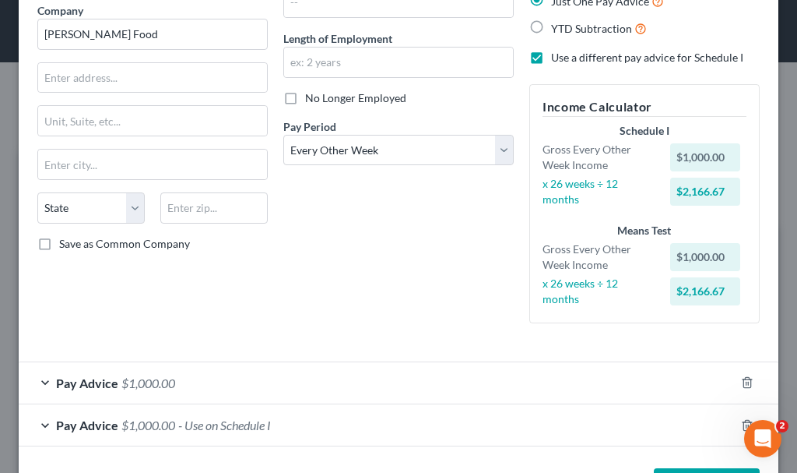
click at [229, 423] on span "- Use on Schedule I" at bounding box center [224, 424] width 93 height 15
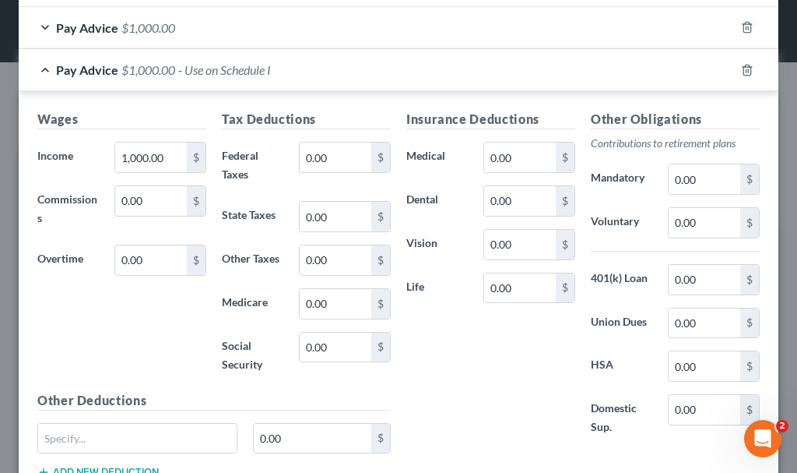
scroll to position [519, 0]
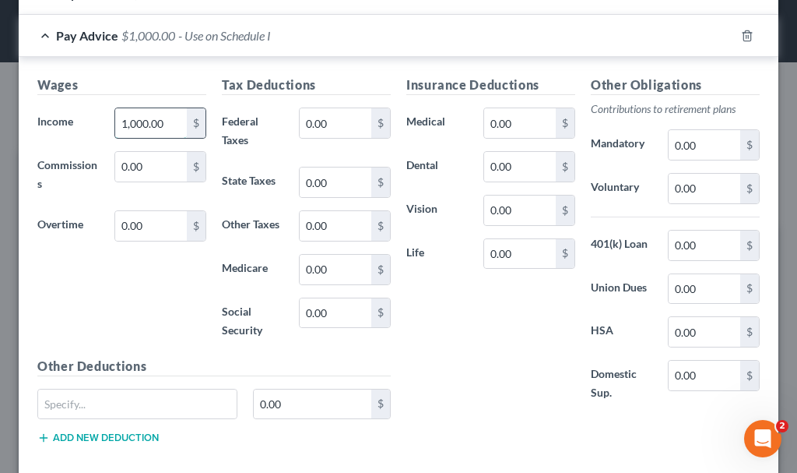
click at [174, 125] on input "1,000.00" at bounding box center [151, 123] width 72 height 30
type input "2,338.9"
type input "230.87"
type input "46.78"
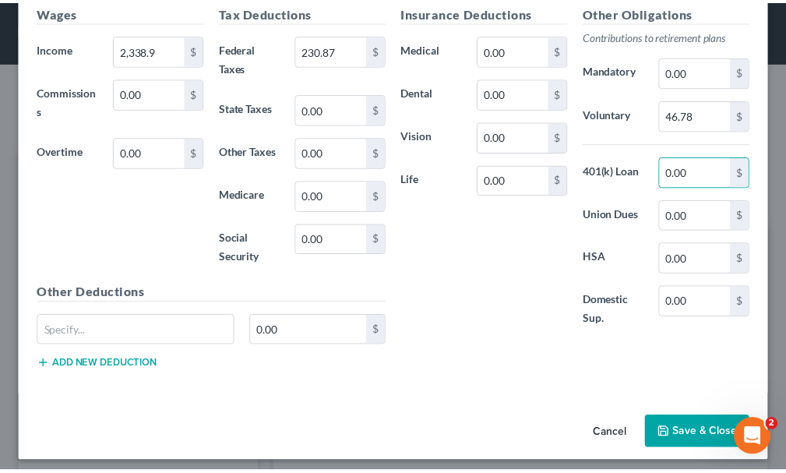
scroll to position [600, 0]
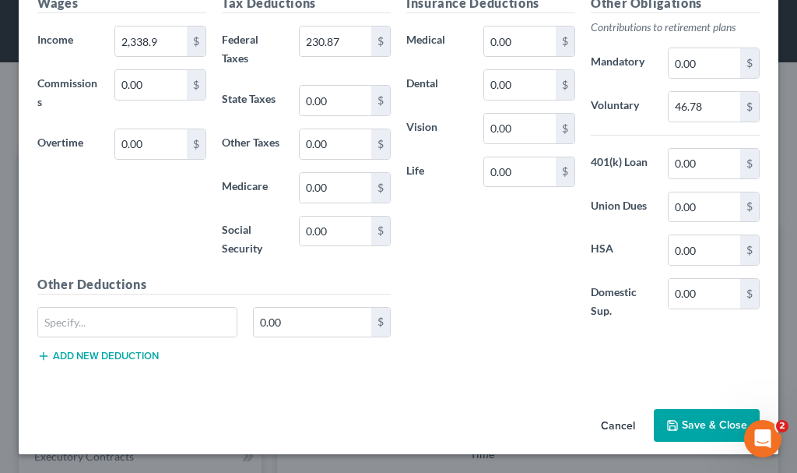
click at [700, 420] on button "Save & Close" at bounding box center [707, 425] width 106 height 33
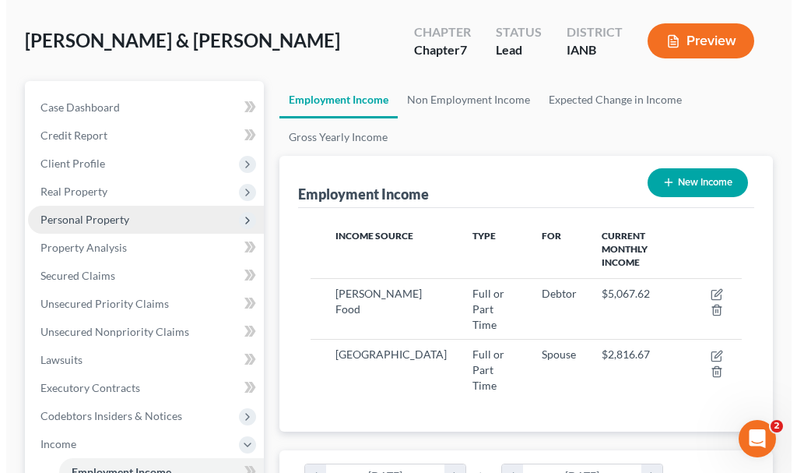
scroll to position [234, 0]
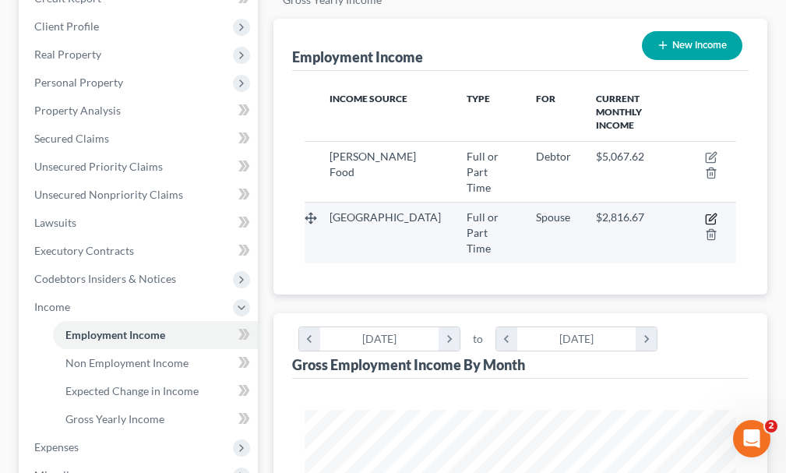
click at [709, 213] on icon "button" at bounding box center [712, 216] width 7 height 7
select select "0"
select select "2"
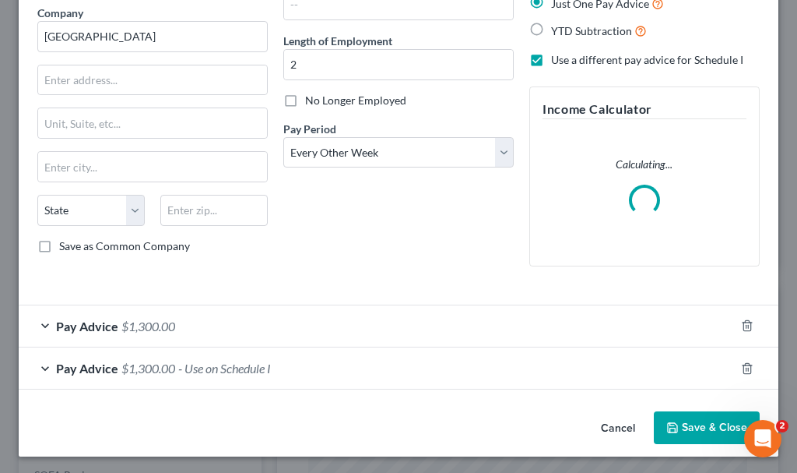
scroll to position [129, 0]
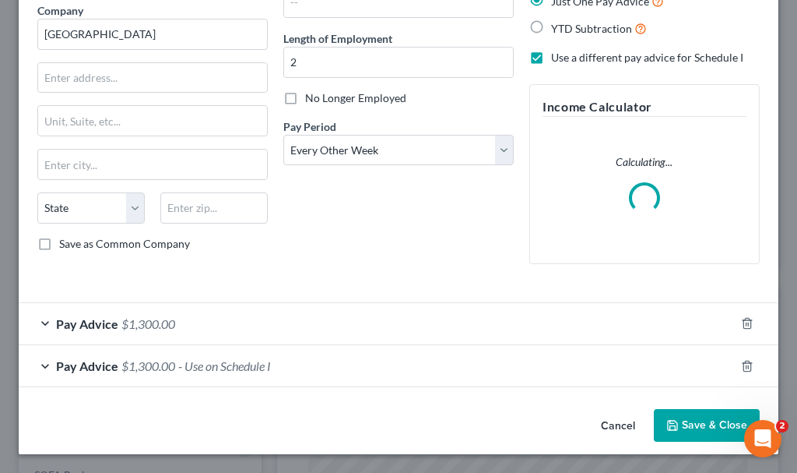
click at [154, 364] on span "$1,300.00" at bounding box center [148, 365] width 54 height 15
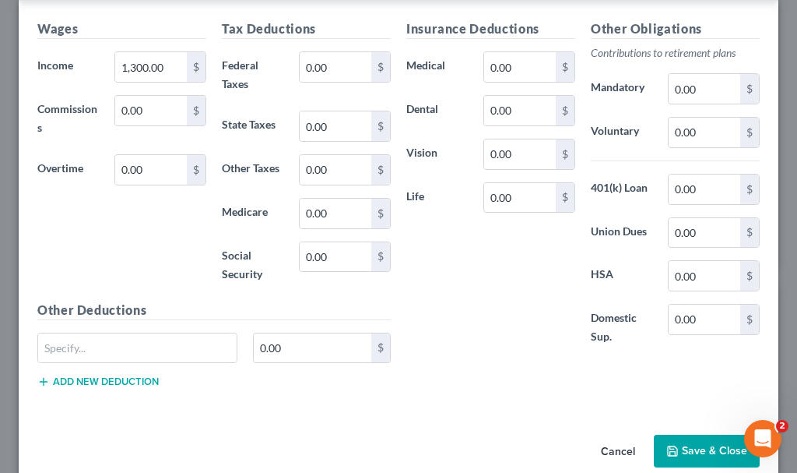
scroll to position [519, 0]
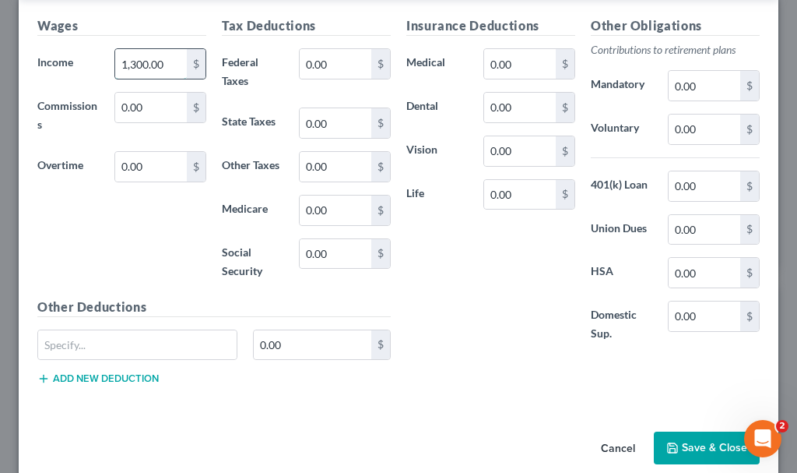
click at [168, 62] on input "1,300.00" at bounding box center [151, 64] width 72 height 30
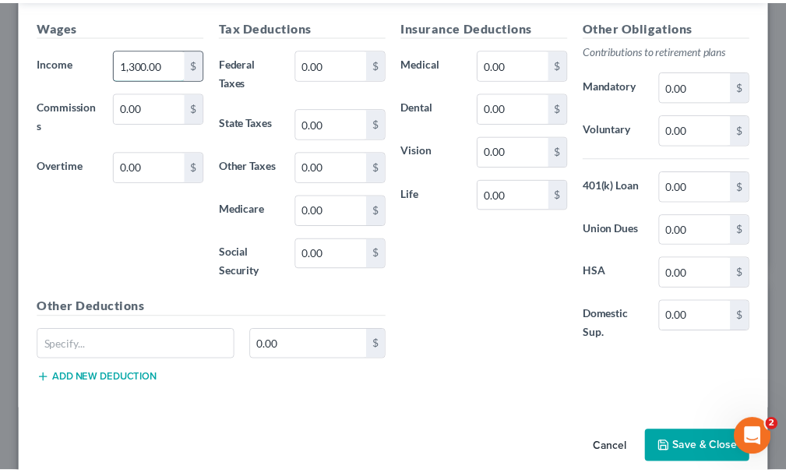
scroll to position [578, 0]
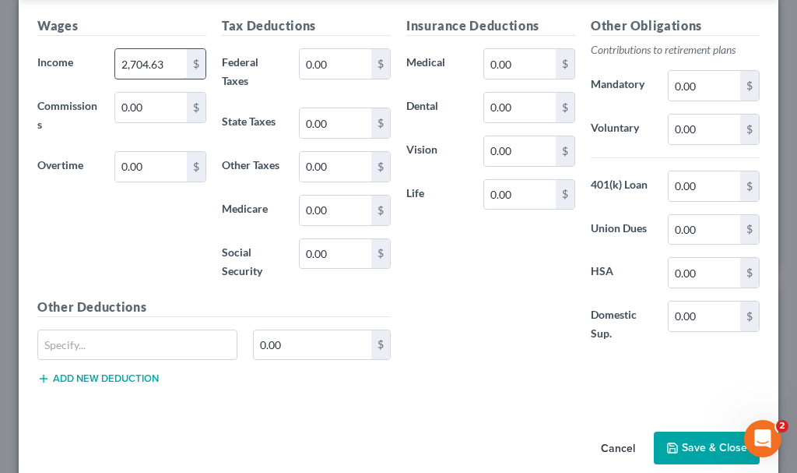
type input "2,704.63"
type input "376.34"
click at [693, 130] on input "0.00" at bounding box center [705, 129] width 72 height 30
type input "188.4"
click at [522, 60] on input "0.00" at bounding box center [520, 64] width 72 height 30
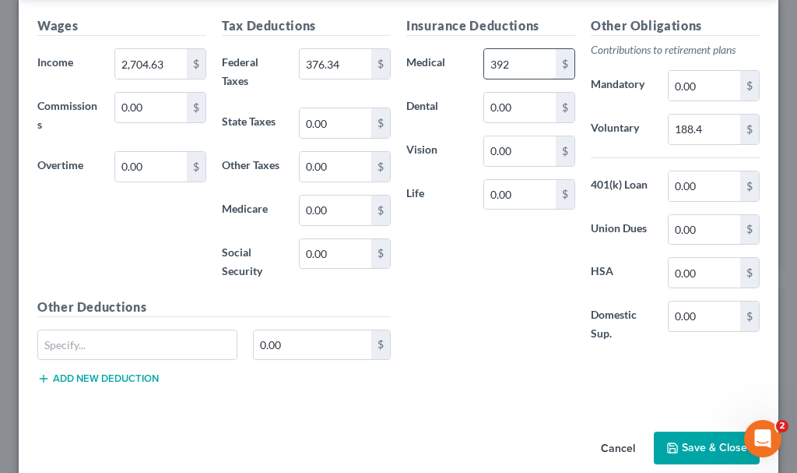
type input "392"
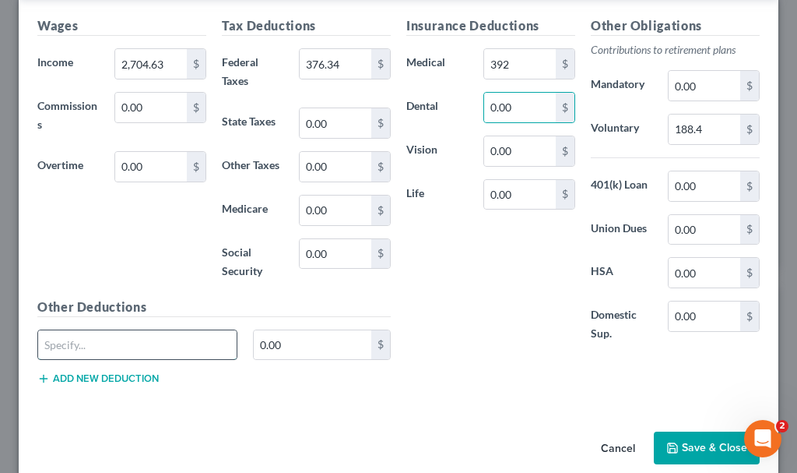
click at [62, 350] on input "text" at bounding box center [137, 345] width 199 height 30
type input "Fitness"
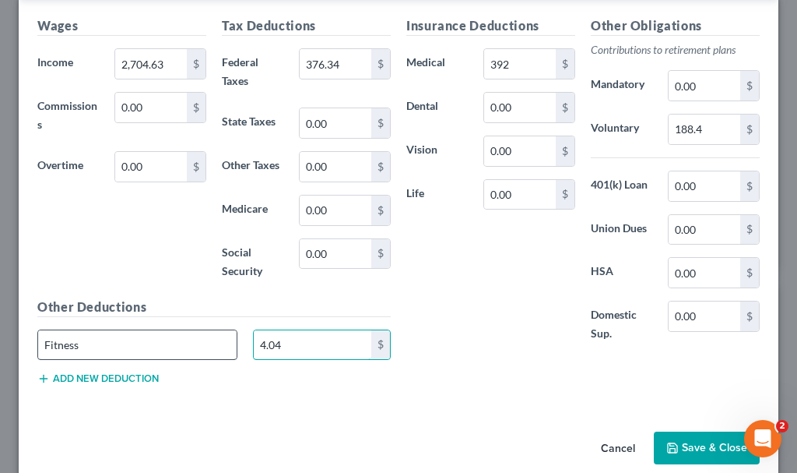
type input "4.04"
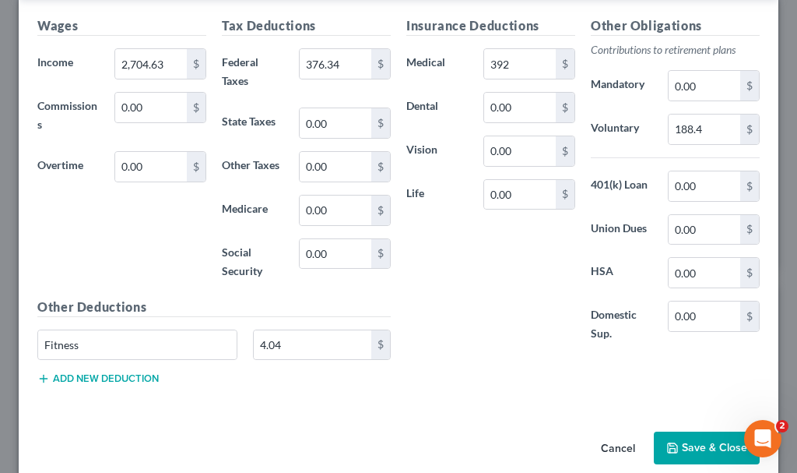
click at [671, 444] on button "Save & Close" at bounding box center [707, 447] width 106 height 33
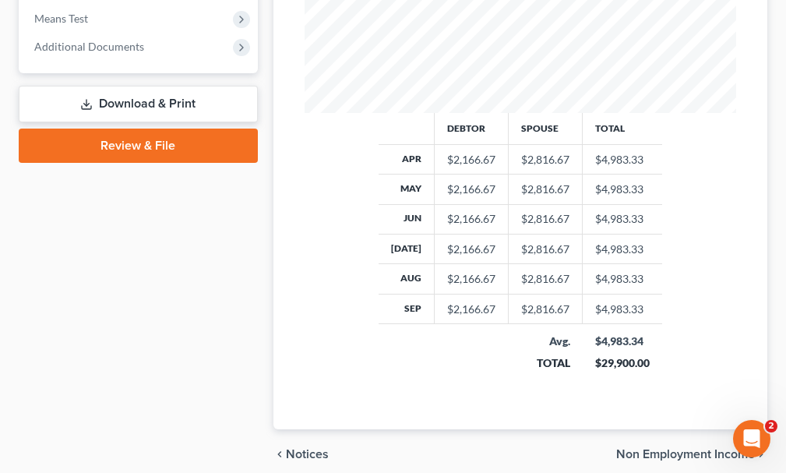
scroll to position [752, 0]
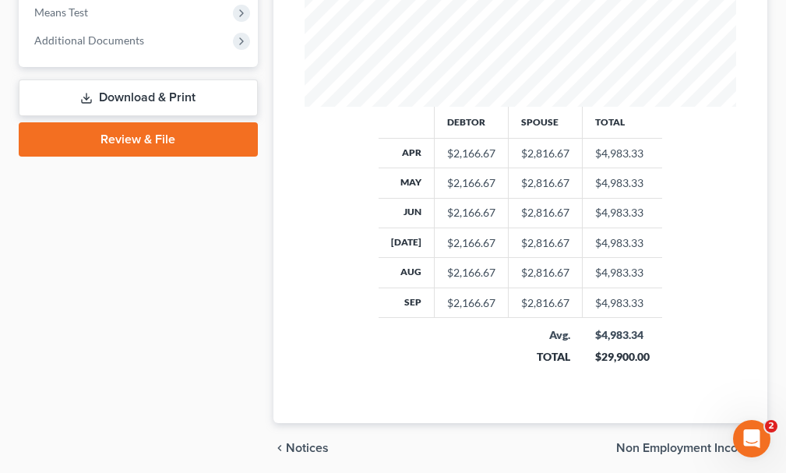
click at [109, 79] on link "Download & Print" at bounding box center [138, 97] width 239 height 37
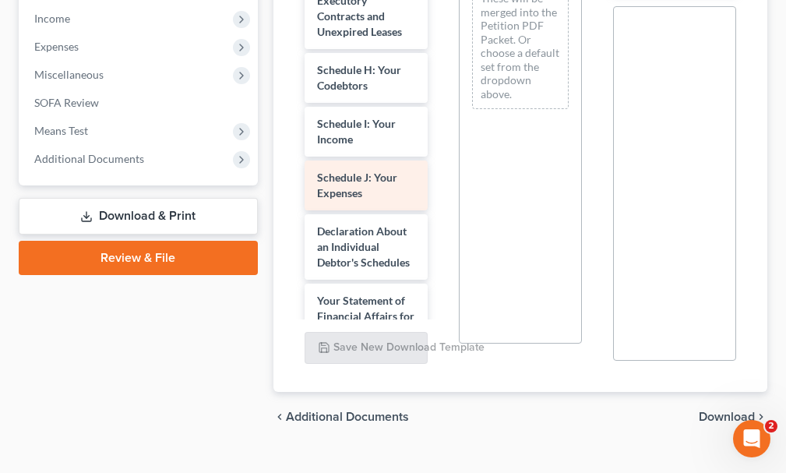
scroll to position [406, 0]
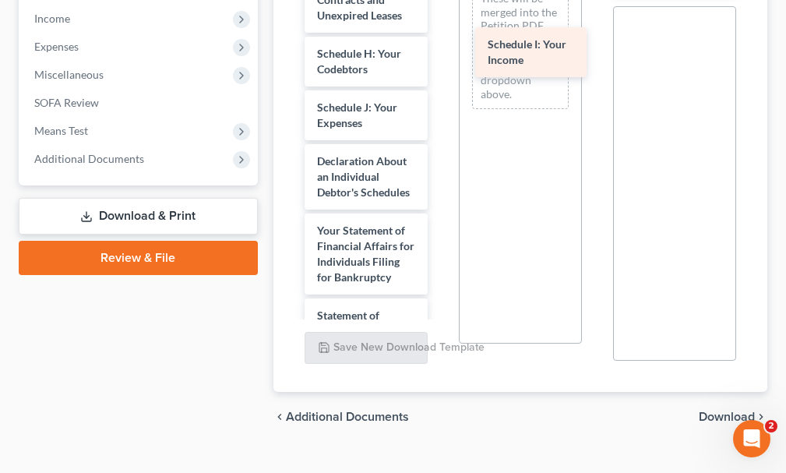
drag, startPoint x: 345, startPoint y: 82, endPoint x: 515, endPoint y: 47, distance: 174.1
click at [440, 47] on div "Schedule I: Your Income Voluntary Petition for Individuals Filing for Bankruptc…" at bounding box center [366, 115] width 148 height 1252
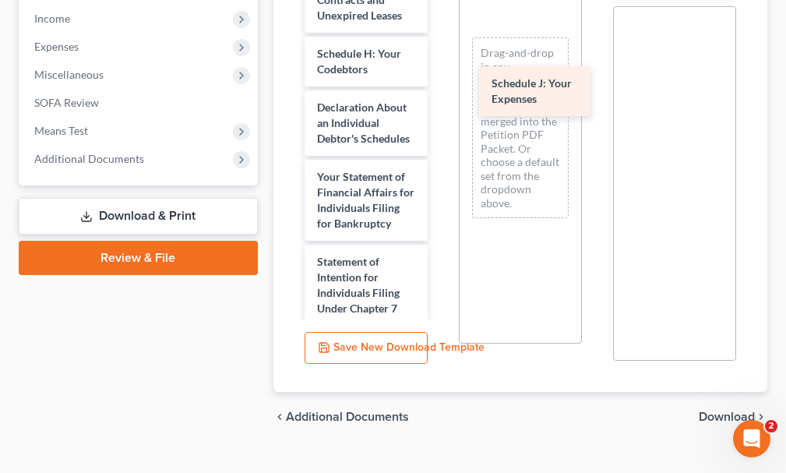
drag, startPoint x: 347, startPoint y: 84, endPoint x: 521, endPoint y: 88, distance: 174.5
click at [440, 88] on div "Schedule J: Your Expenses Voluntary Petition for Individuals Filing for Bankrup…" at bounding box center [366, 88] width 148 height 1198
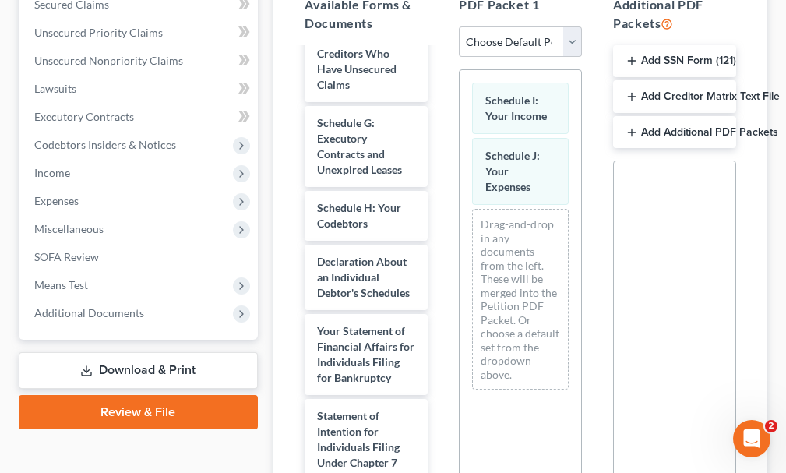
scroll to position [55, 0]
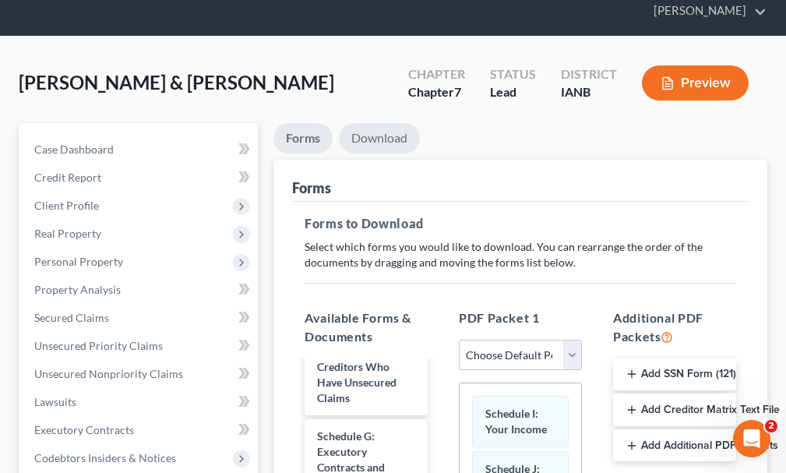
click at [388, 123] on link "Download" at bounding box center [379, 138] width 81 height 30
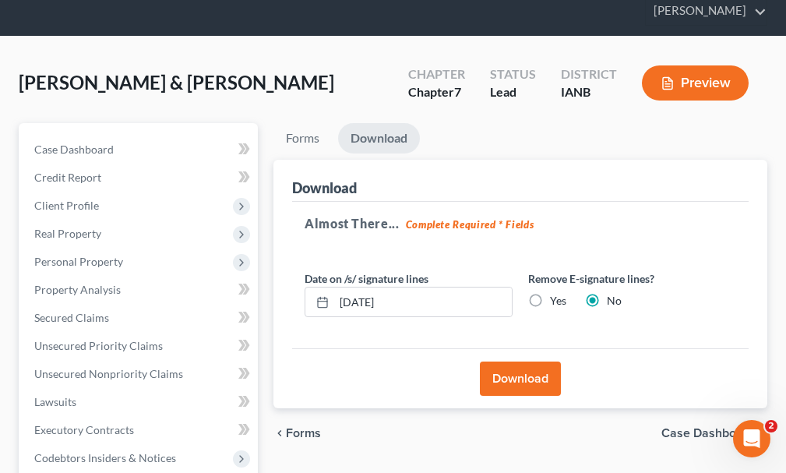
click at [513, 361] on button "Download" at bounding box center [520, 378] width 81 height 34
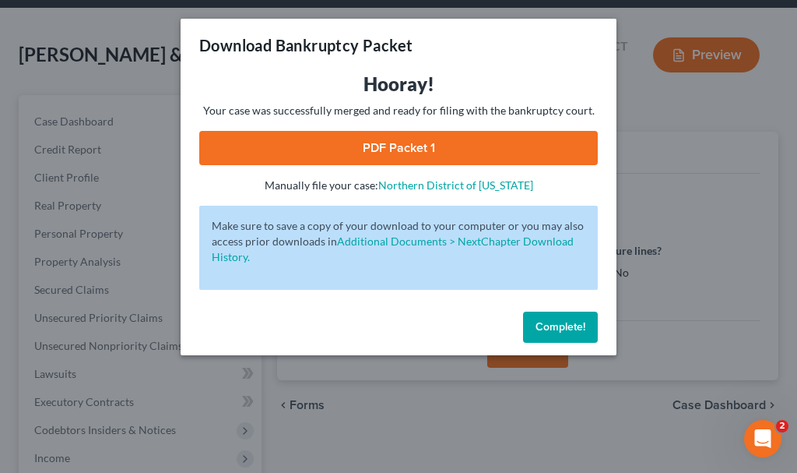
click at [311, 142] on link "PDF Packet 1" at bounding box center [398, 148] width 399 height 34
click at [555, 329] on span "Complete!" at bounding box center [561, 326] width 50 height 13
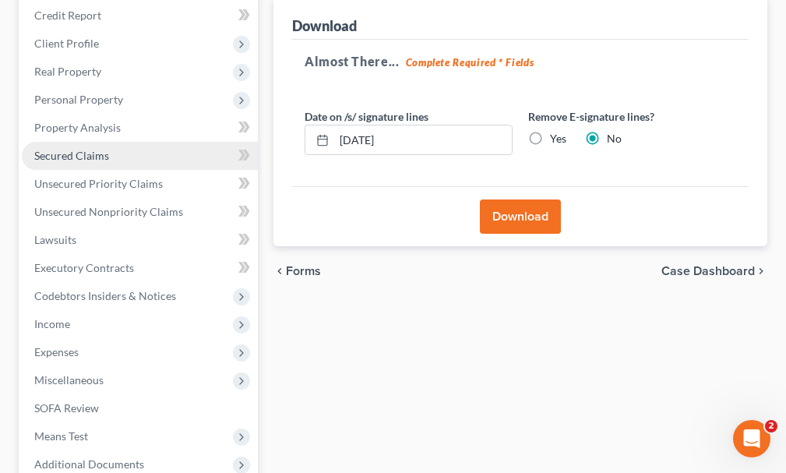
scroll to position [288, 0]
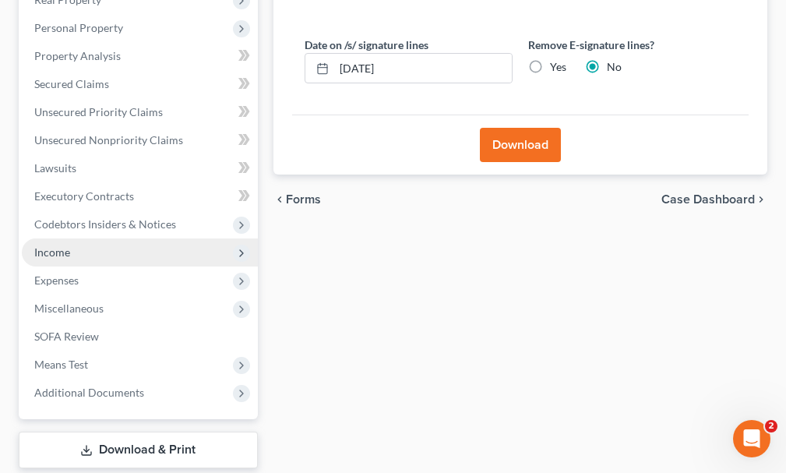
click at [48, 245] on span "Income" at bounding box center [52, 251] width 36 height 13
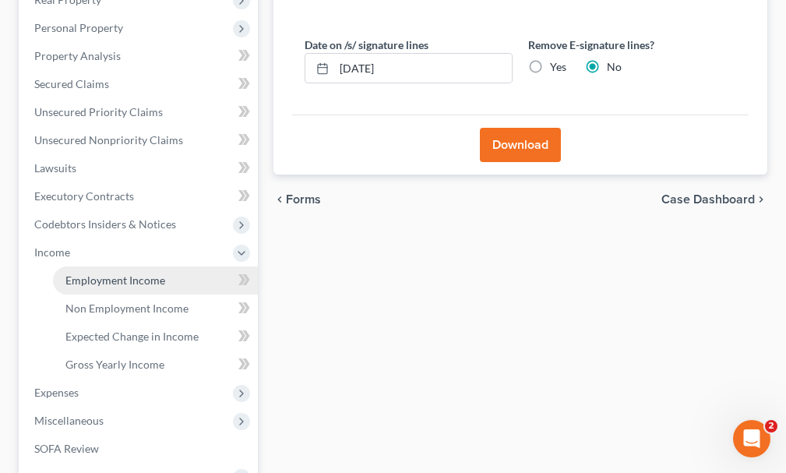
click at [106, 273] on span "Employment Income" at bounding box center [115, 279] width 100 height 13
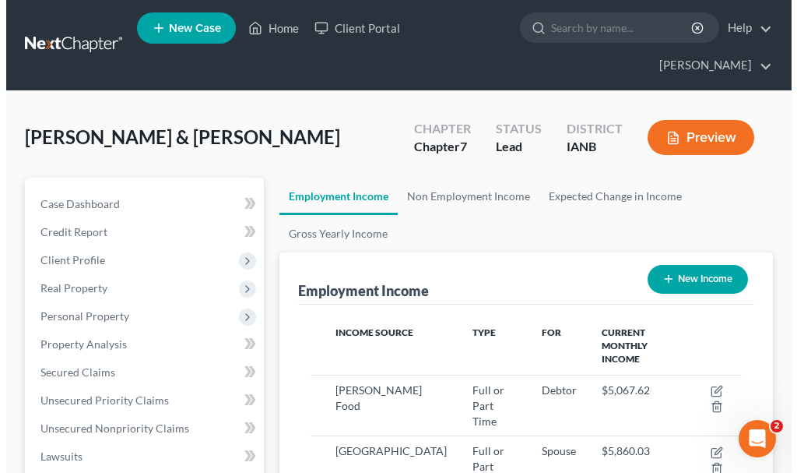
scroll to position [216, 463]
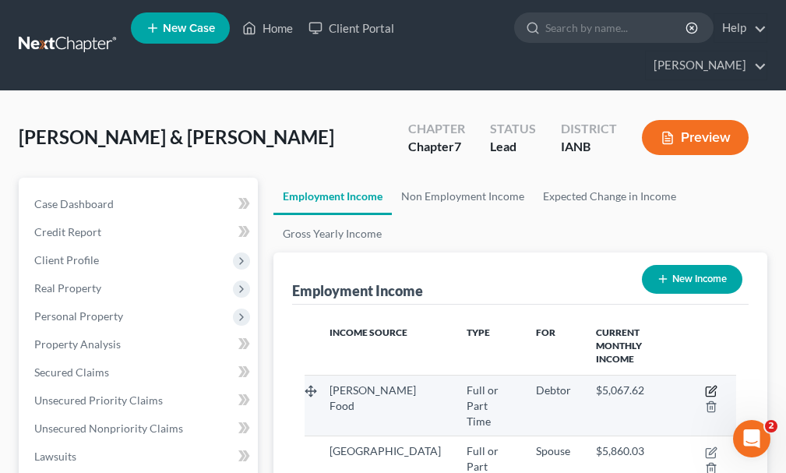
click at [710, 385] on icon "button" at bounding box center [712, 388] width 7 height 7
select select "0"
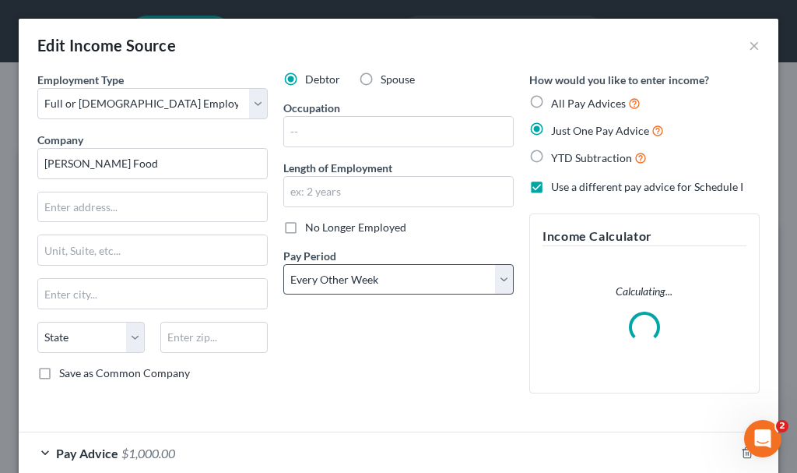
scroll to position [220, 470]
drag, startPoint x: 389, startPoint y: 280, endPoint x: 385, endPoint y: 293, distance: 13.8
click at [389, 280] on select "Select Monthly Twice Monthly Every Other Week Weekly" at bounding box center [398, 279] width 230 height 31
select select "0"
click at [283, 264] on select "Select Monthly Twice Monthly Every Other Week Weekly" at bounding box center [398, 279] width 230 height 31
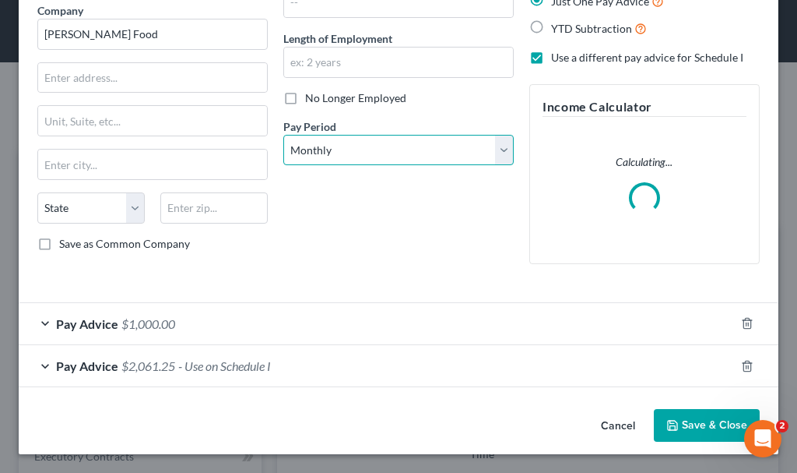
scroll to position [117, 0]
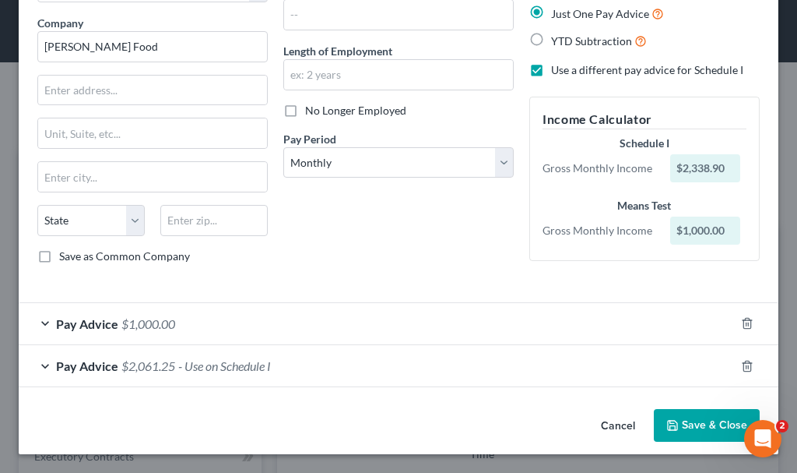
click at [142, 322] on span "$1,000.00" at bounding box center [148, 323] width 54 height 15
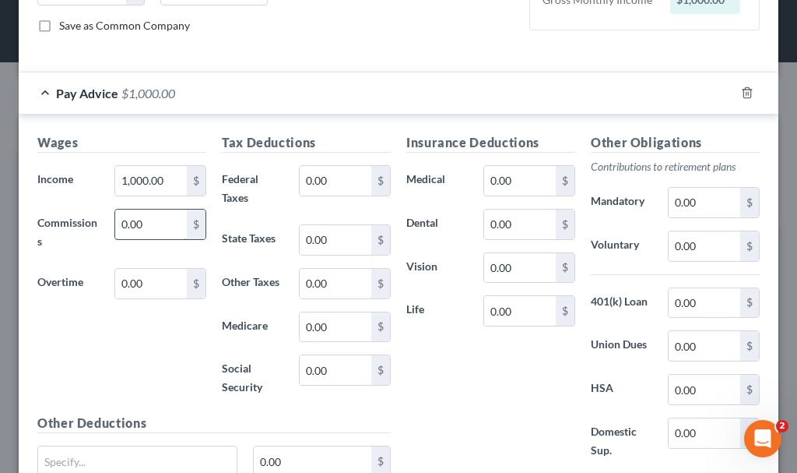
scroll to position [350, 0]
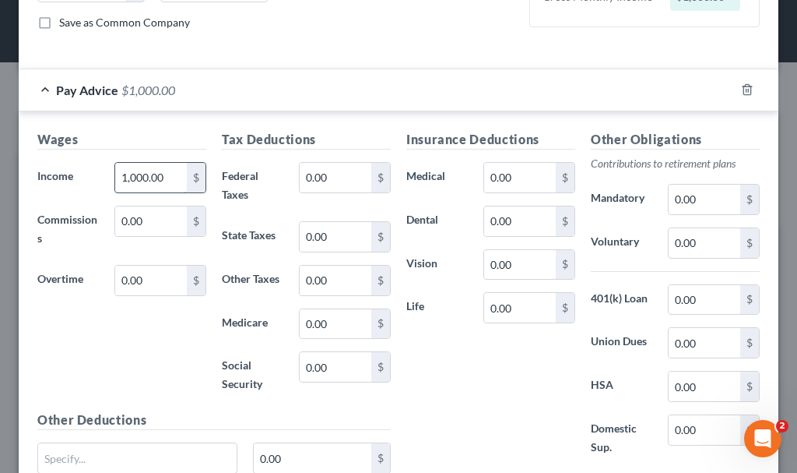
click at [167, 177] on input "1,000.00" at bounding box center [151, 178] width 72 height 30
type input "6,078.09"
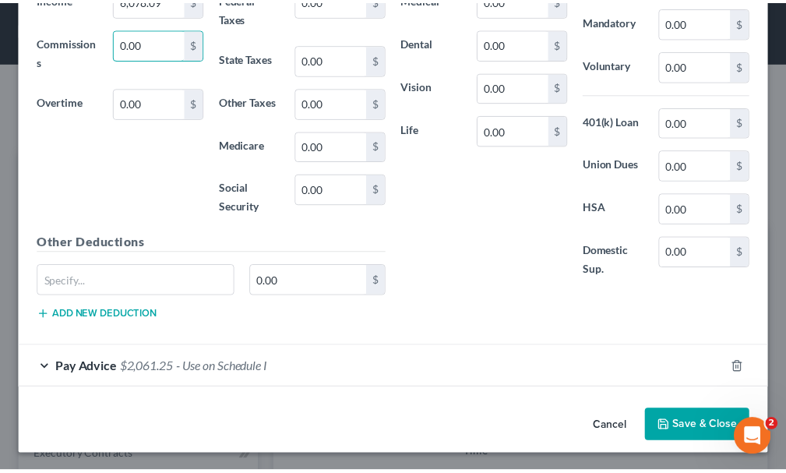
scroll to position [529, 0]
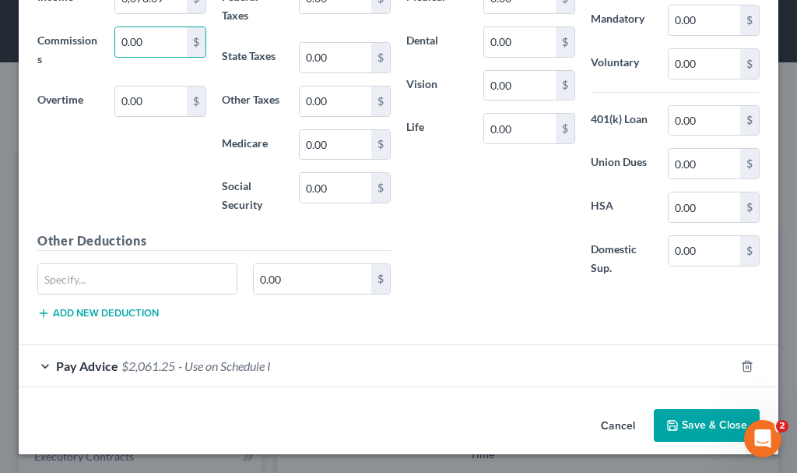
click at [672, 427] on button "Save & Close" at bounding box center [707, 425] width 106 height 33
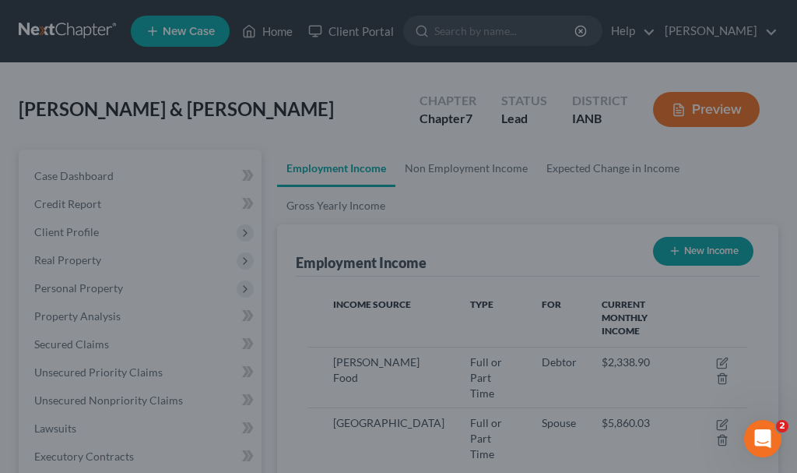
scroll to position [778442, 778195]
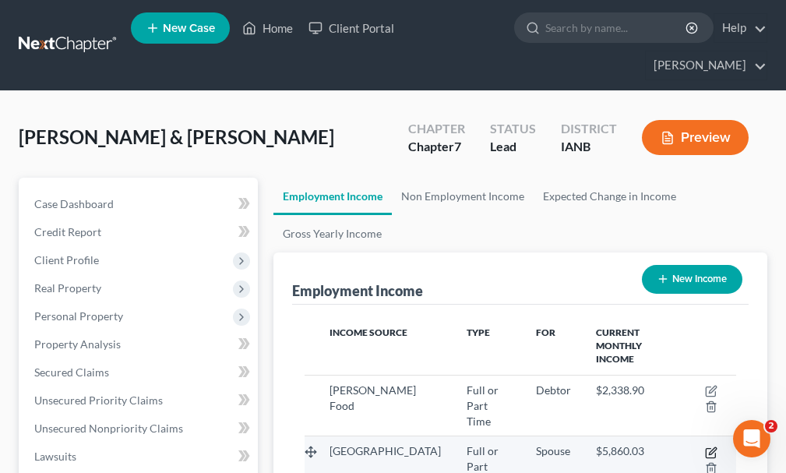
click at [707, 446] on icon "button" at bounding box center [711, 452] width 12 height 12
select select "0"
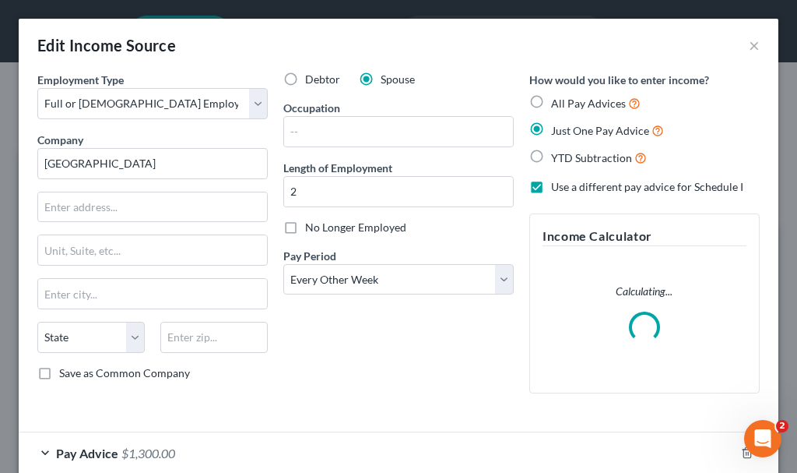
scroll to position [220, 470]
click at [361, 276] on select "Select Monthly Twice Monthly Every Other Week Weekly" at bounding box center [398, 279] width 230 height 31
select select "0"
click at [283, 264] on select "Select Monthly Twice Monthly Every Other Week Weekly" at bounding box center [398, 279] width 230 height 31
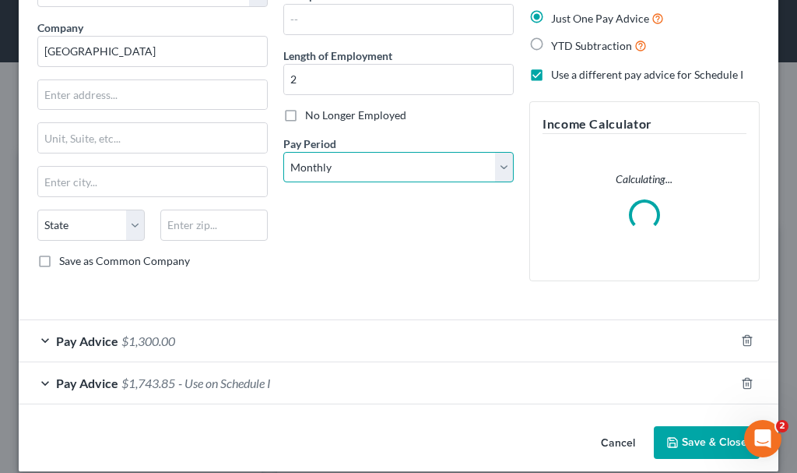
scroll to position [51, 0]
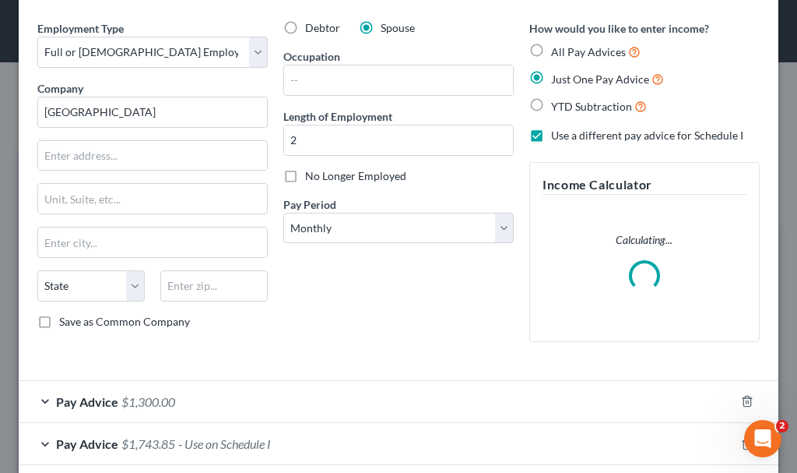
click at [151, 397] on span "$1,300.00" at bounding box center [148, 401] width 54 height 15
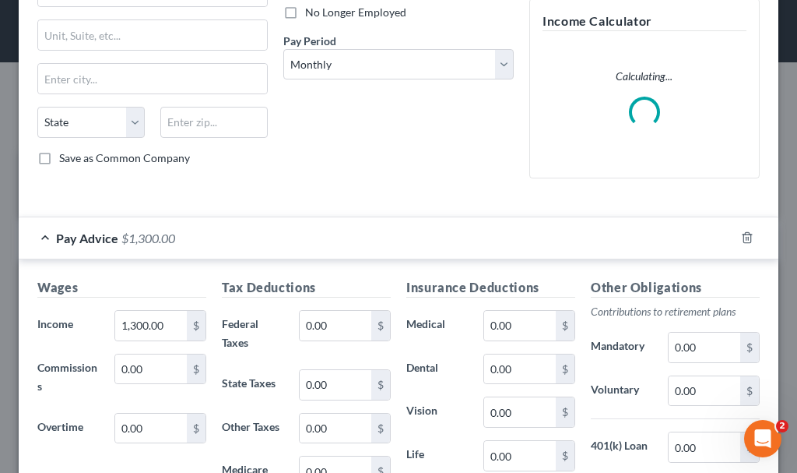
scroll to position [363, 0]
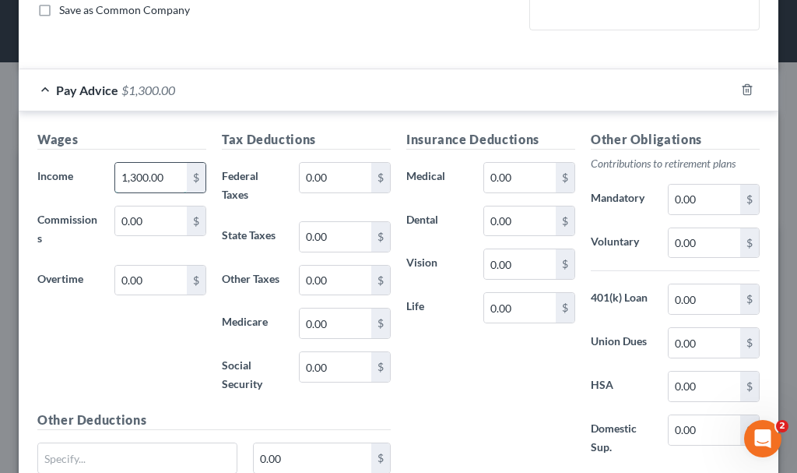
click at [171, 180] on input "1,300.00" at bounding box center [151, 178] width 72 height 30
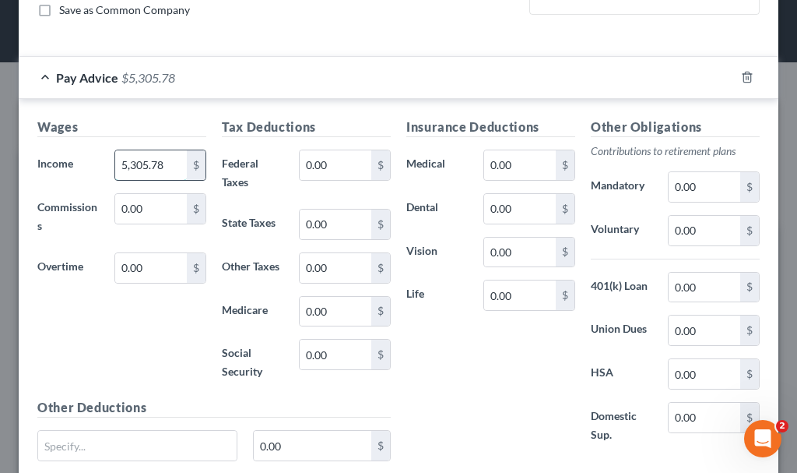
type input "5,305.78"
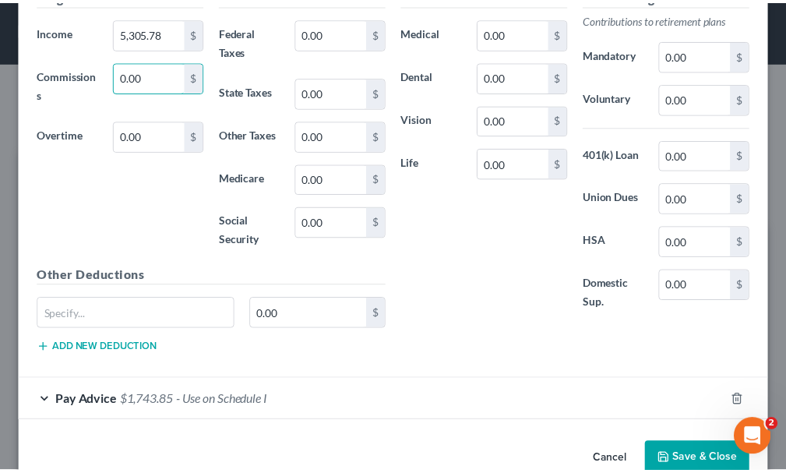
scroll to position [529, 0]
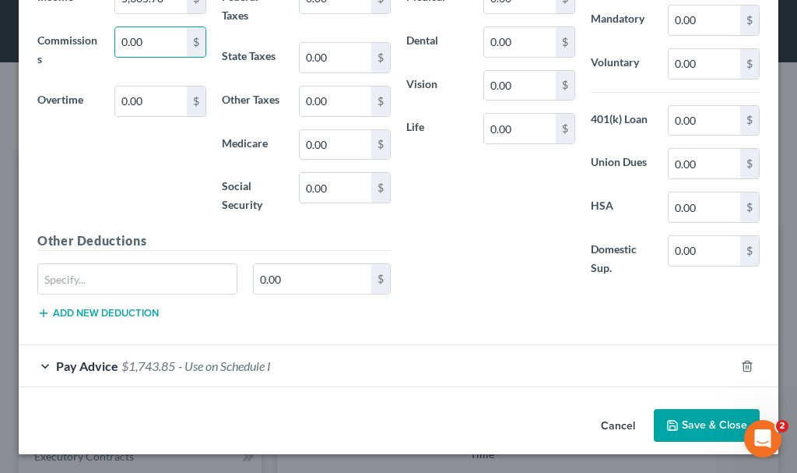
click at [679, 422] on button "Save & Close" at bounding box center [707, 425] width 106 height 33
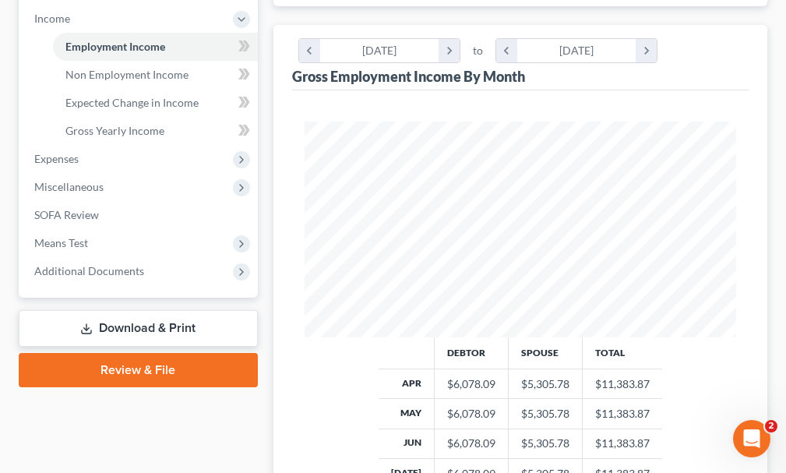
scroll to position [545, 0]
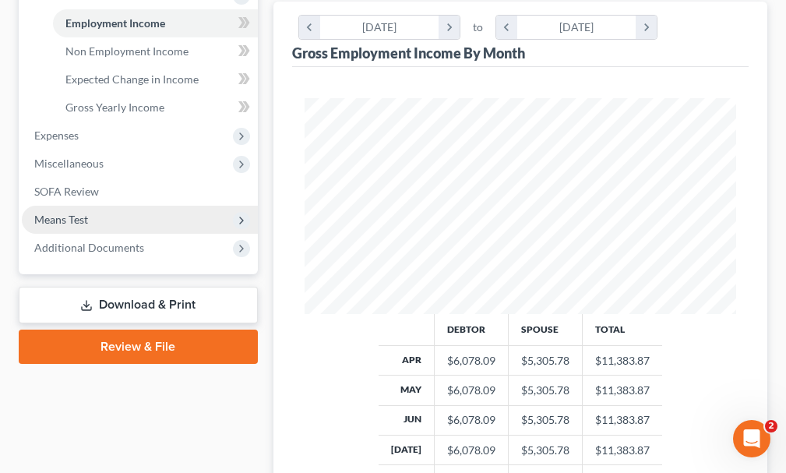
click at [47, 213] on span "Means Test" at bounding box center [61, 219] width 54 height 13
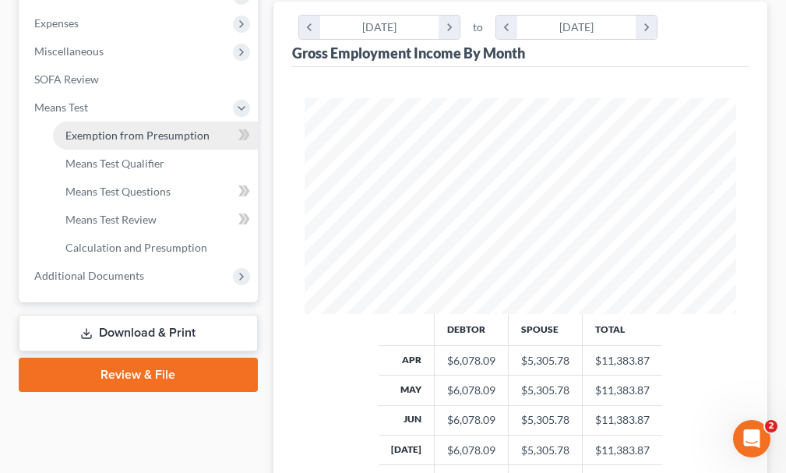
click at [128, 128] on span "Exemption from Presumption" at bounding box center [137, 134] width 144 height 13
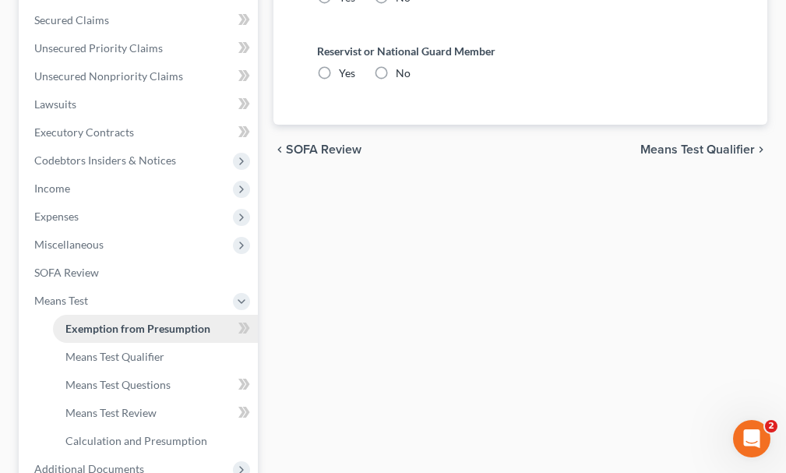
radio input "true"
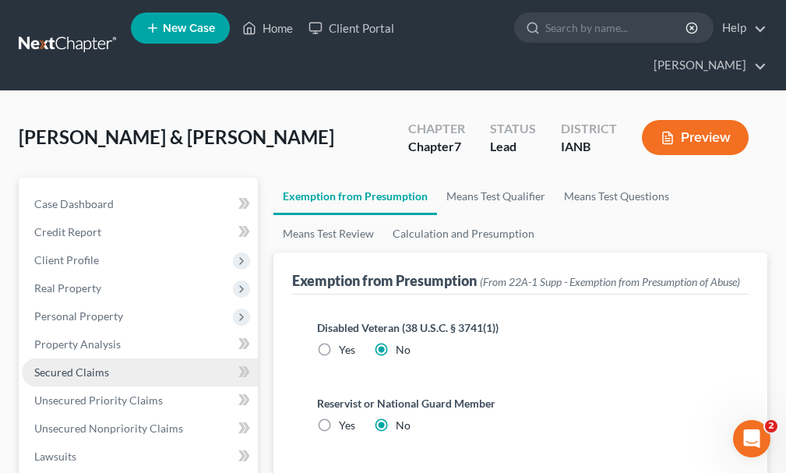
scroll to position [389, 0]
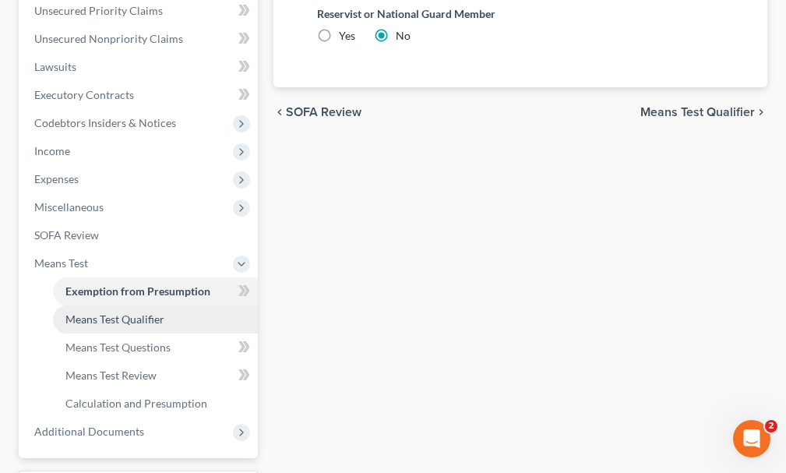
click at [100, 312] on span "Means Test Qualifier" at bounding box center [114, 318] width 99 height 13
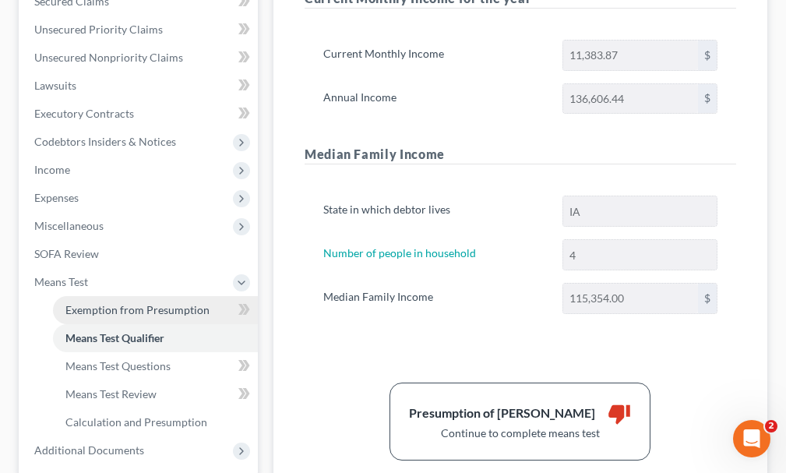
scroll to position [495, 0]
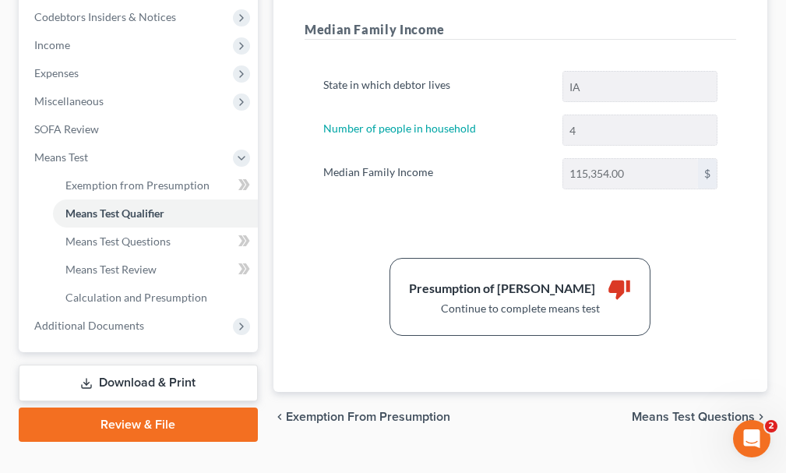
click at [123, 364] on link "Download & Print" at bounding box center [138, 382] width 239 height 37
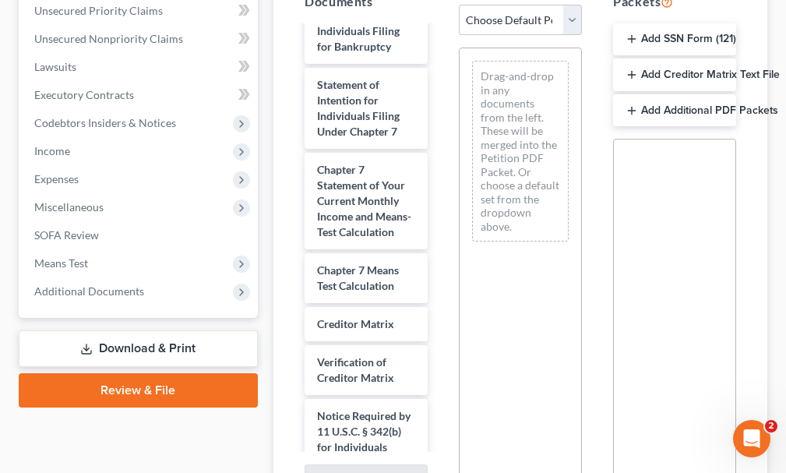
scroll to position [857, 0]
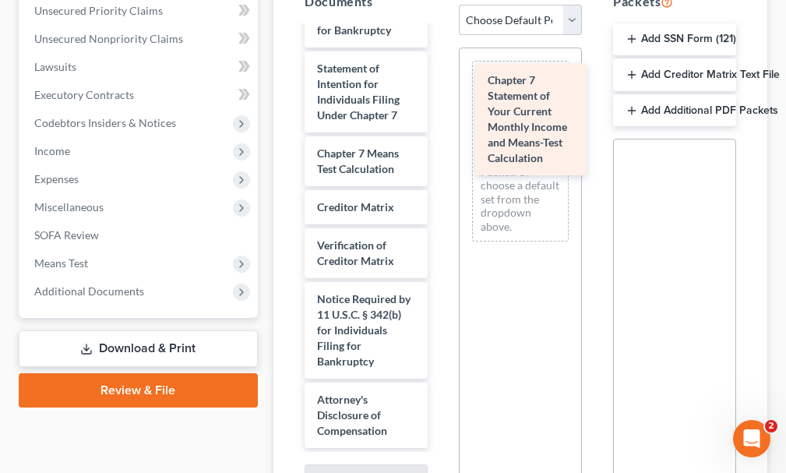
drag, startPoint x: 348, startPoint y: 181, endPoint x: 523, endPoint y: 101, distance: 192.4
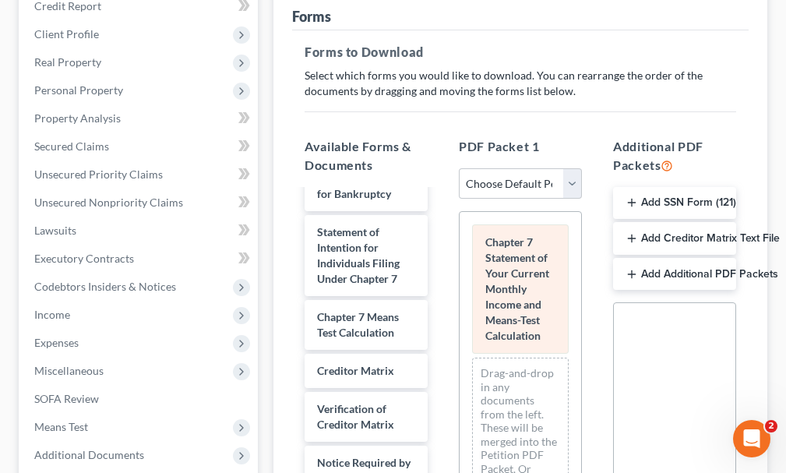
scroll to position [0, 0]
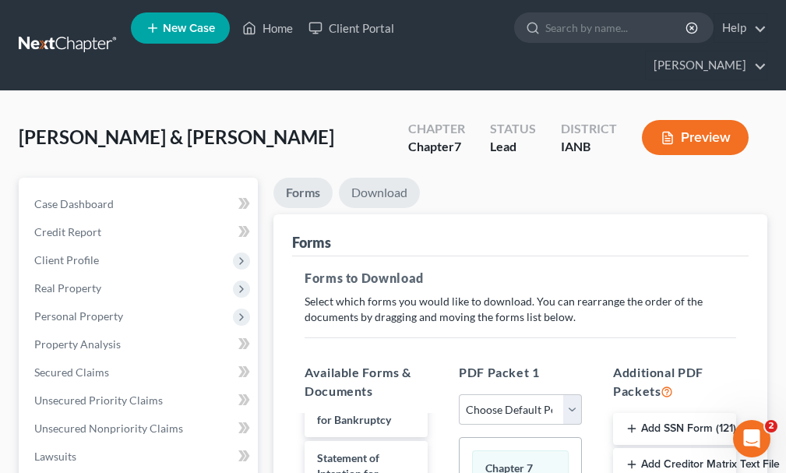
click at [376, 178] on link "Download" at bounding box center [379, 193] width 81 height 30
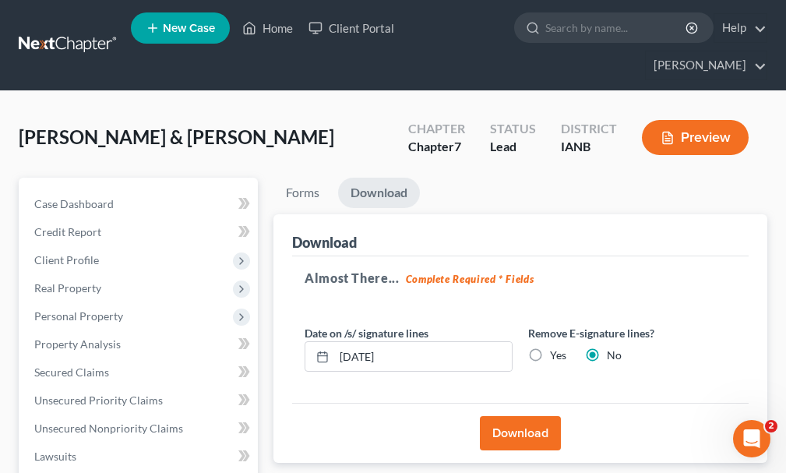
click at [514, 416] on button "Download" at bounding box center [520, 433] width 81 height 34
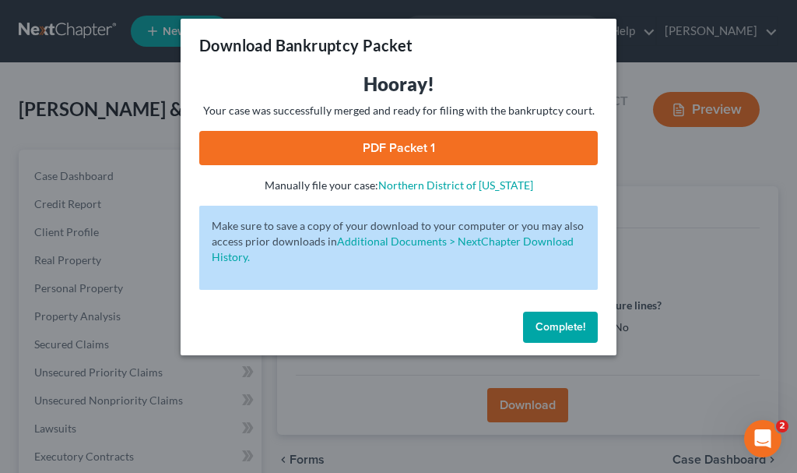
click at [310, 163] on link "PDF Packet 1" at bounding box center [398, 148] width 399 height 34
click at [547, 327] on span "Complete!" at bounding box center [561, 326] width 50 height 13
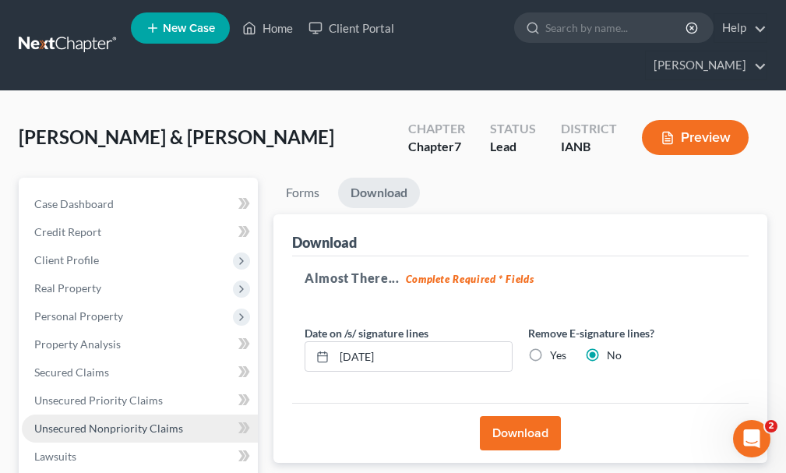
click at [93, 421] on span "Unsecured Nonpriority Claims" at bounding box center [108, 427] width 149 height 13
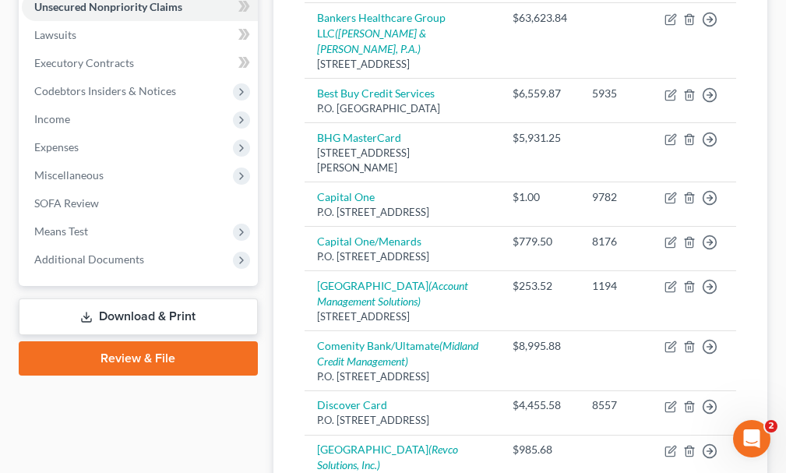
scroll to position [428, 0]
